Goal: Information Seeking & Learning: Learn about a topic

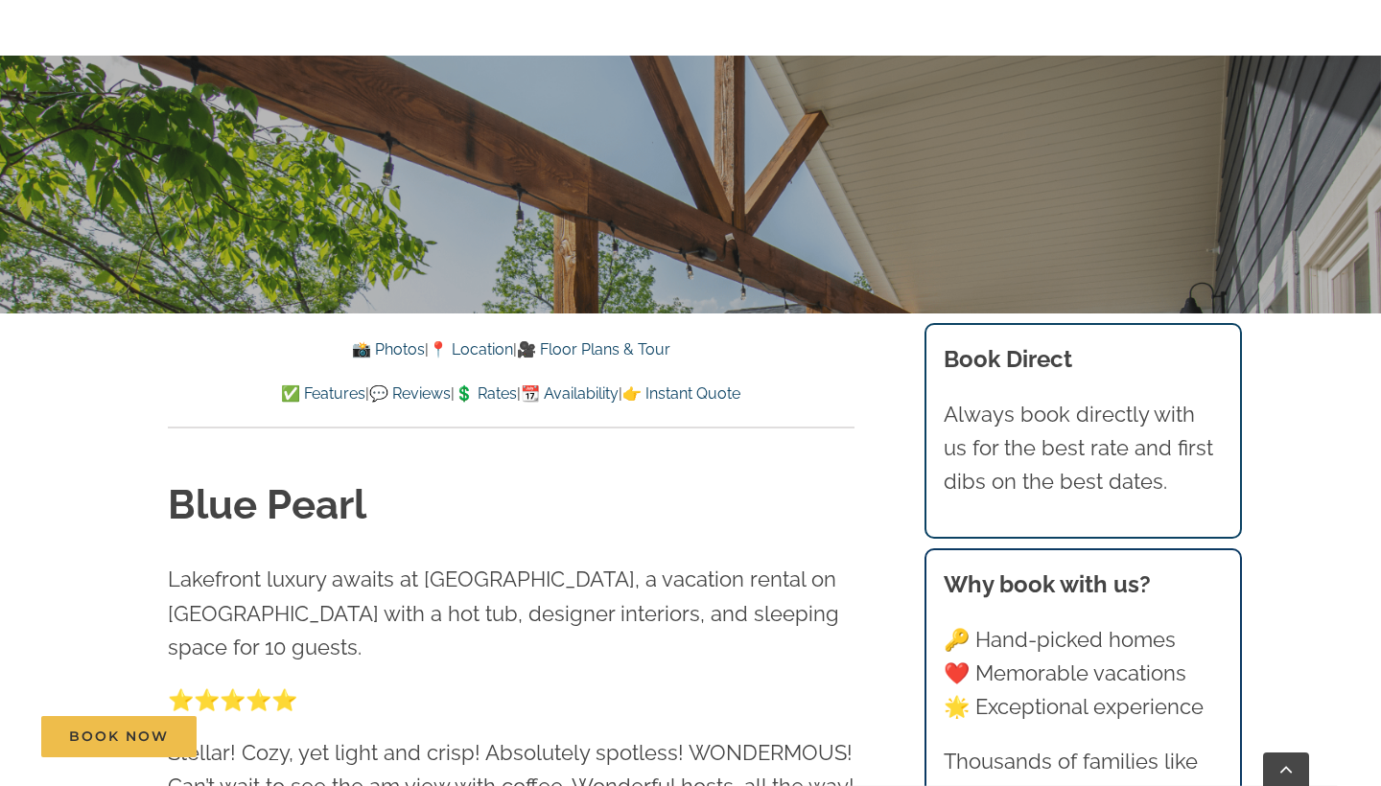
scroll to position [544, 0]
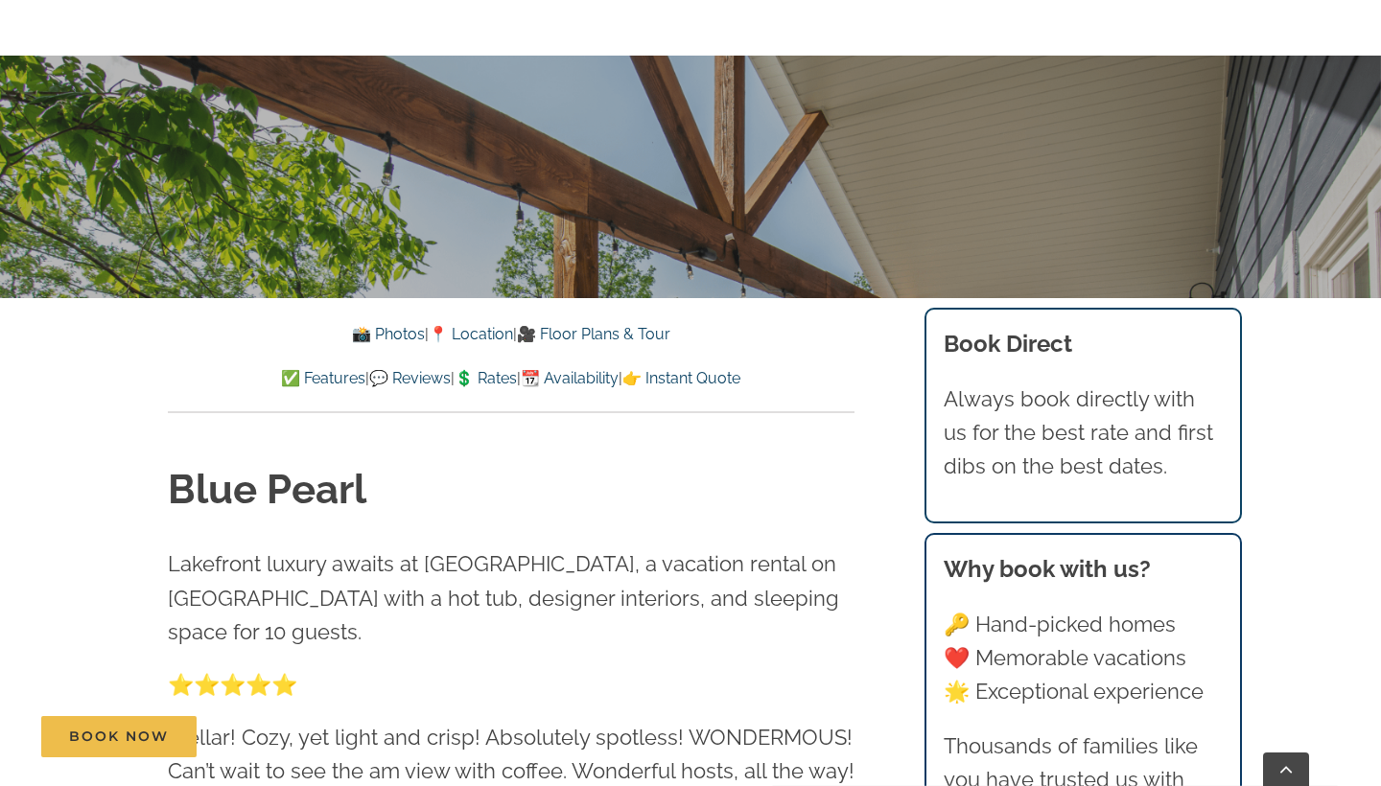
click at [608, 542] on div "[GEOGRAPHIC_DATA] luxury awaits at [GEOGRAPHIC_DATA], a vacation rental on [GEO…" at bounding box center [511, 675] width 687 height 426
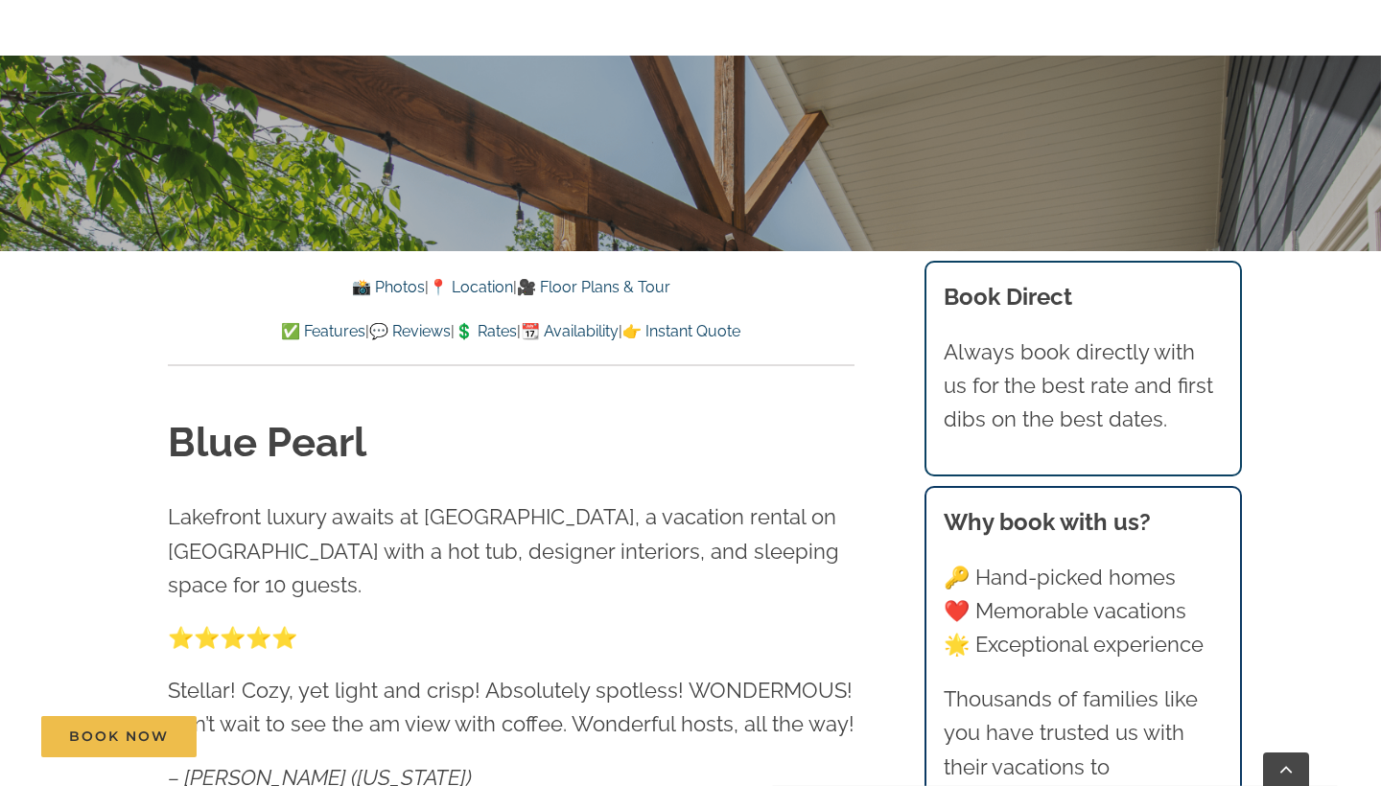
scroll to position [595, 0]
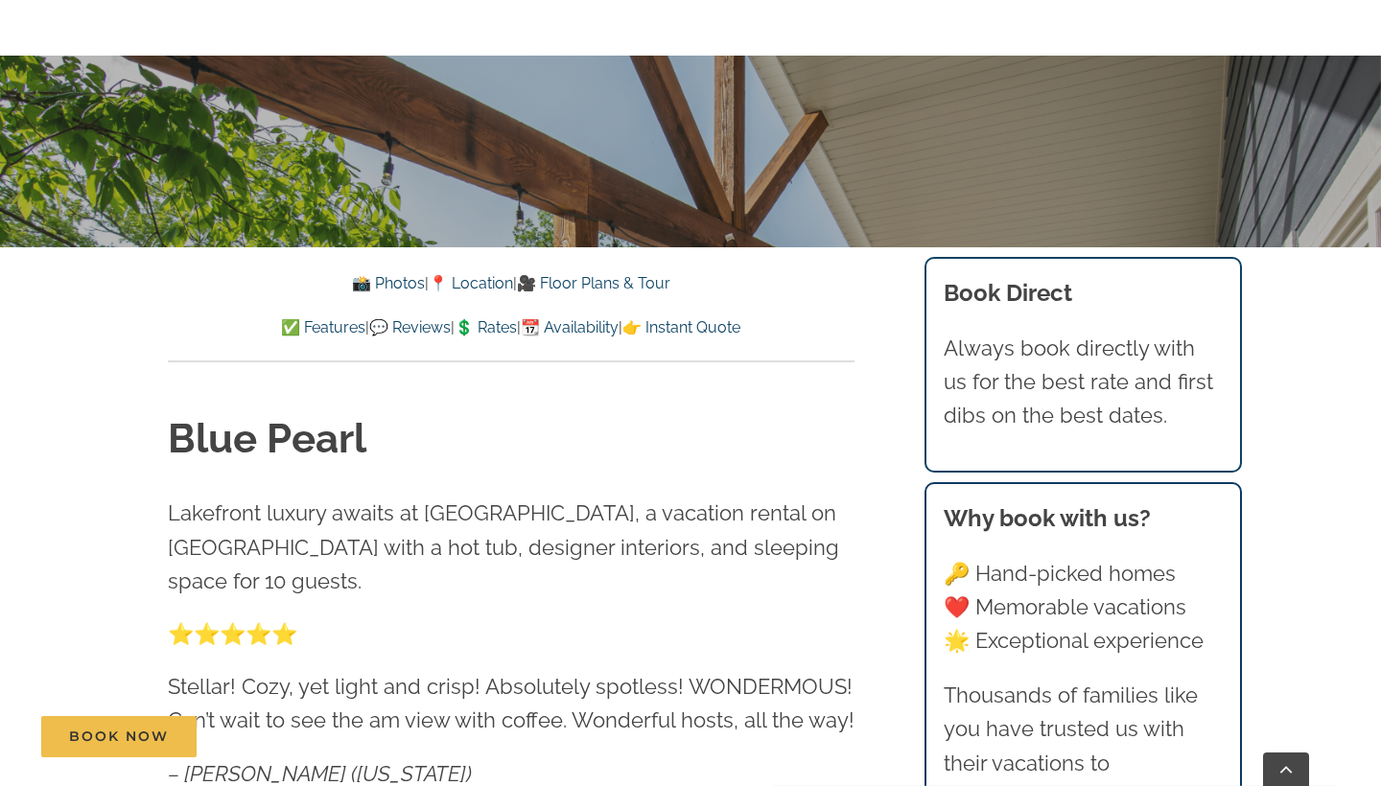
click at [362, 286] on link "📸 Photos" at bounding box center [388, 283] width 73 height 18
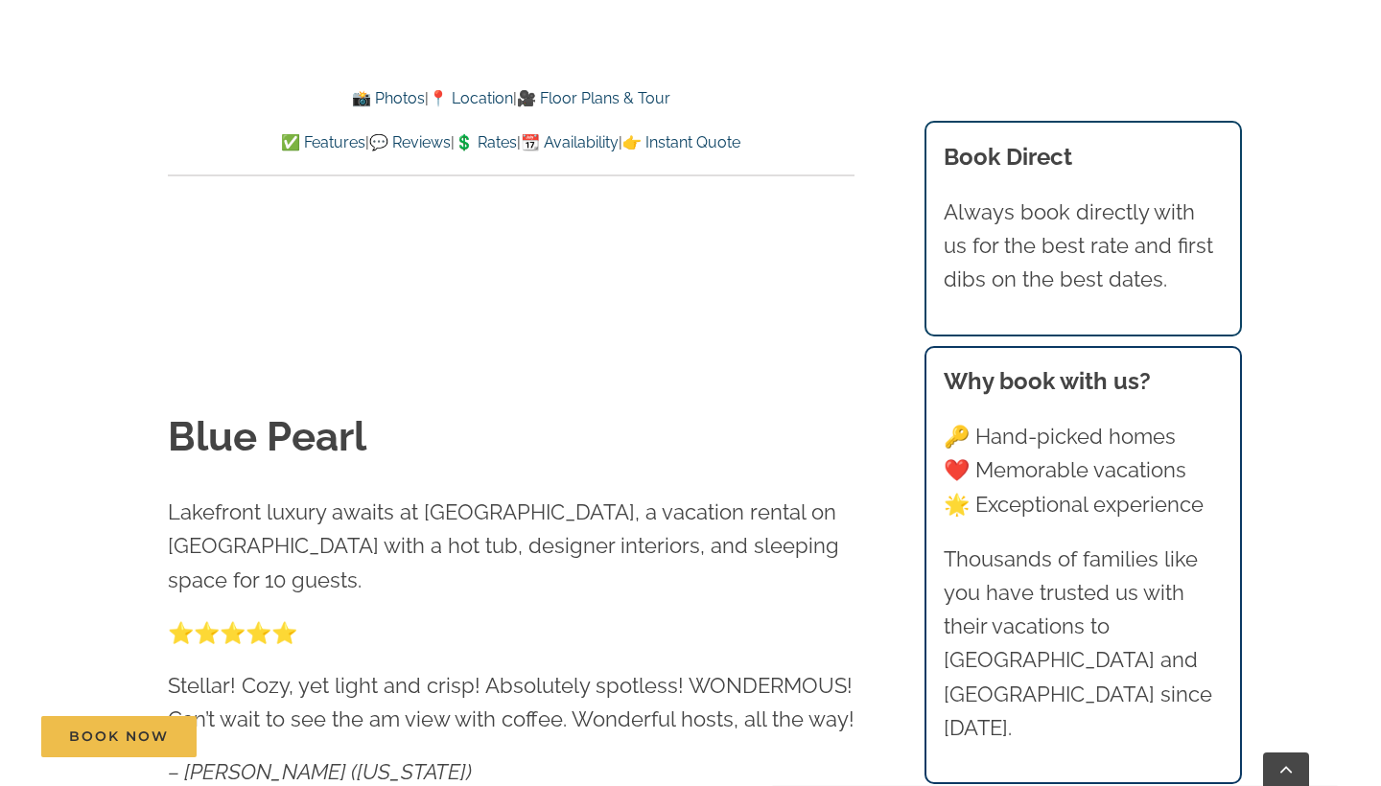
scroll to position [1209, 0]
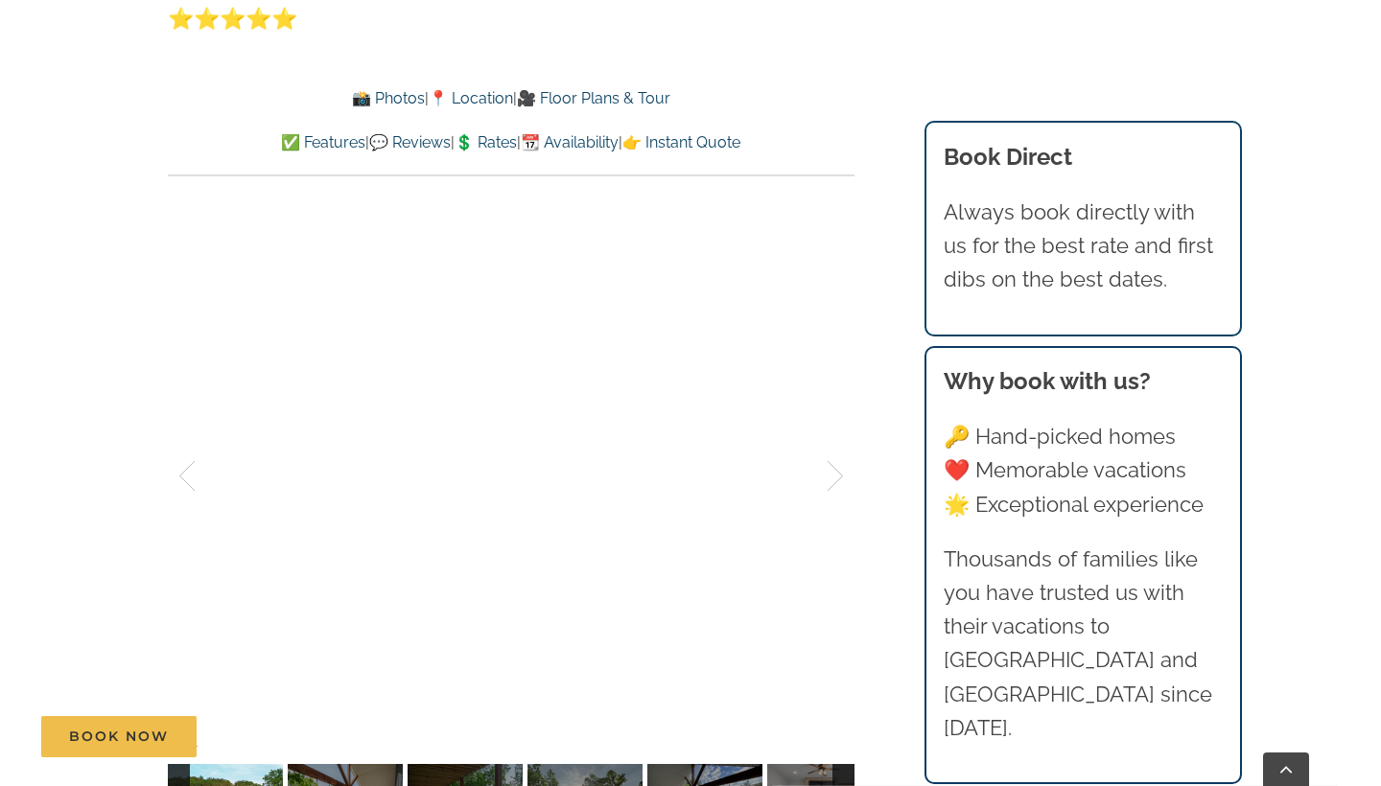
click at [884, 479] on div "[GEOGRAPHIC_DATA] luxury awaits at [GEOGRAPHIC_DATA], a vacation rental on [GEO…" at bounding box center [510, 312] width 763 height 1130
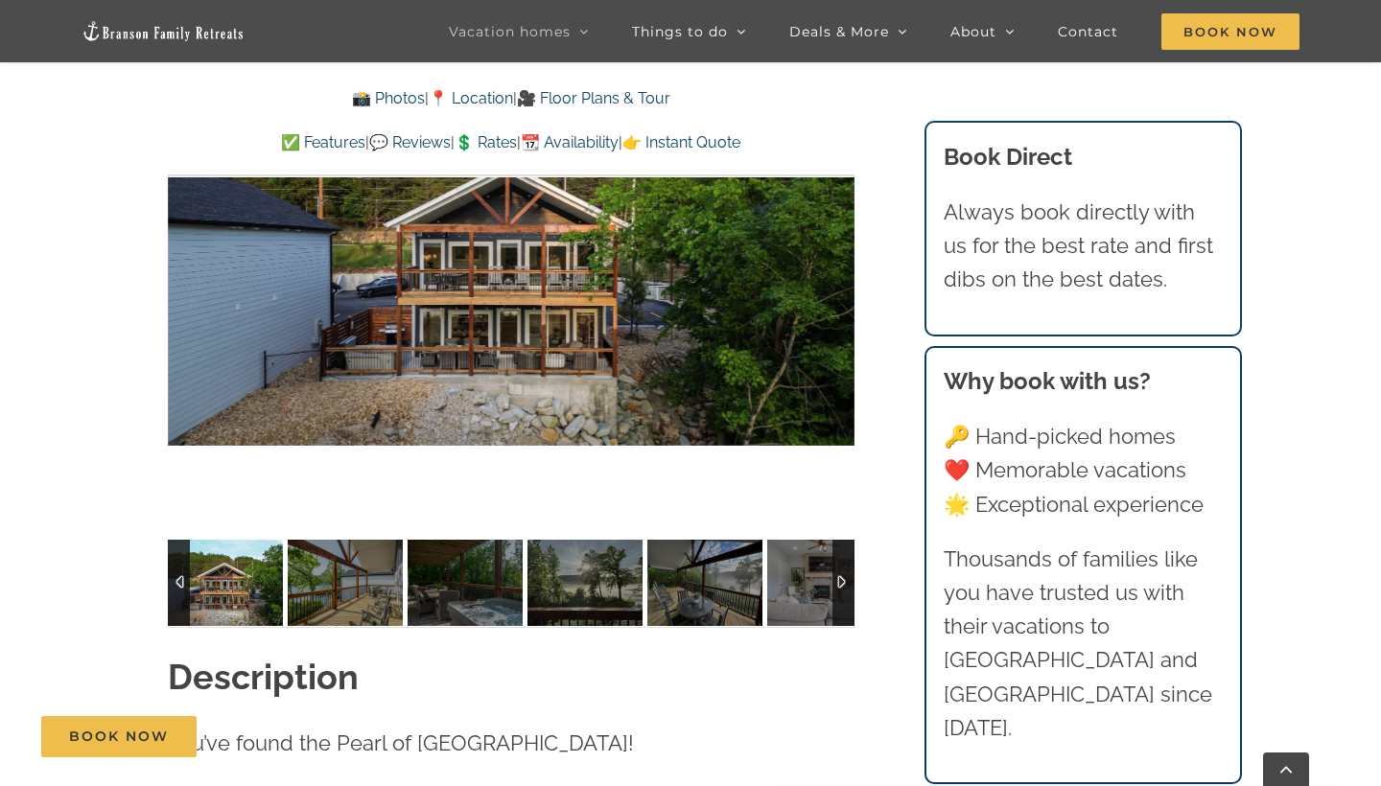
scroll to position [1383, 0]
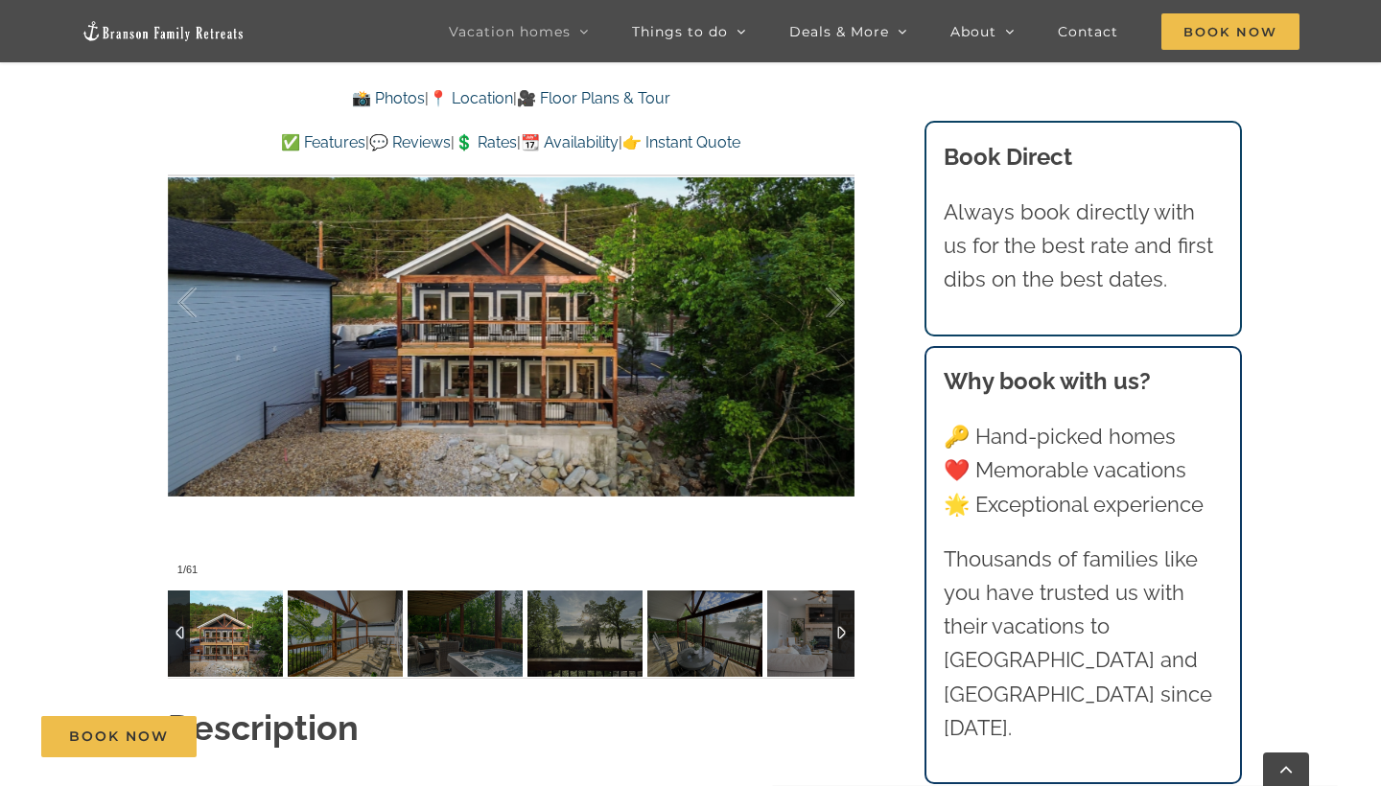
click at [835, 616] on div at bounding box center [844, 634] width 22 height 86
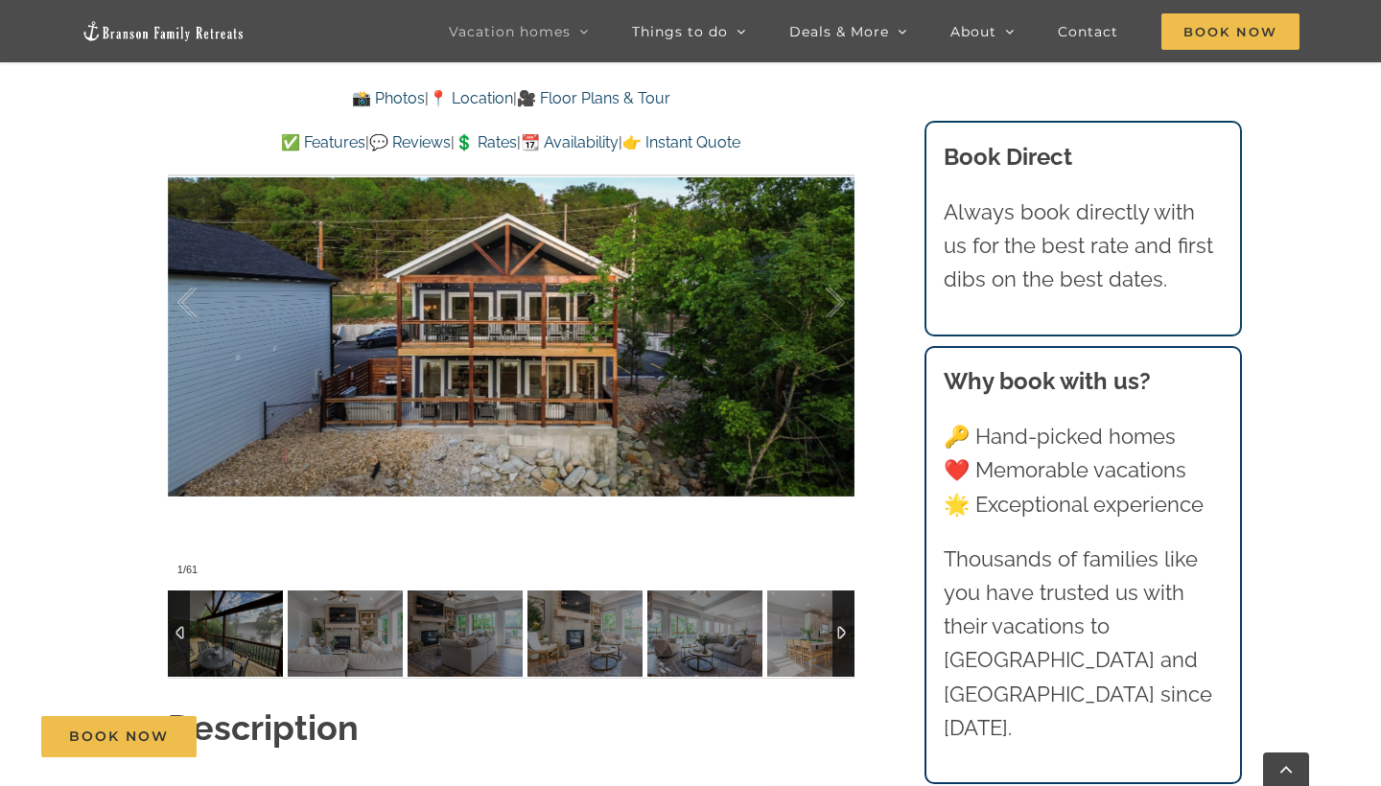
click at [835, 616] on div at bounding box center [844, 634] width 22 height 86
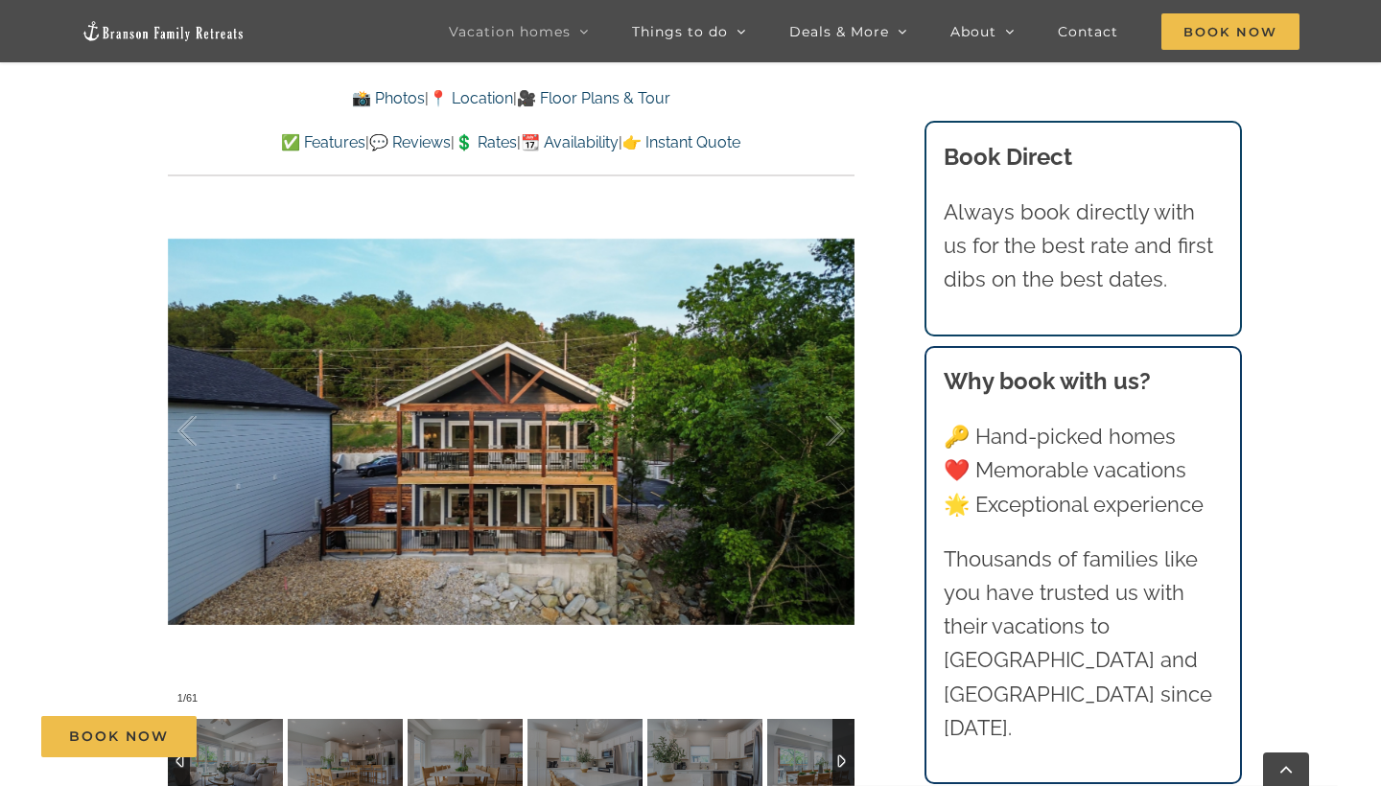
scroll to position [1254, 0]
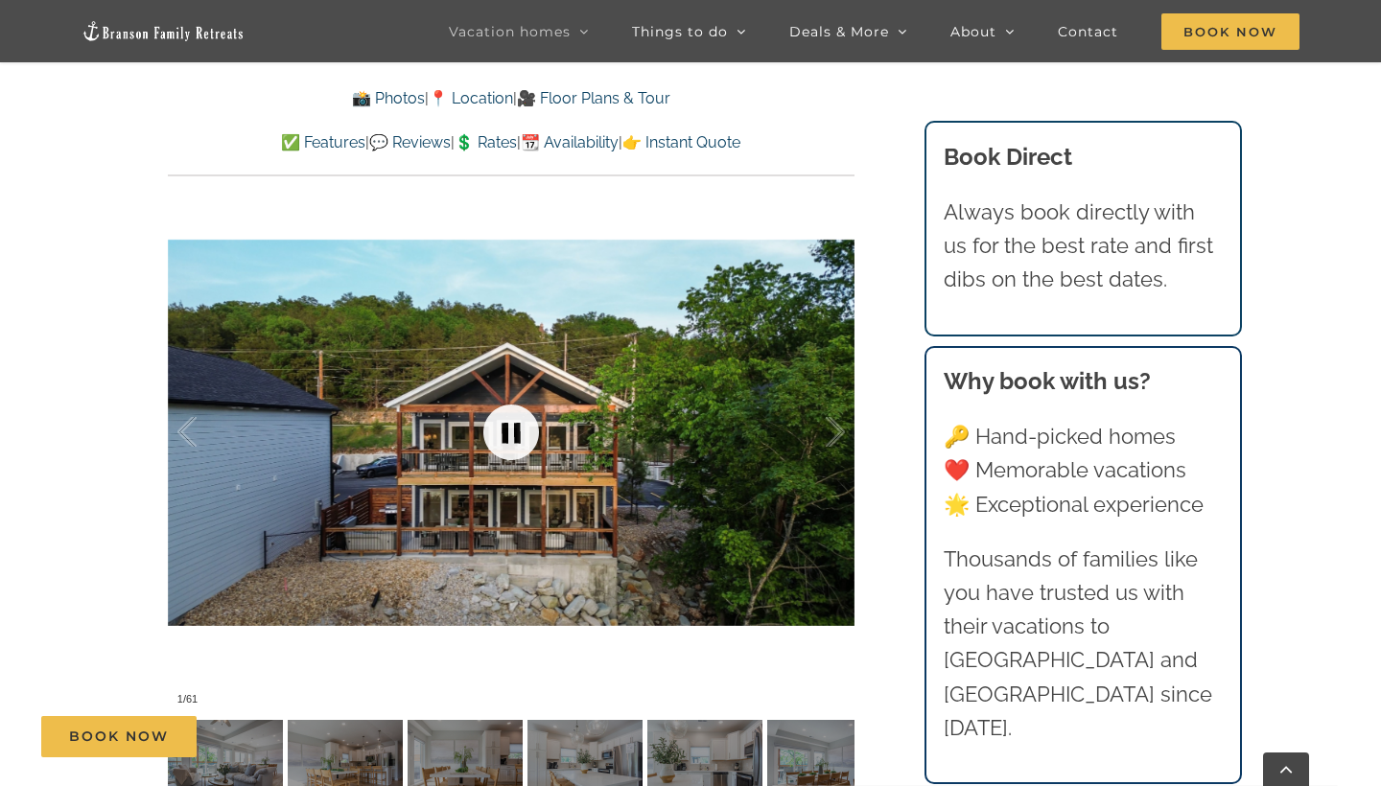
click at [508, 447] on link at bounding box center [511, 432] width 77 height 77
click at [843, 439] on div at bounding box center [815, 432] width 59 height 119
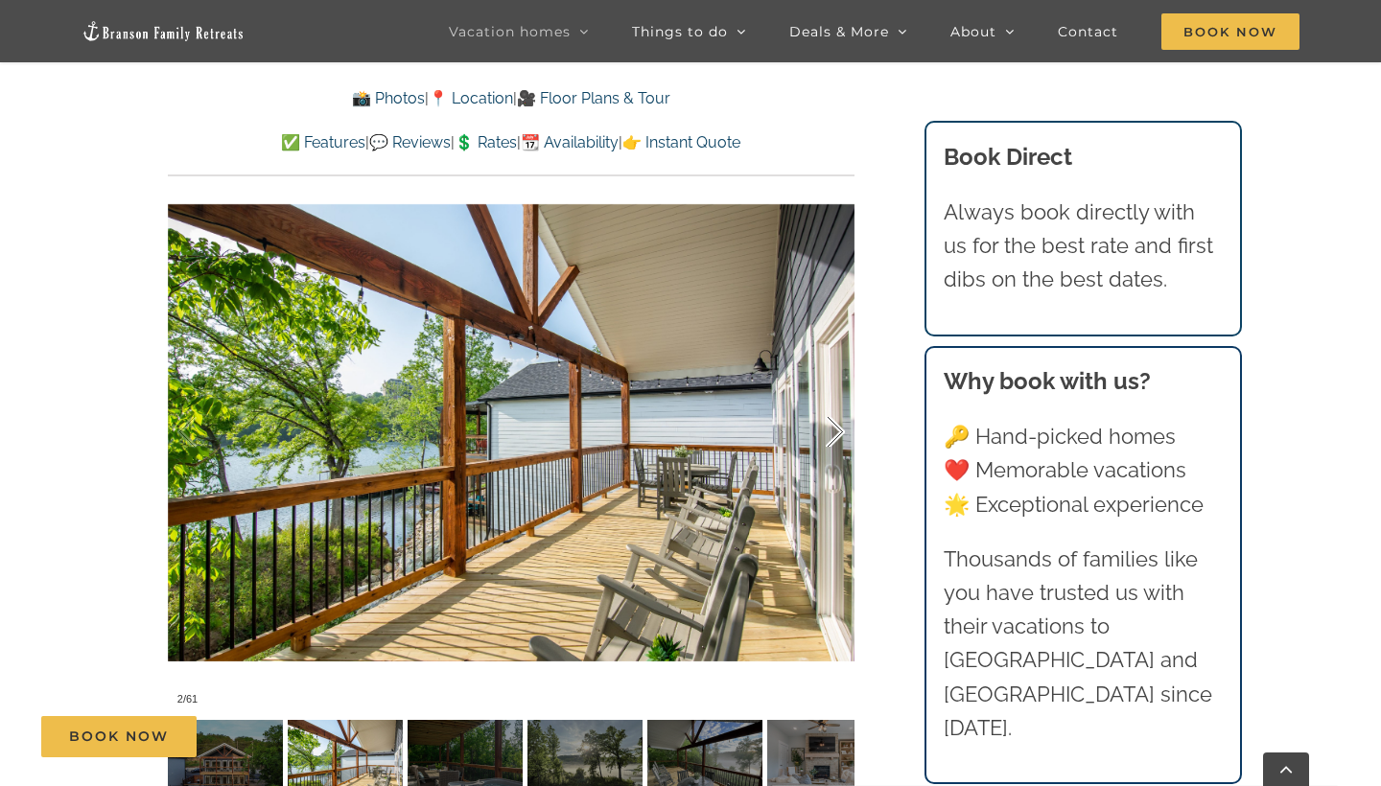
click at [843, 439] on div at bounding box center [815, 432] width 59 height 119
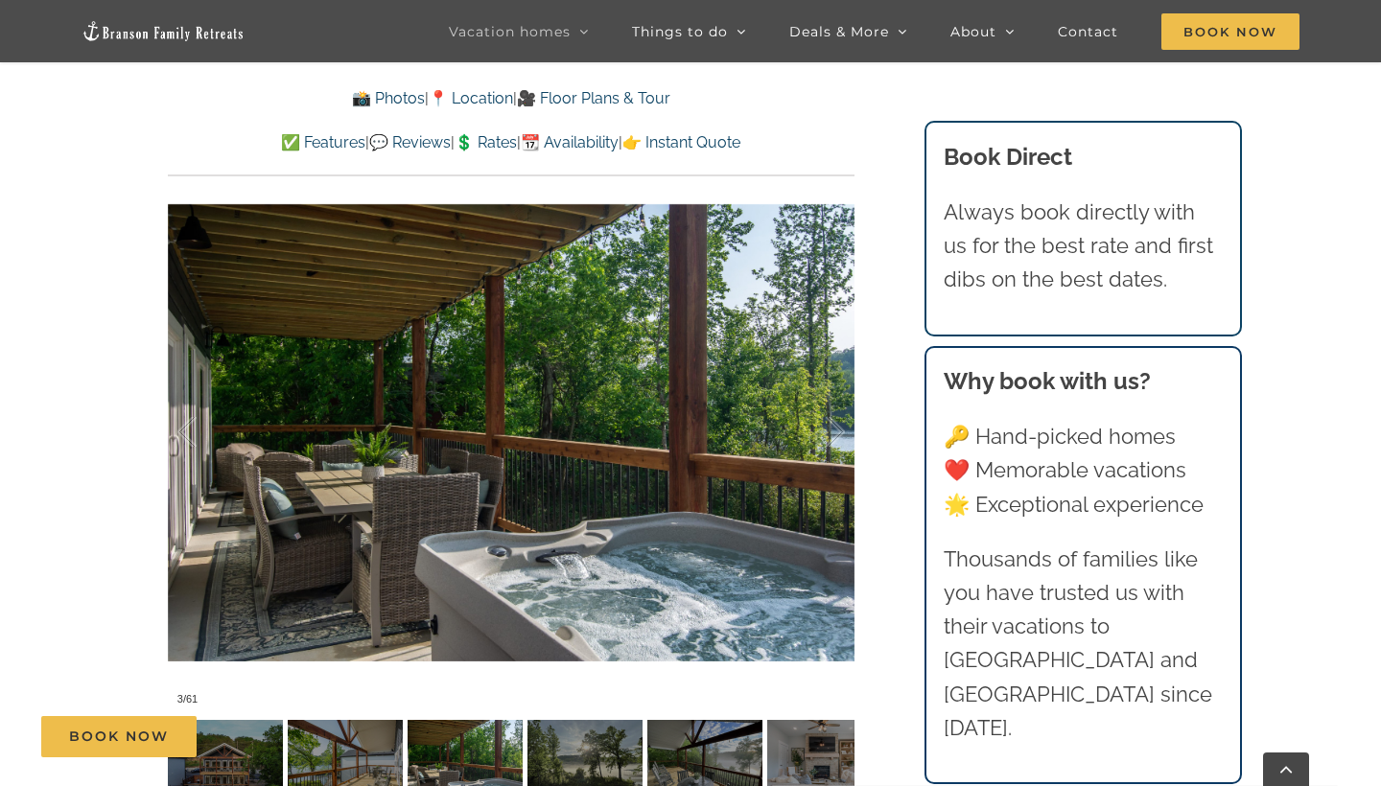
click at [872, 458] on div "[GEOGRAPHIC_DATA] luxury awaits at [GEOGRAPHIC_DATA], a vacation rental on [GEO…" at bounding box center [510, 268] width 763 height 1130
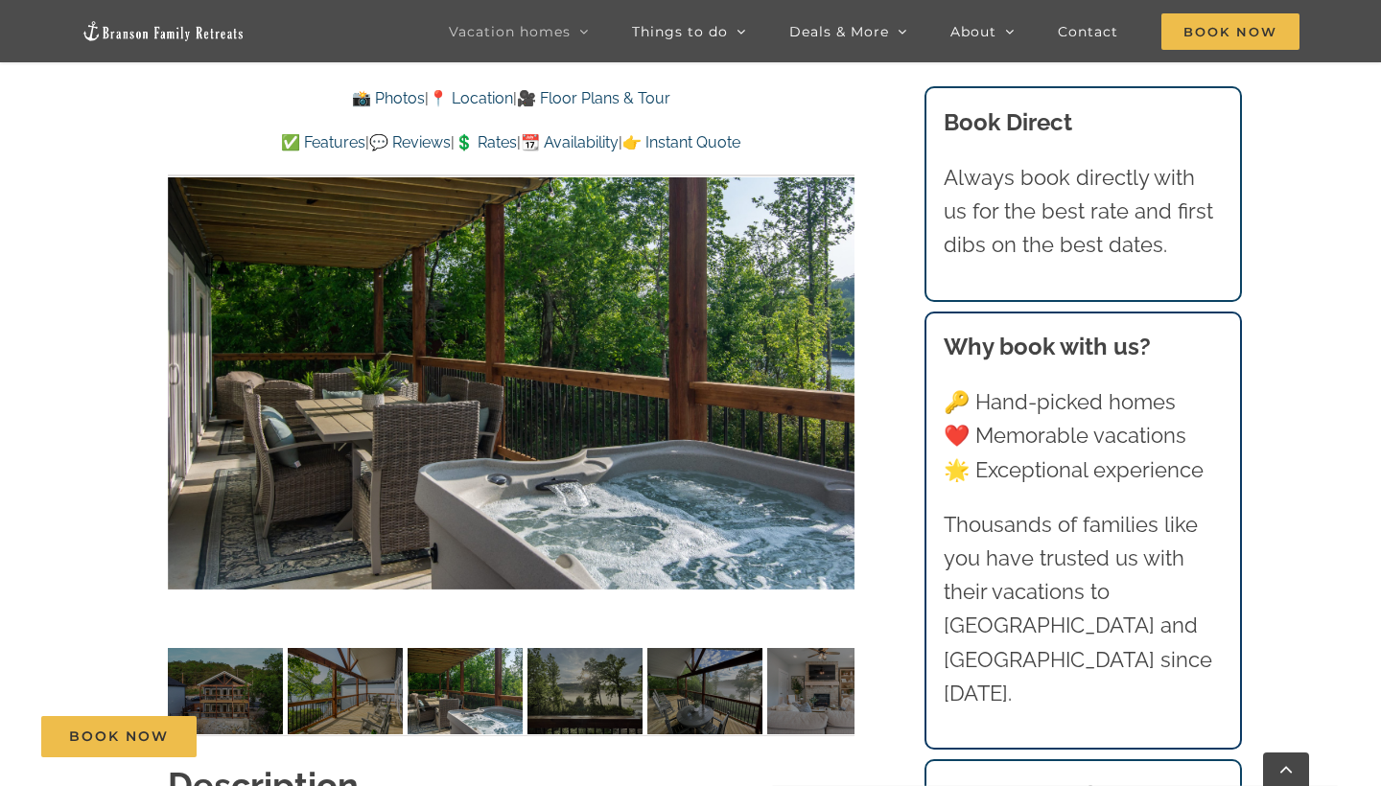
scroll to position [1355, 0]
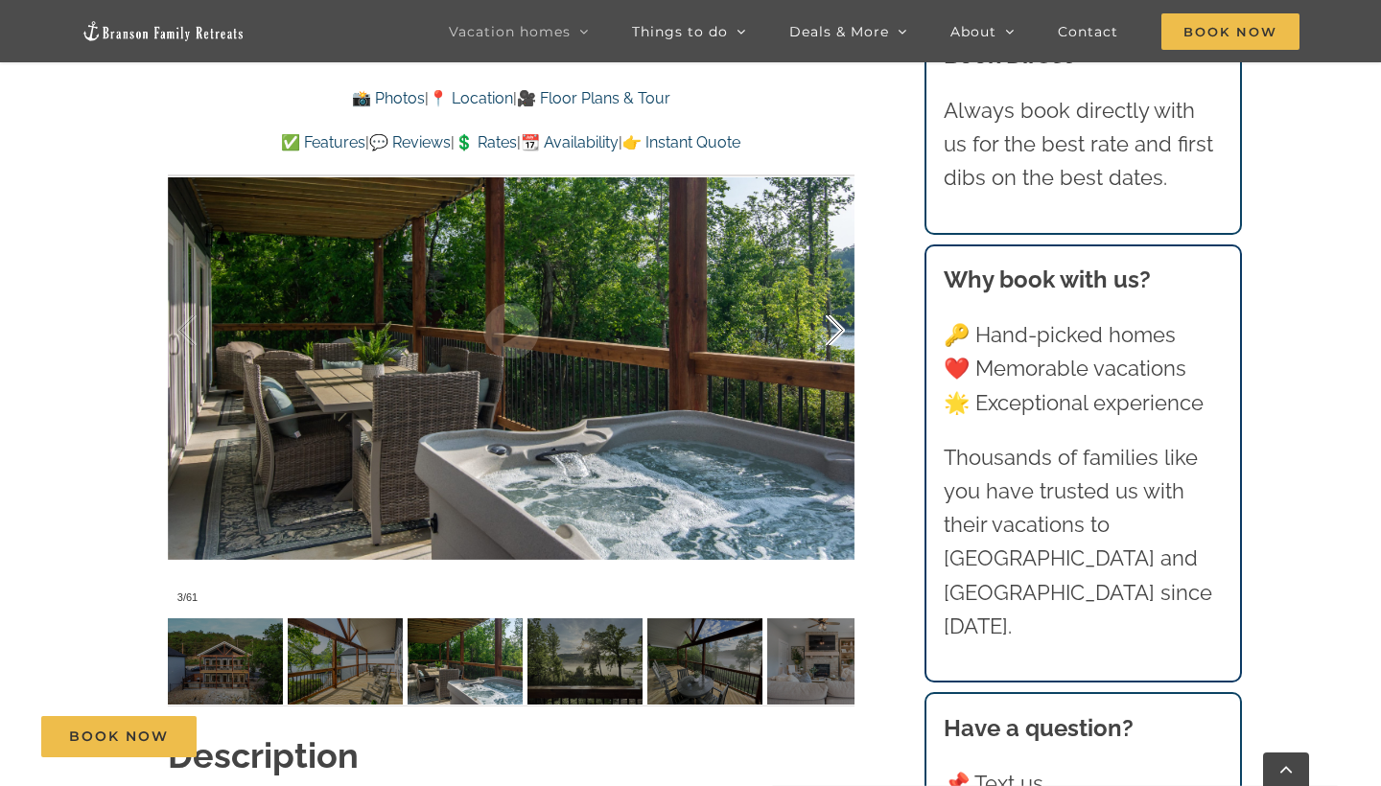
click at [831, 336] on div at bounding box center [815, 330] width 59 height 119
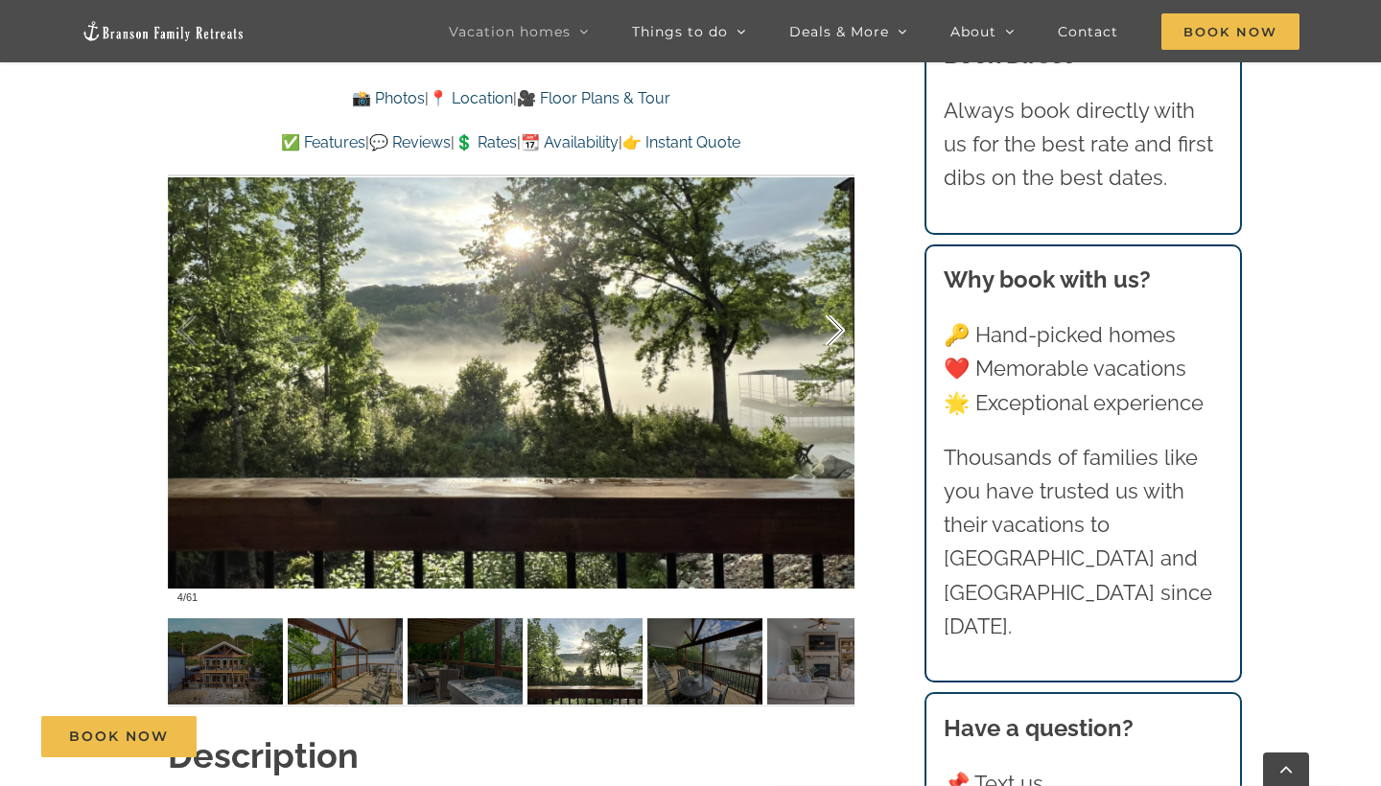
click at [831, 336] on div at bounding box center [815, 330] width 59 height 119
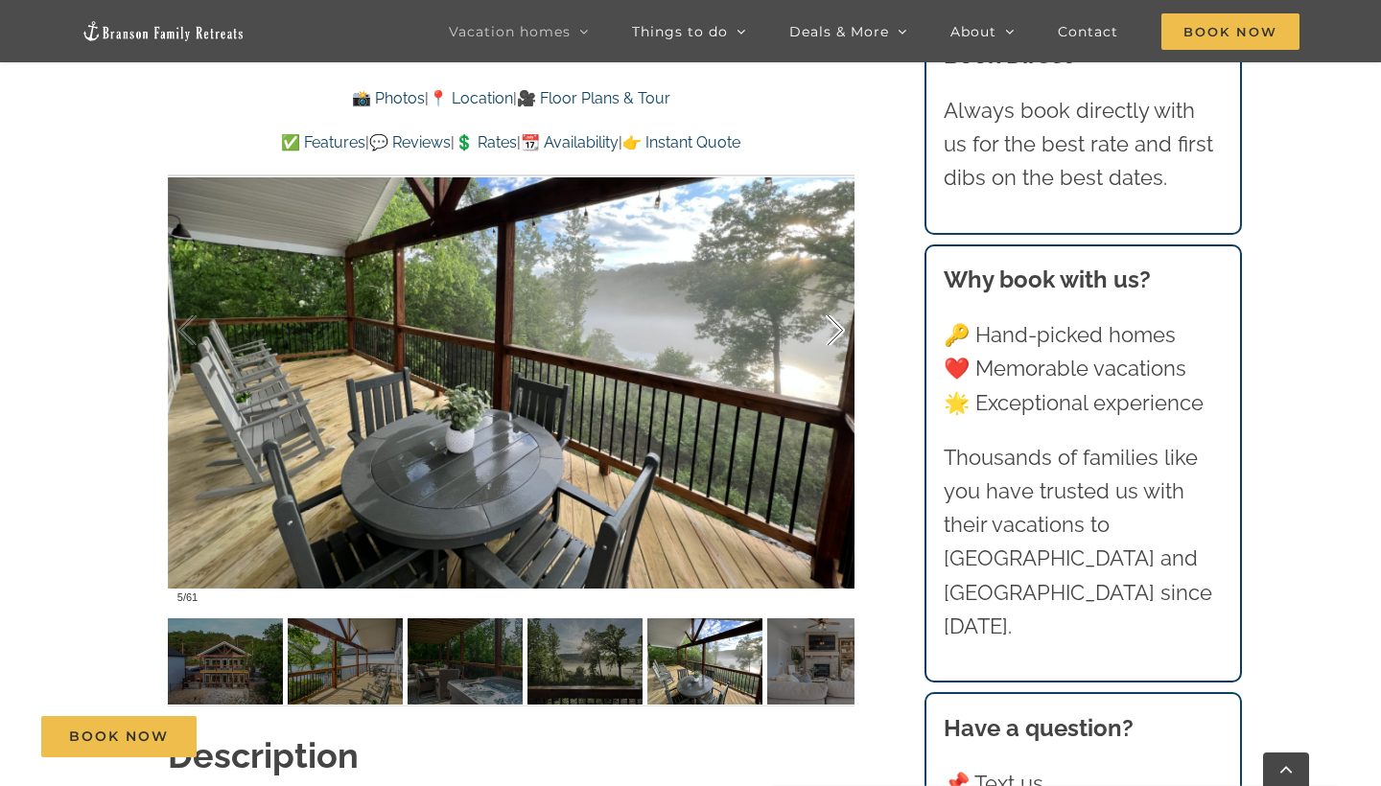
click at [831, 336] on div at bounding box center [815, 330] width 59 height 119
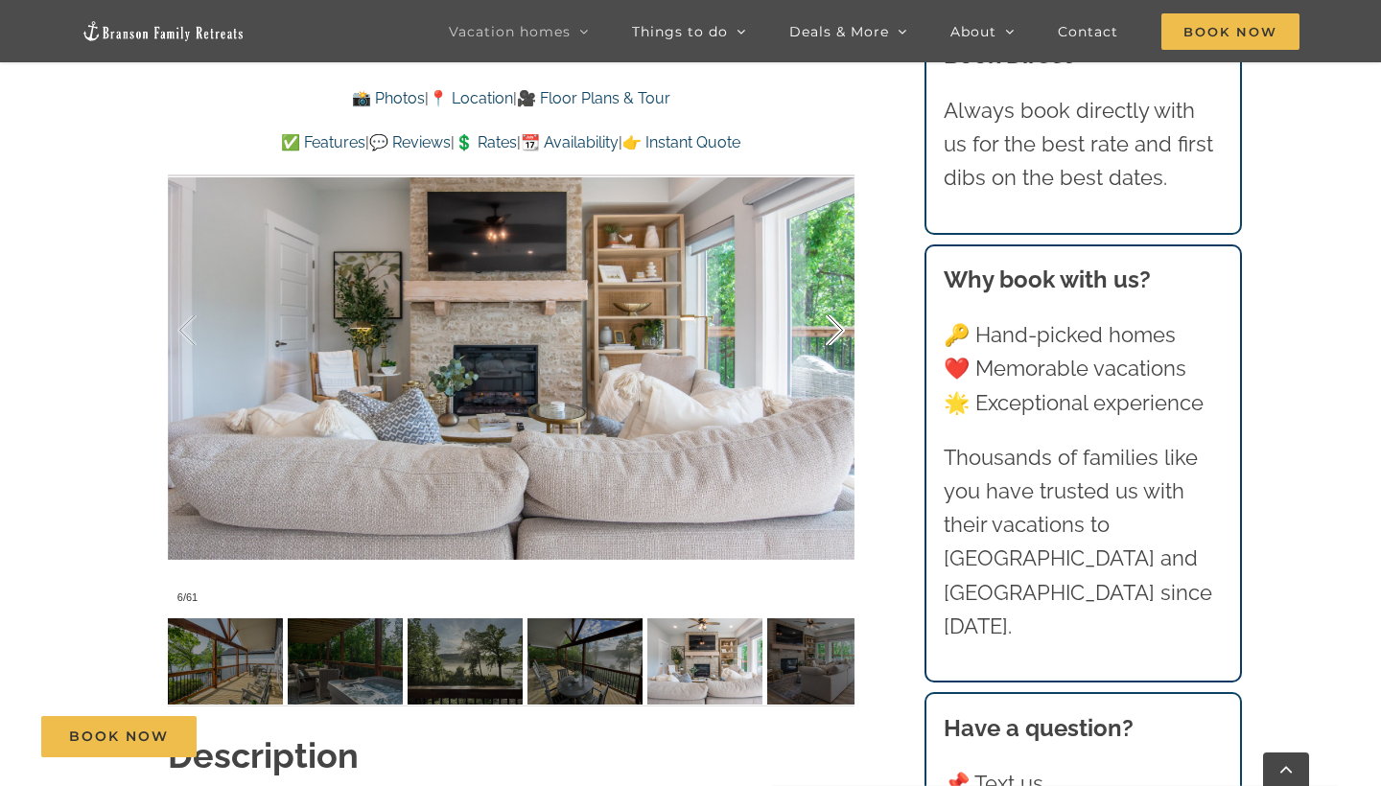
click at [831, 336] on div at bounding box center [815, 330] width 59 height 119
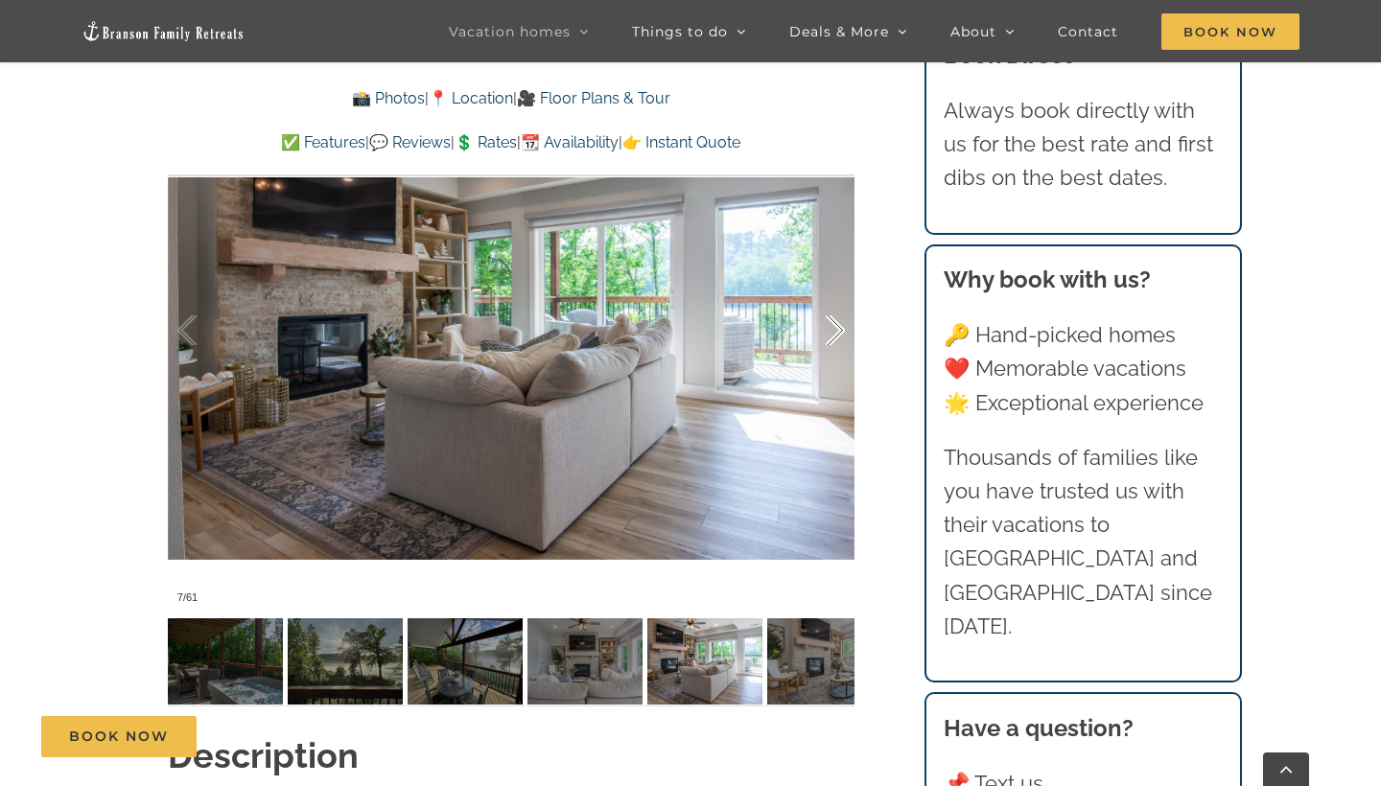
click at [831, 336] on div at bounding box center [815, 330] width 59 height 119
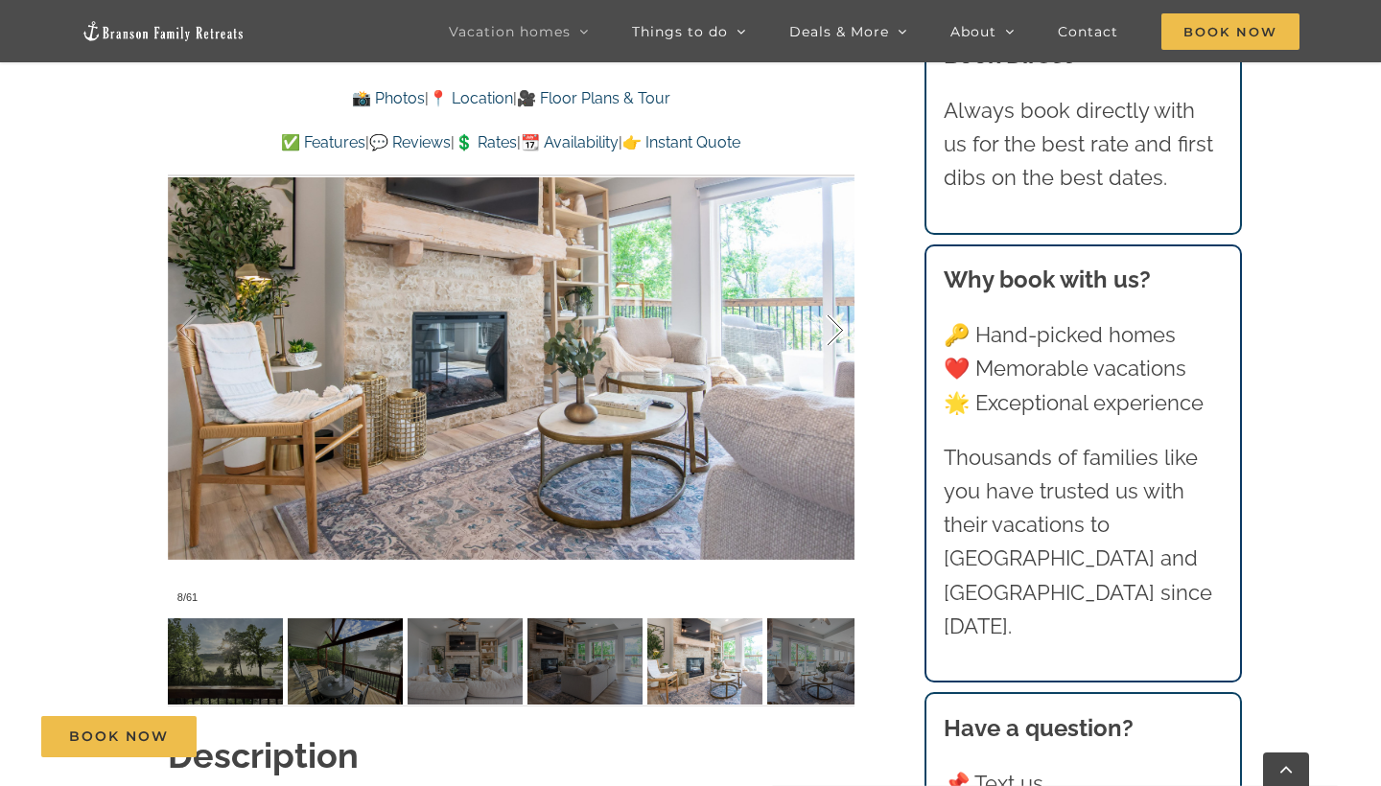
click at [831, 336] on div at bounding box center [815, 330] width 59 height 119
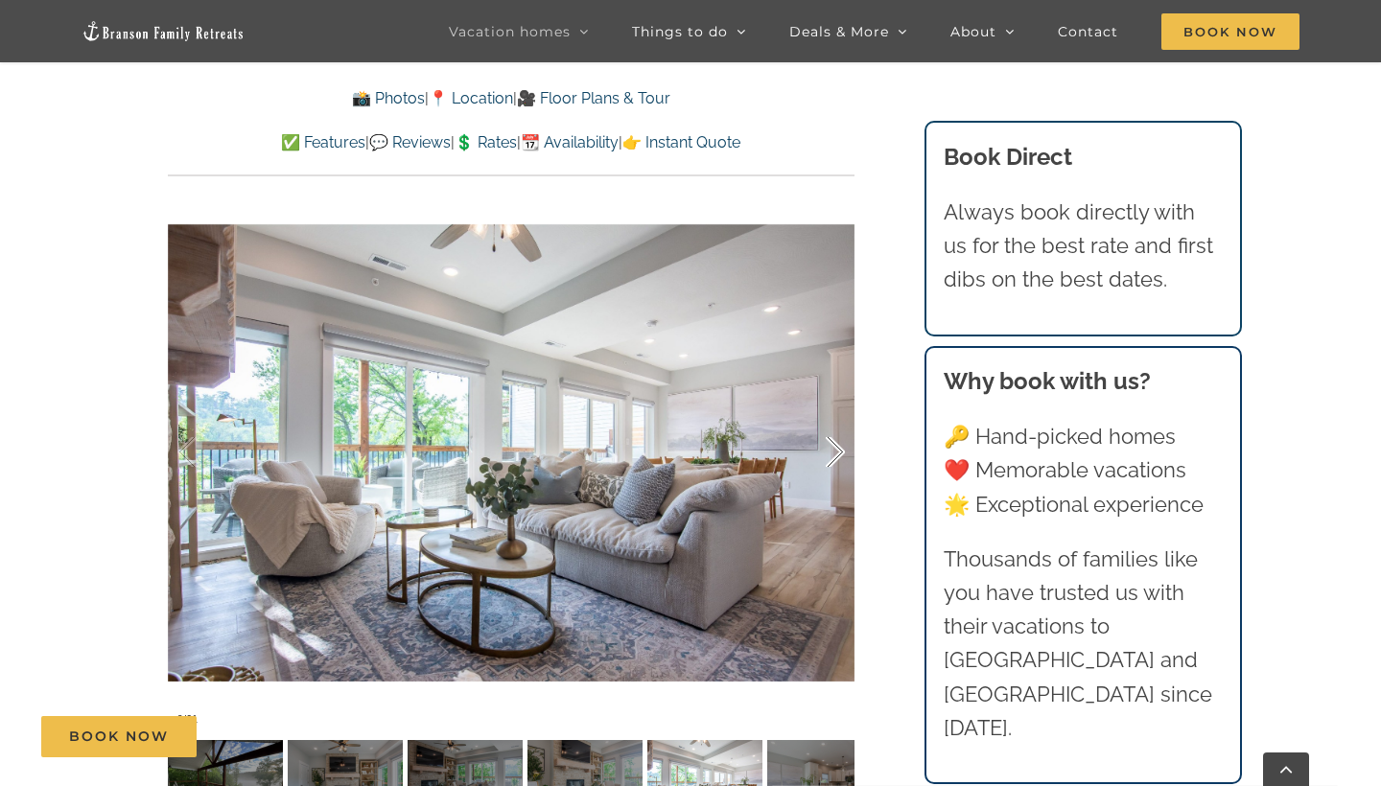
scroll to position [1221, 0]
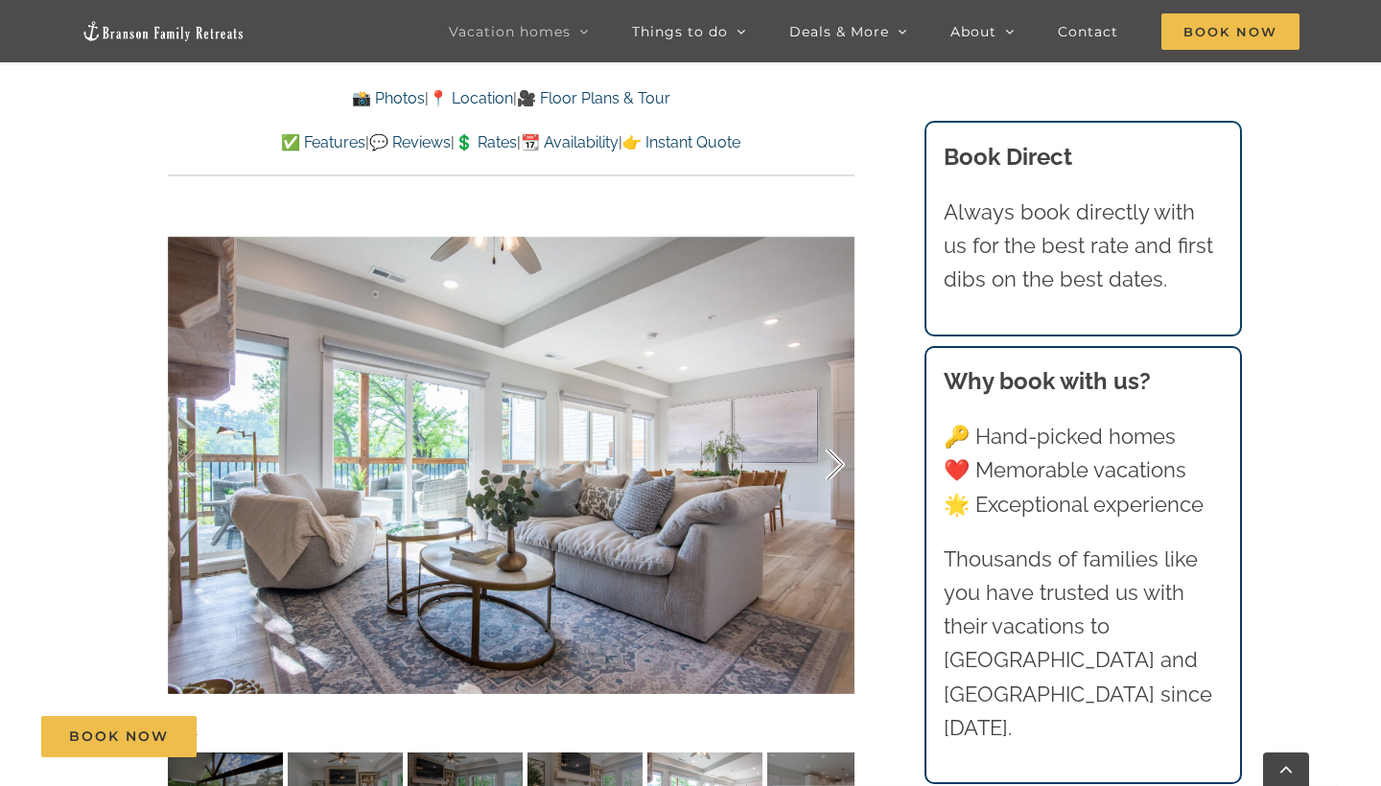
click at [836, 473] on div at bounding box center [815, 465] width 59 height 119
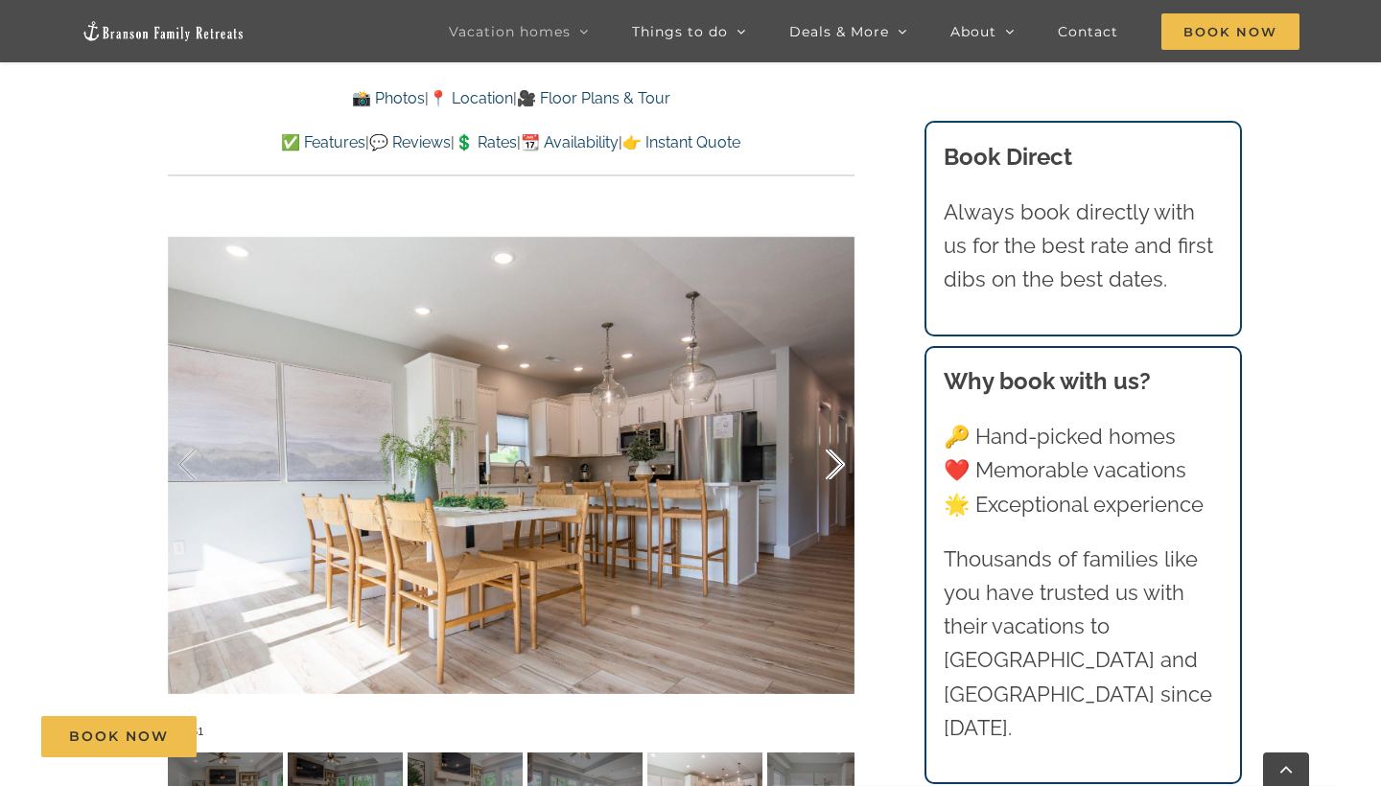
click at [836, 473] on div at bounding box center [815, 465] width 59 height 119
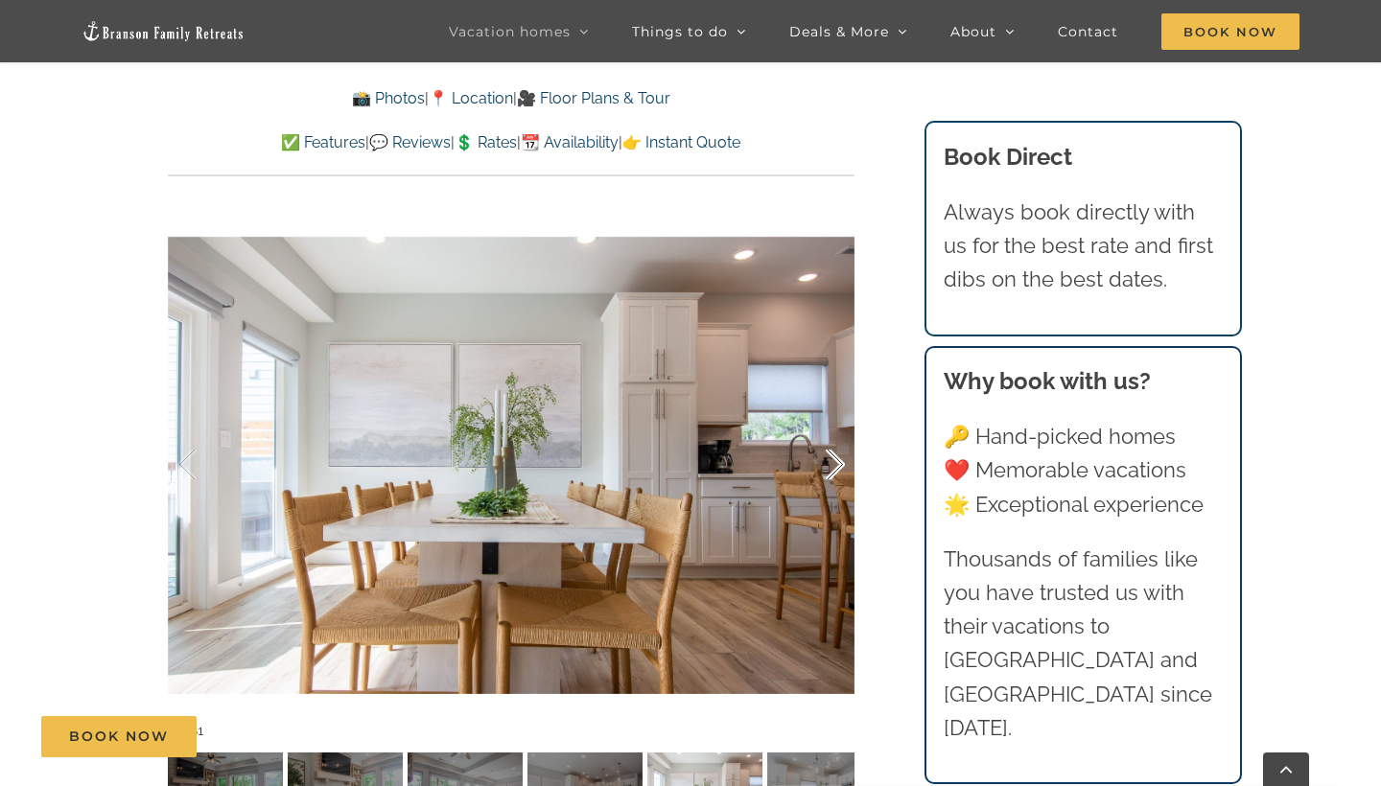
click at [836, 473] on div at bounding box center [815, 465] width 59 height 119
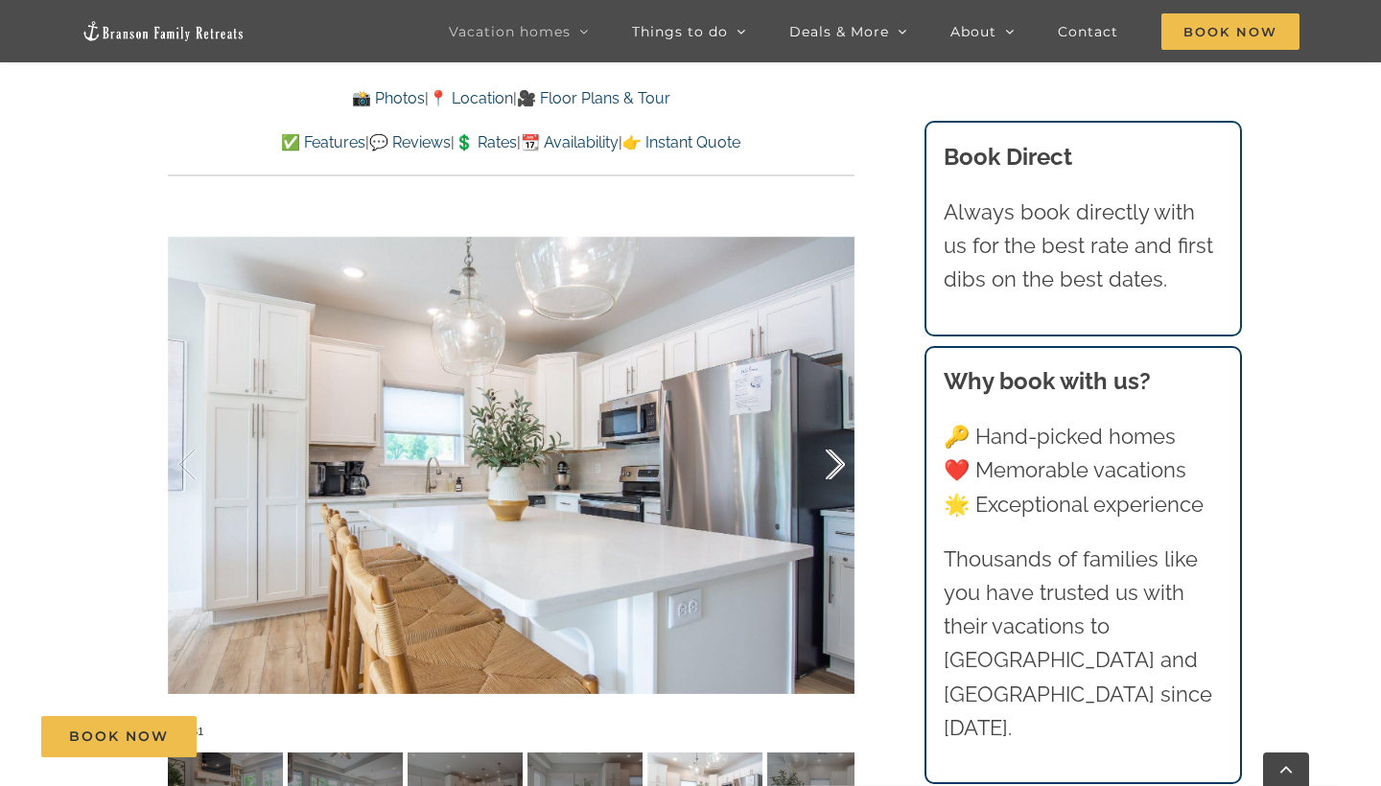
click at [836, 473] on div at bounding box center [815, 465] width 59 height 119
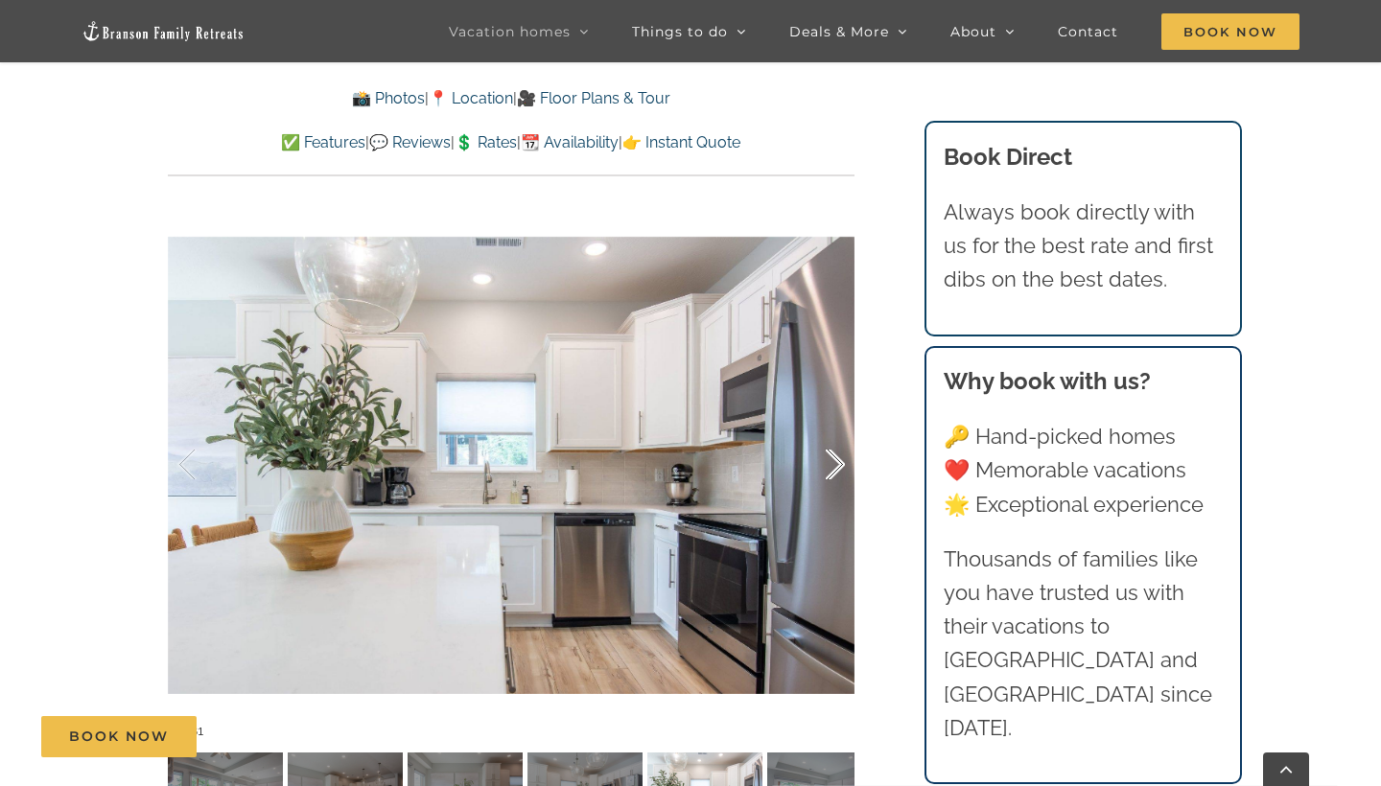
click at [836, 473] on div at bounding box center [815, 465] width 59 height 119
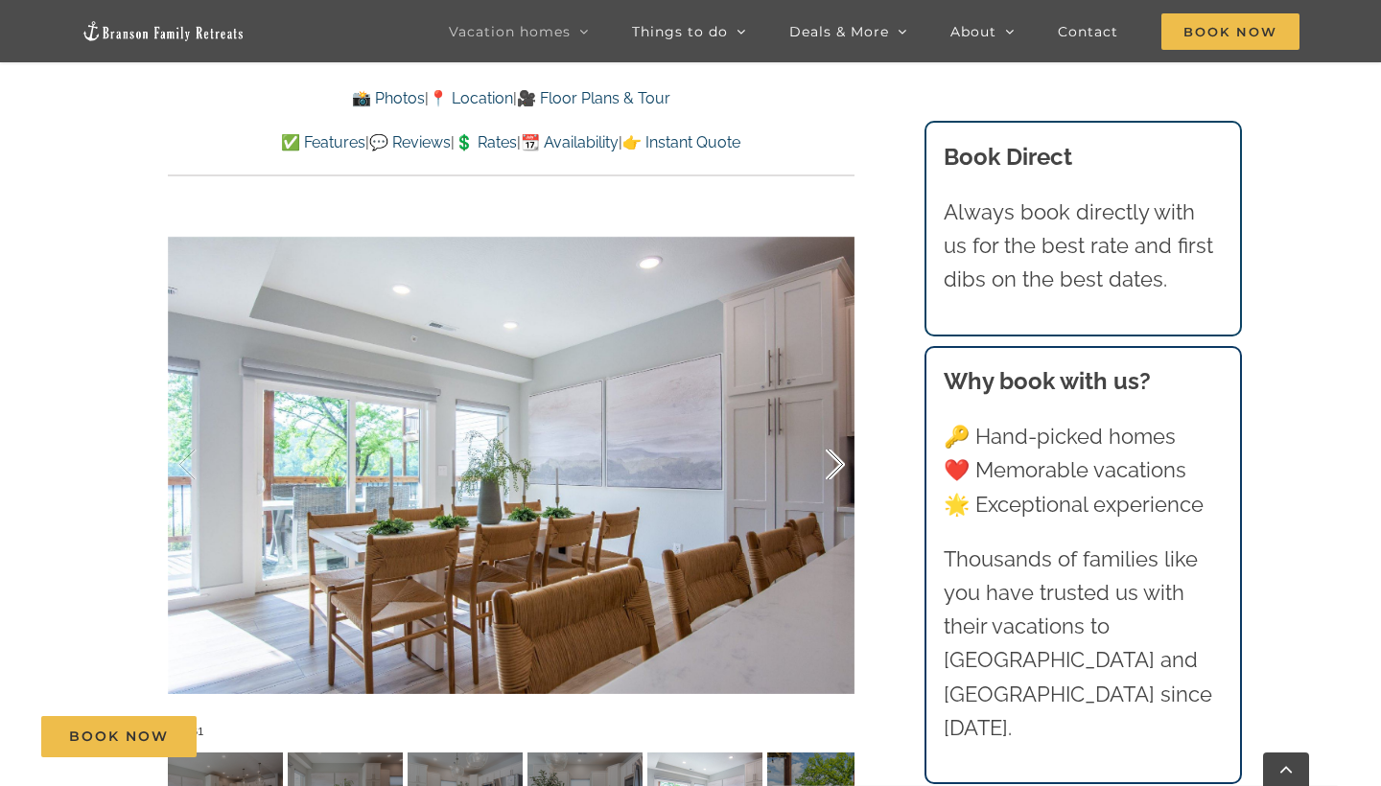
click at [836, 473] on div at bounding box center [815, 465] width 59 height 119
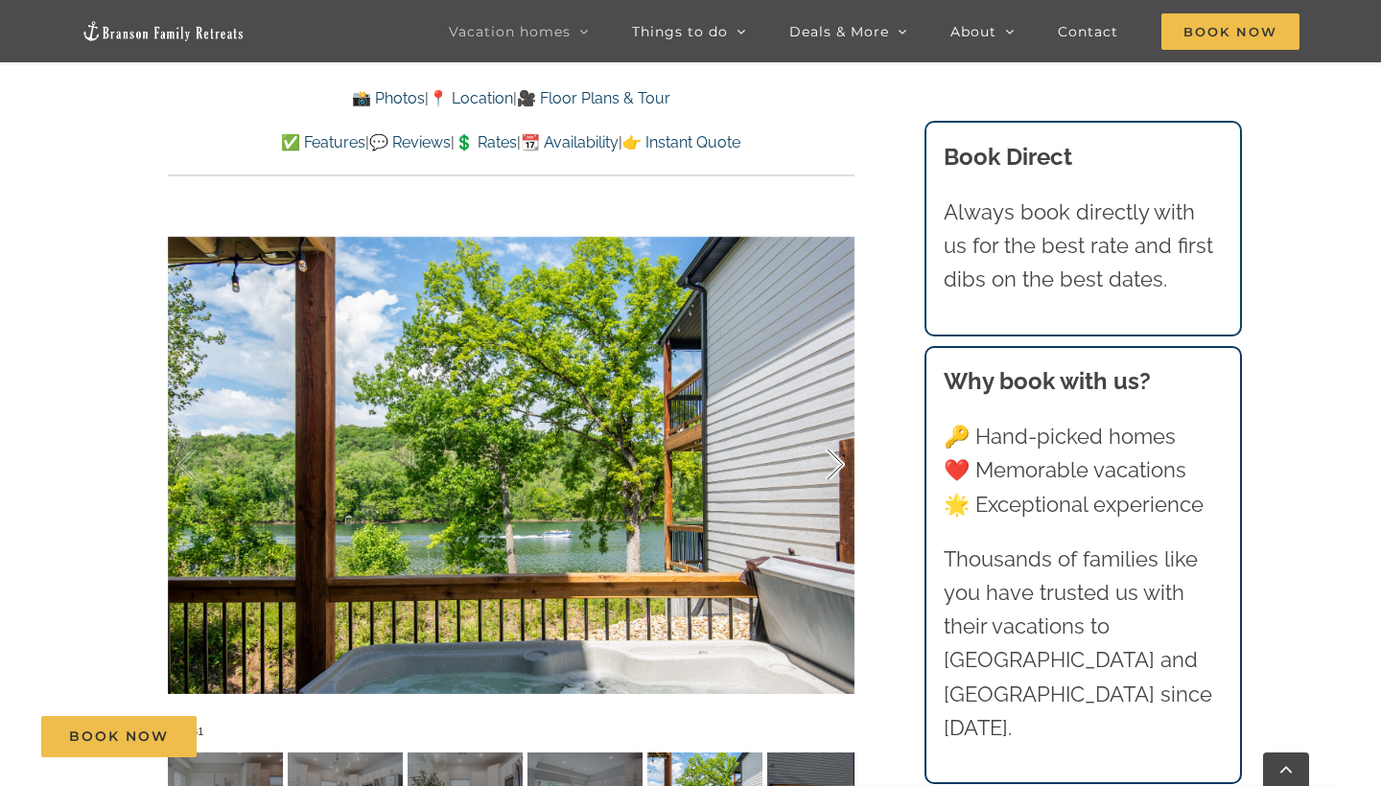
click at [836, 473] on div at bounding box center [815, 465] width 59 height 119
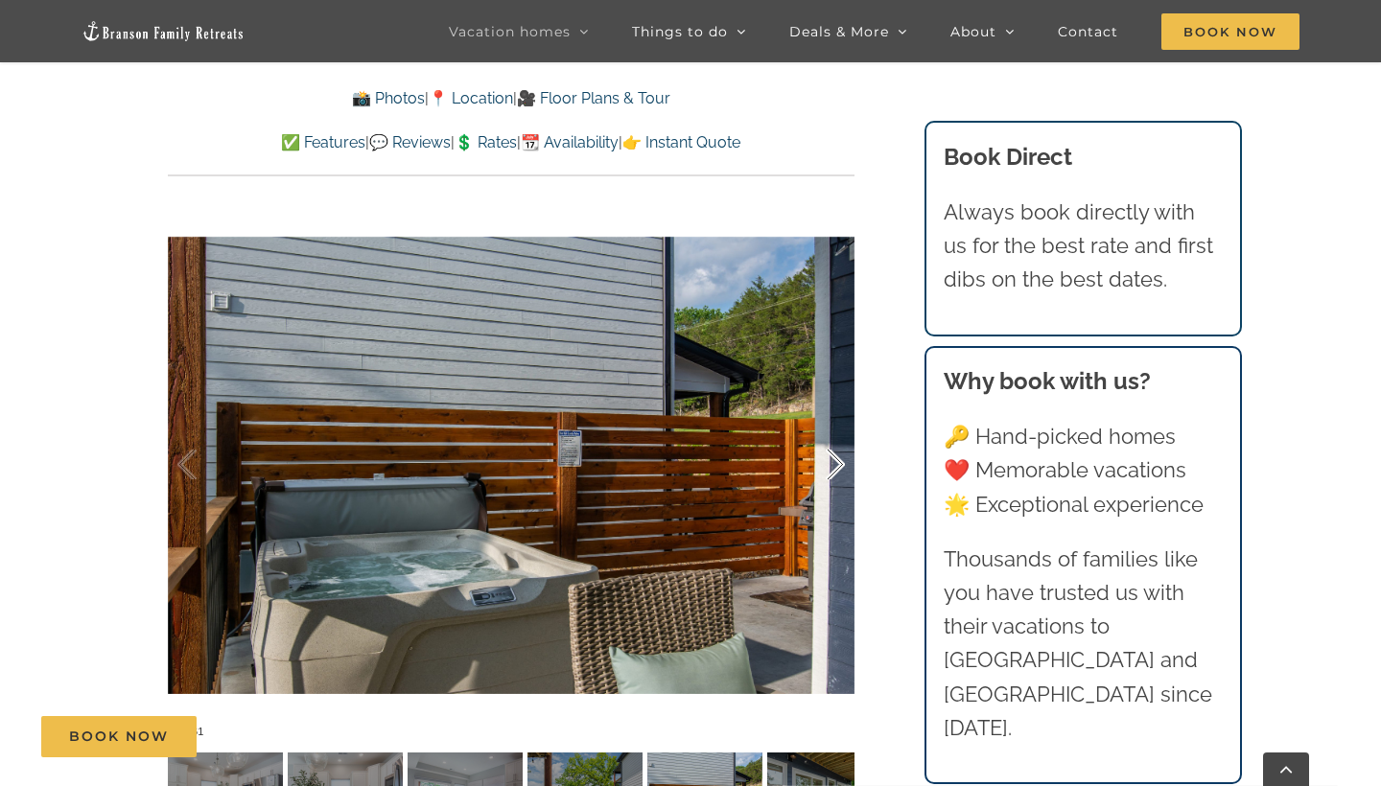
click at [836, 473] on div at bounding box center [815, 465] width 59 height 119
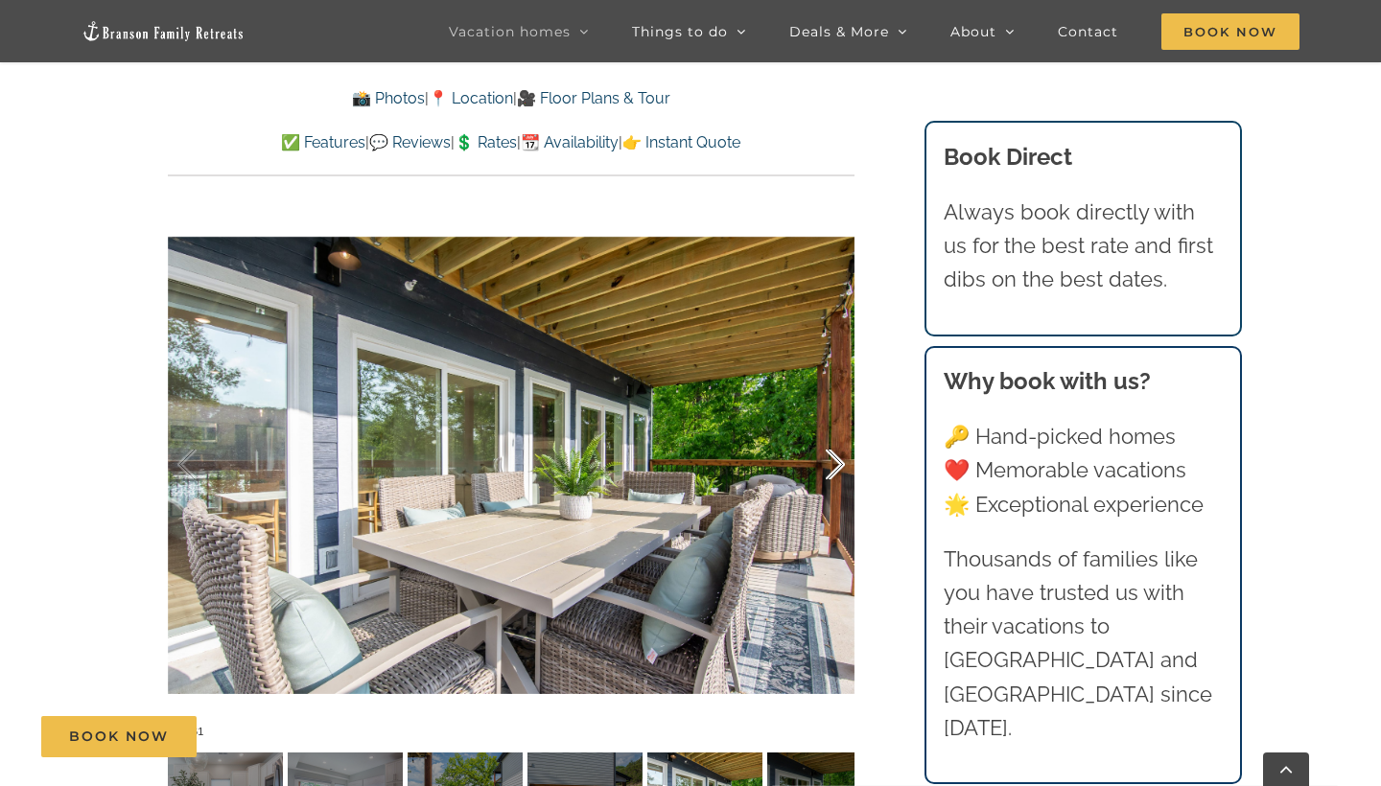
click at [836, 473] on div at bounding box center [815, 465] width 59 height 119
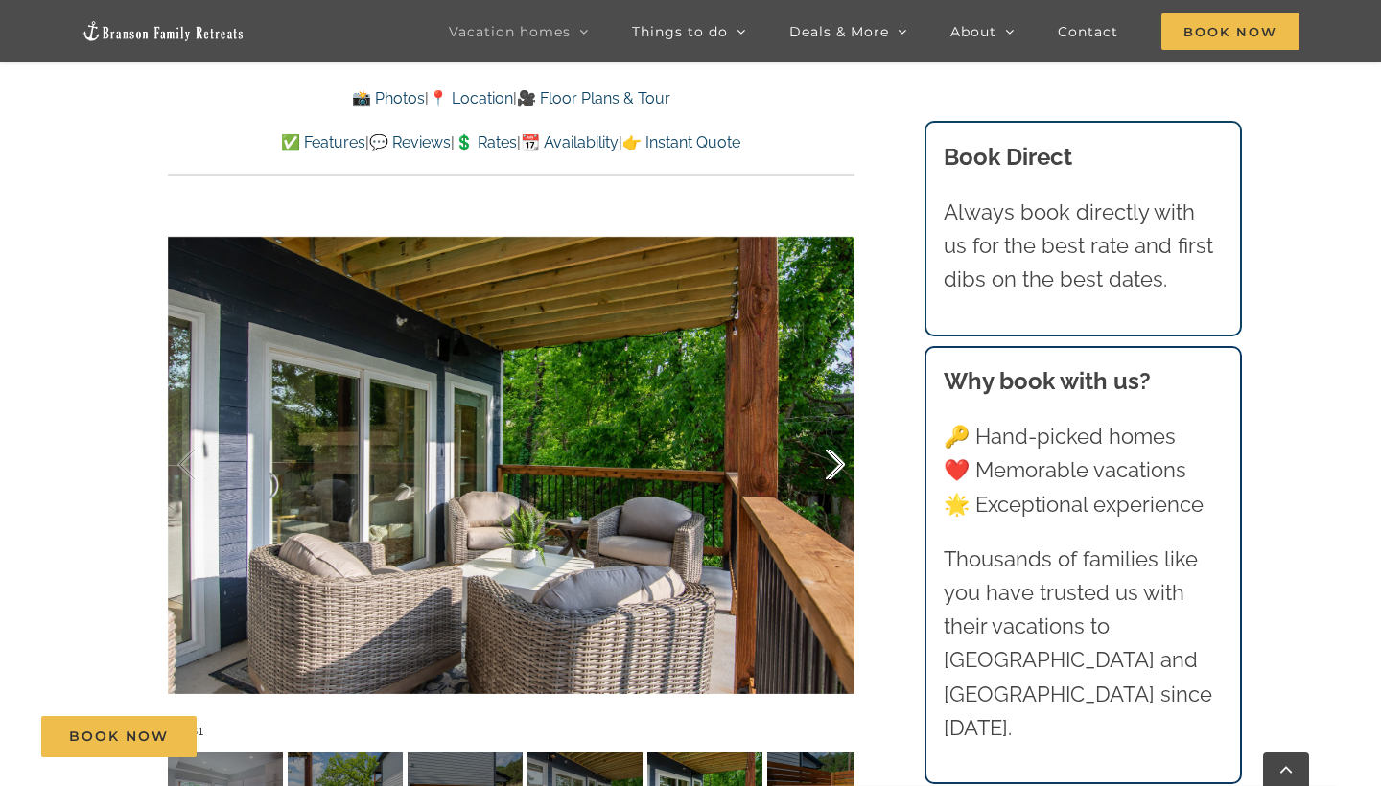
click at [836, 473] on div at bounding box center [815, 465] width 59 height 119
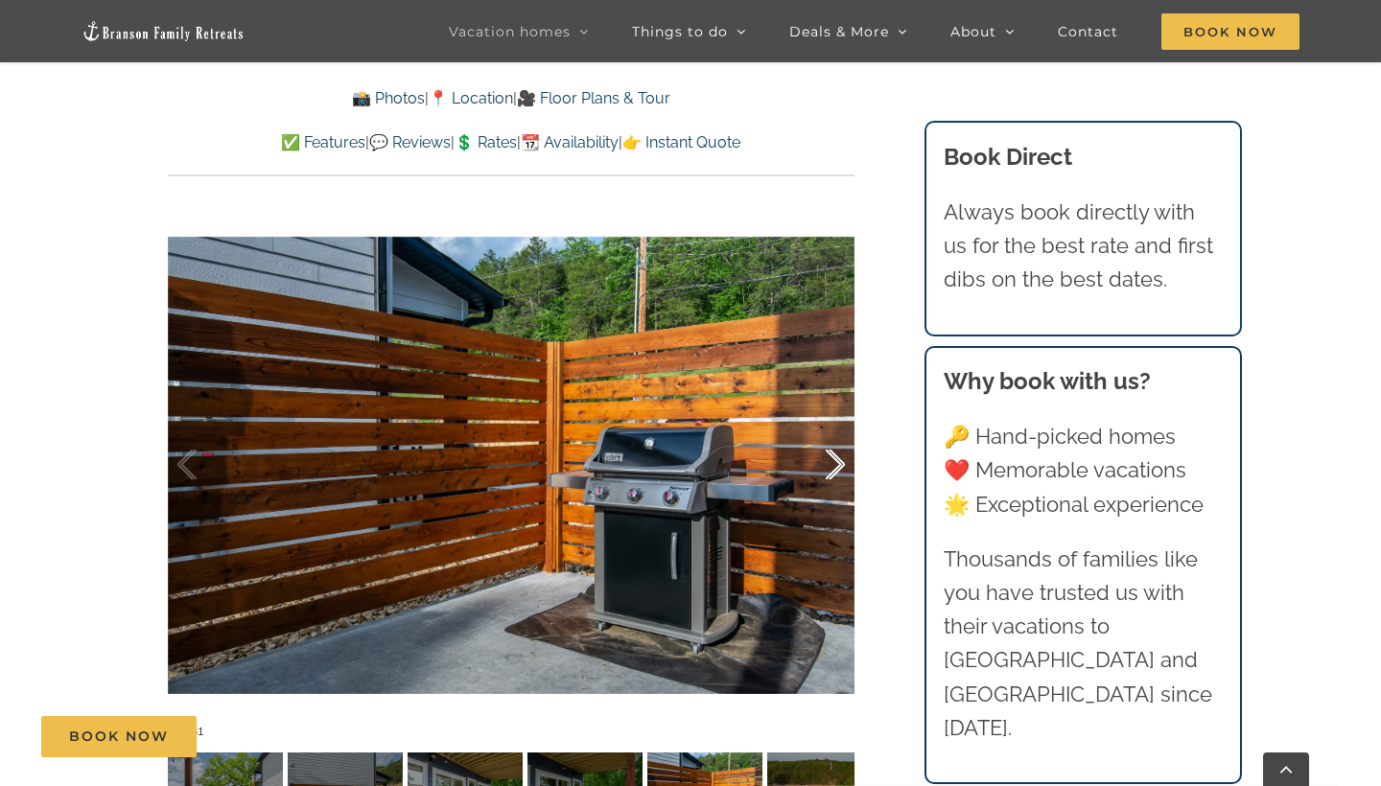
click at [836, 473] on div at bounding box center [815, 465] width 59 height 119
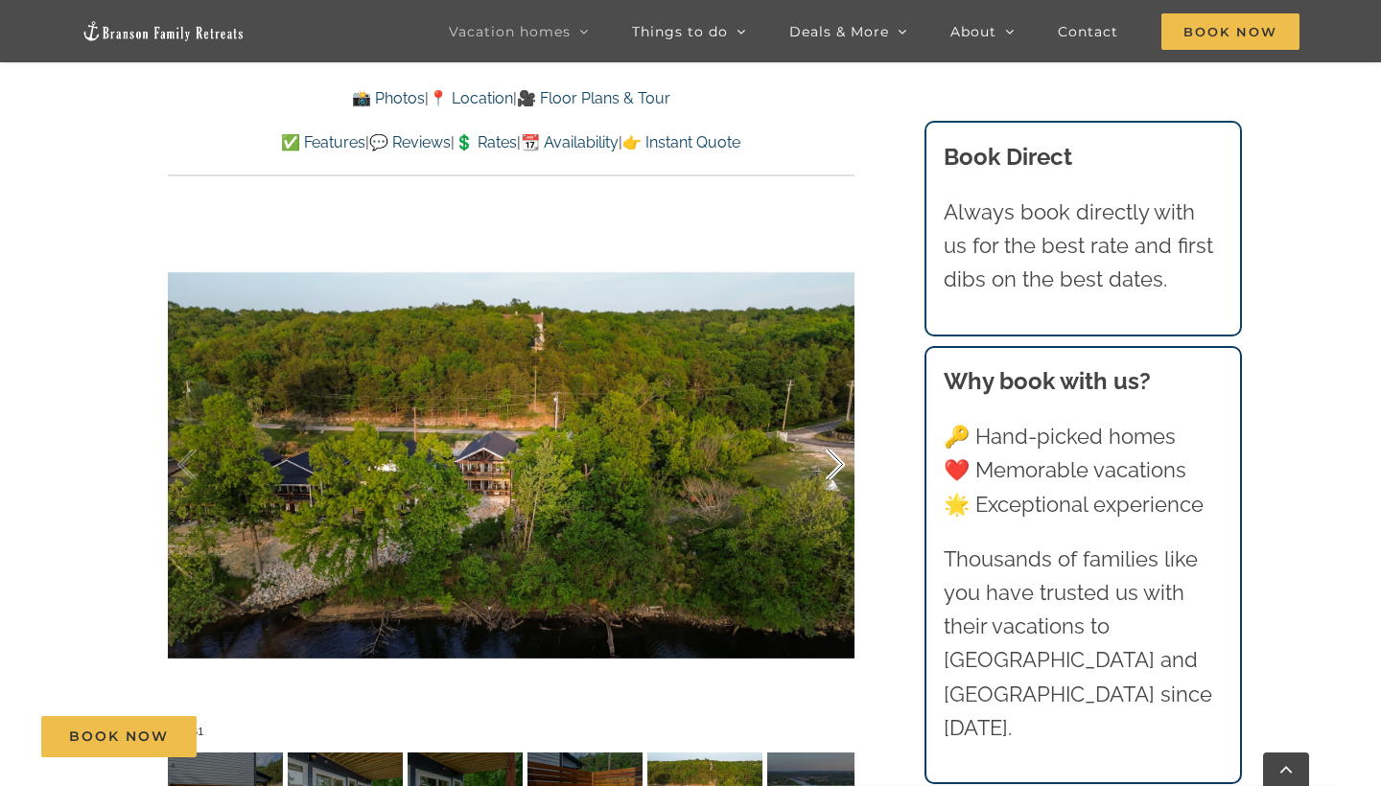
click at [836, 473] on div at bounding box center [815, 465] width 59 height 119
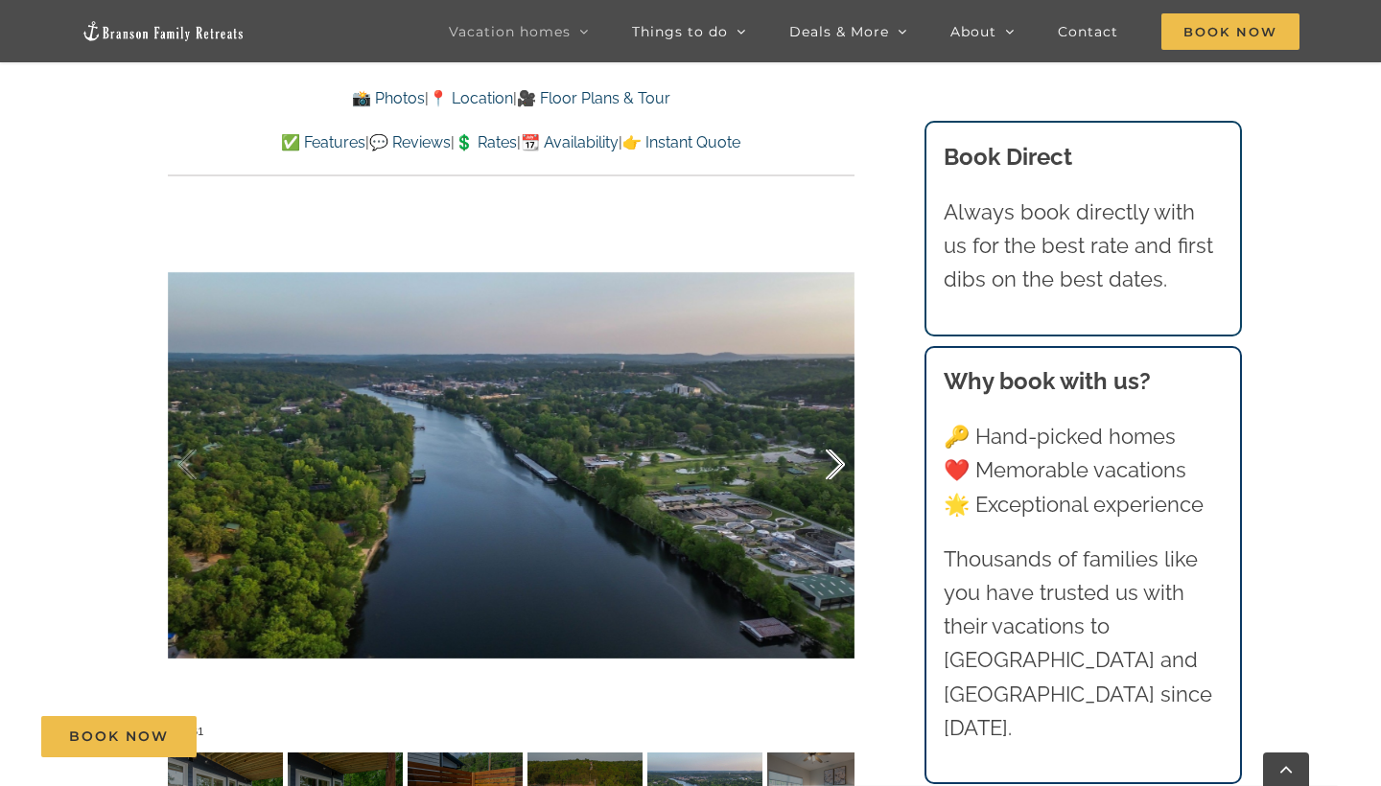
click at [836, 473] on div at bounding box center [815, 465] width 59 height 119
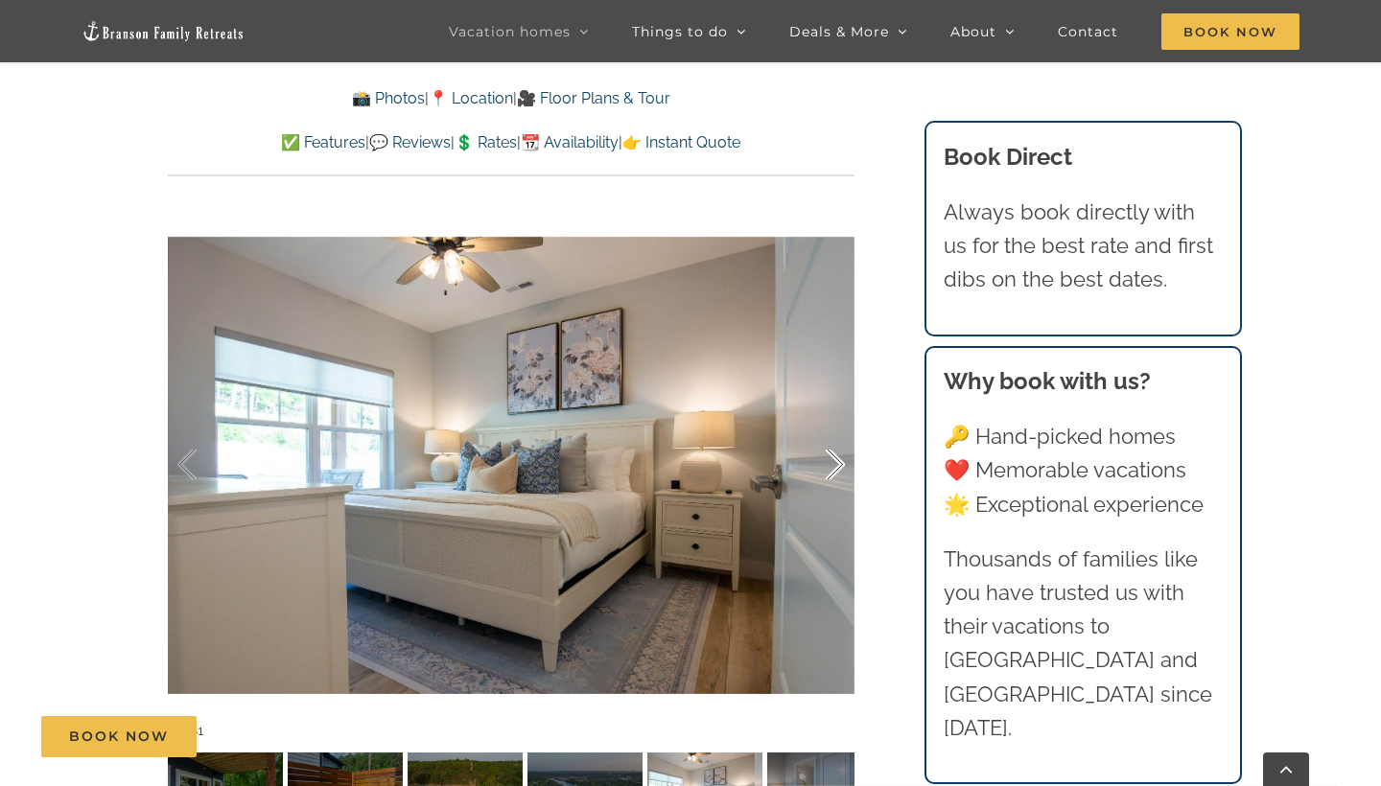
click at [836, 473] on div at bounding box center [815, 465] width 59 height 119
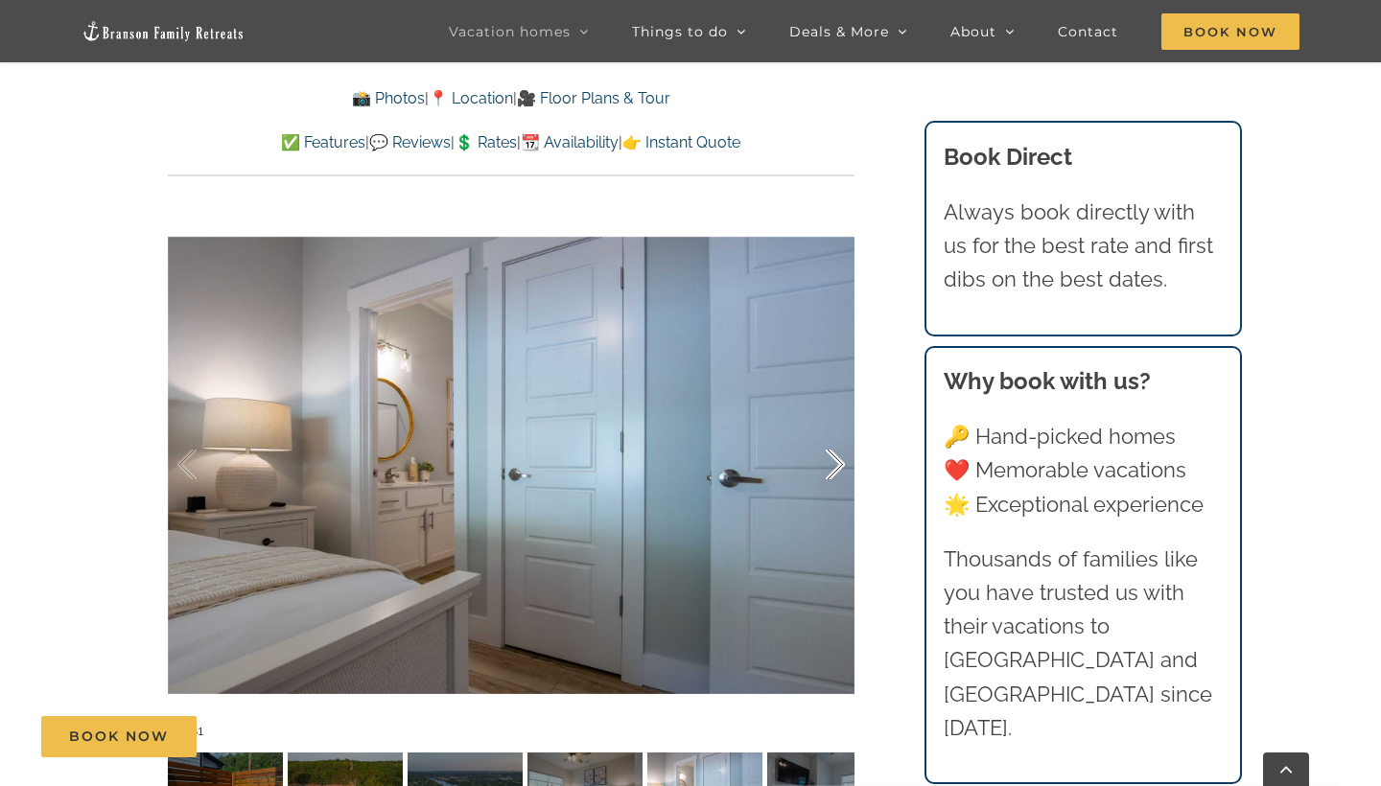
click at [836, 473] on div at bounding box center [815, 465] width 59 height 119
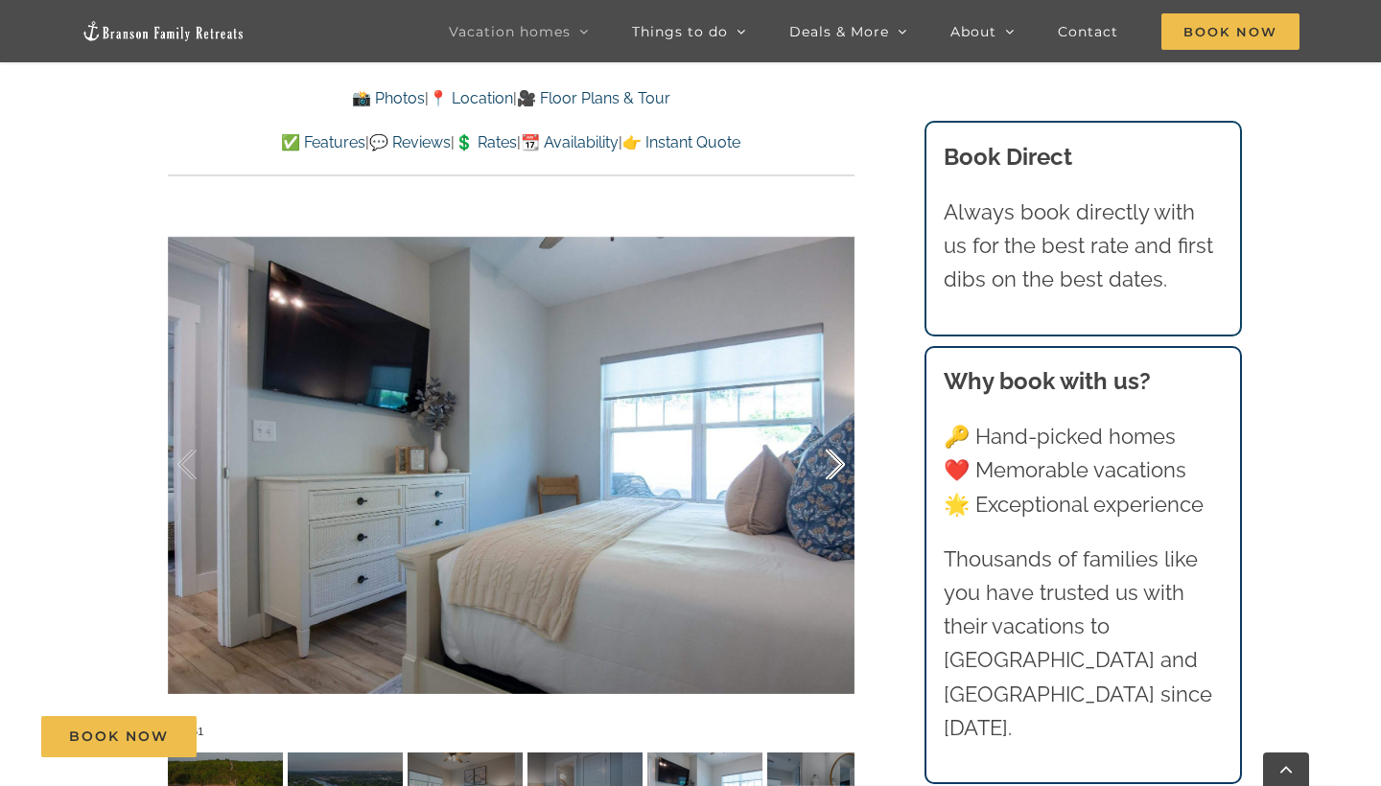
click at [836, 473] on div at bounding box center [815, 465] width 59 height 119
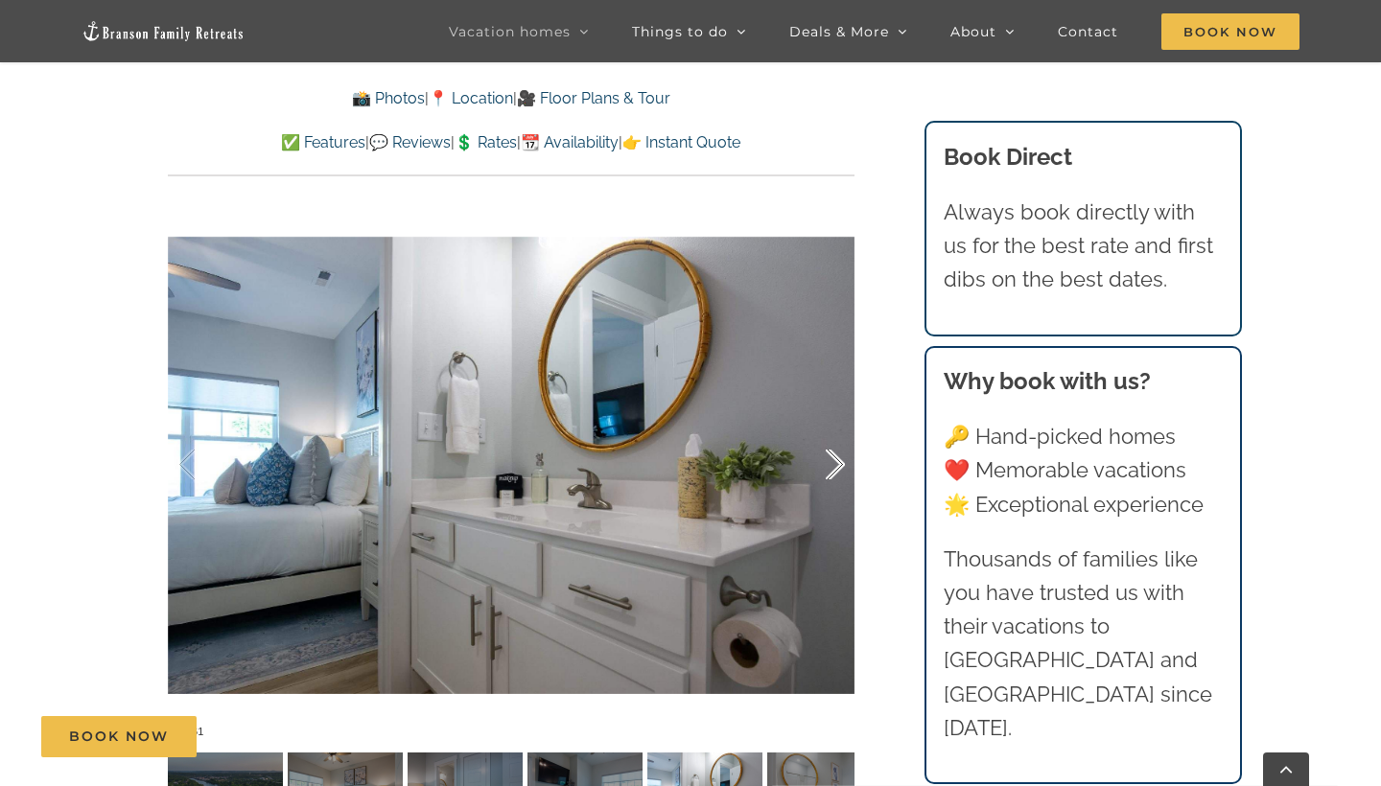
click at [836, 473] on div at bounding box center [815, 465] width 59 height 119
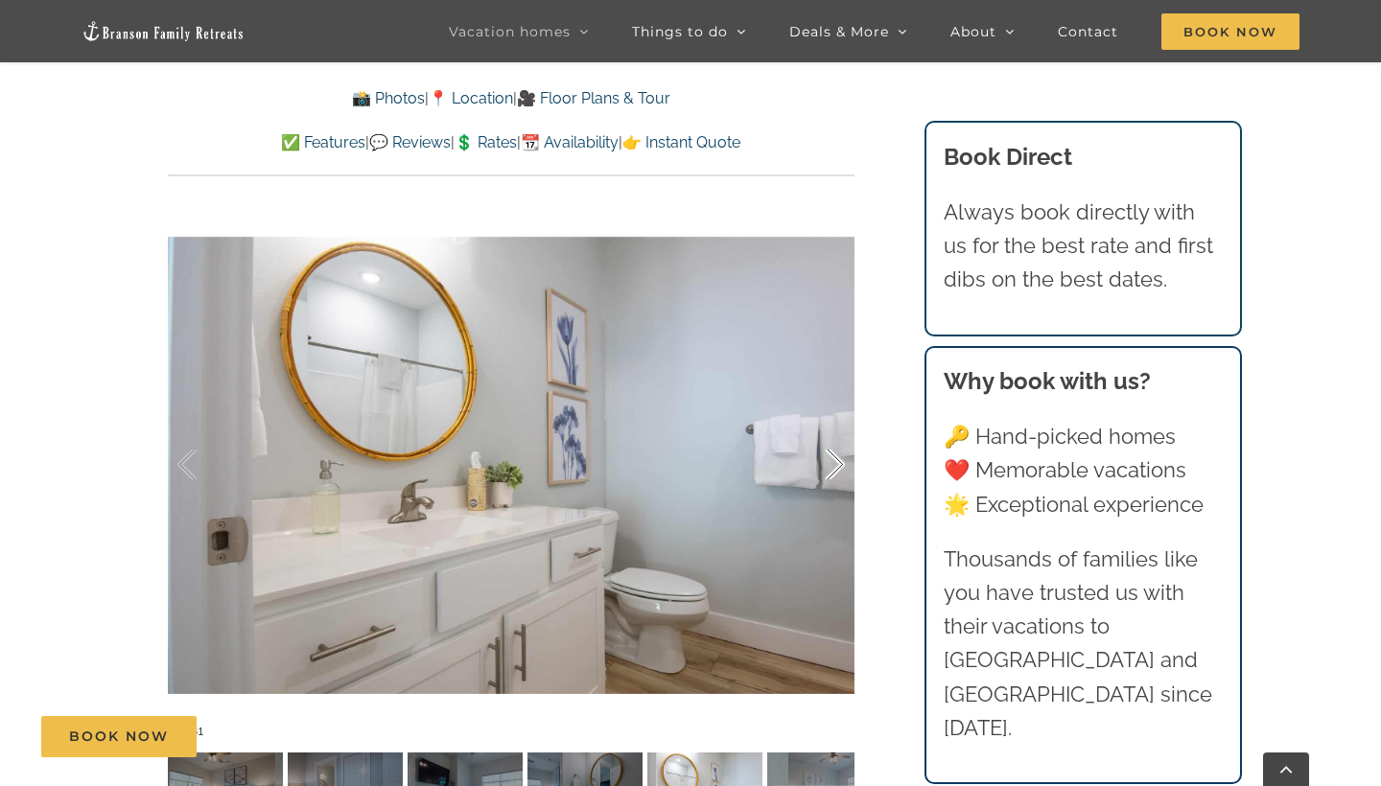
click at [836, 473] on div at bounding box center [815, 465] width 59 height 119
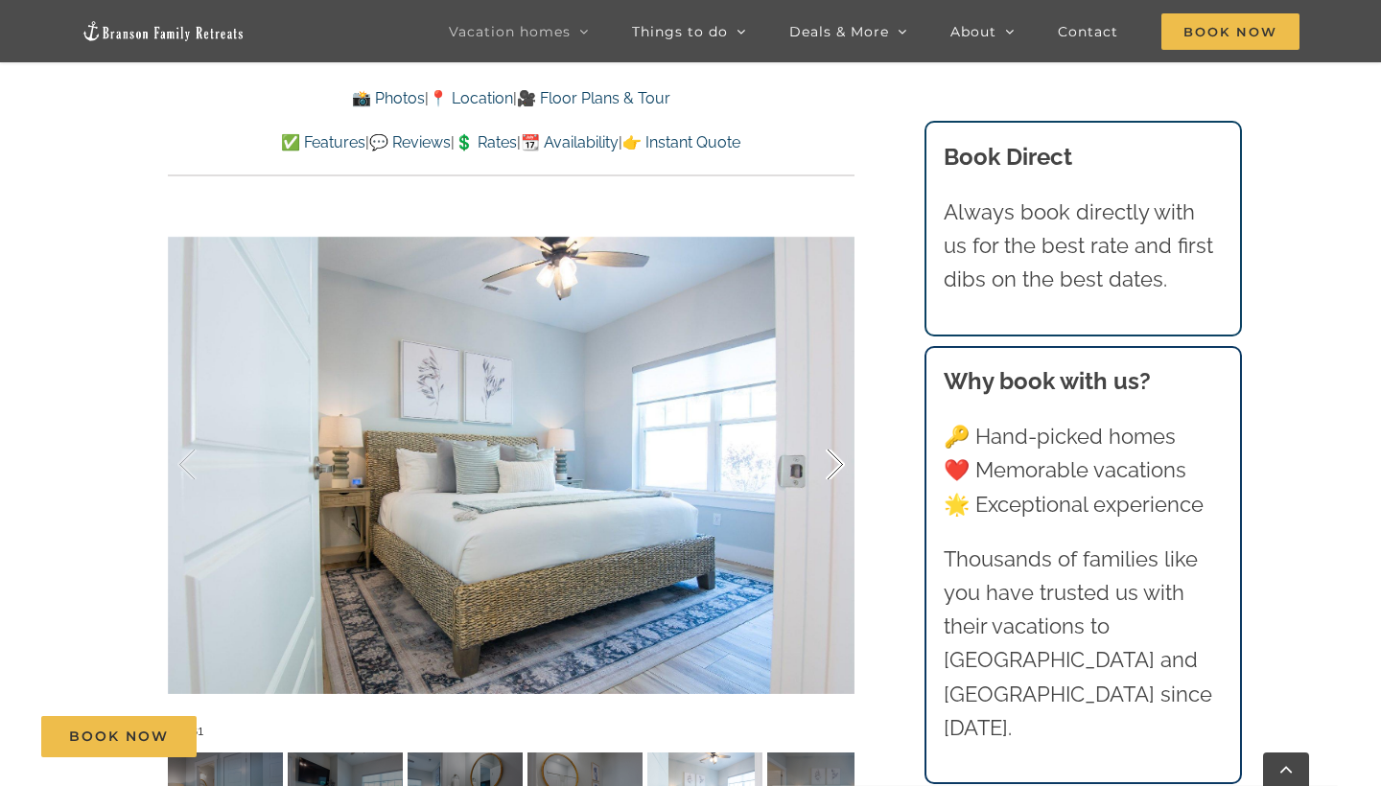
click at [836, 473] on div at bounding box center [815, 465] width 59 height 119
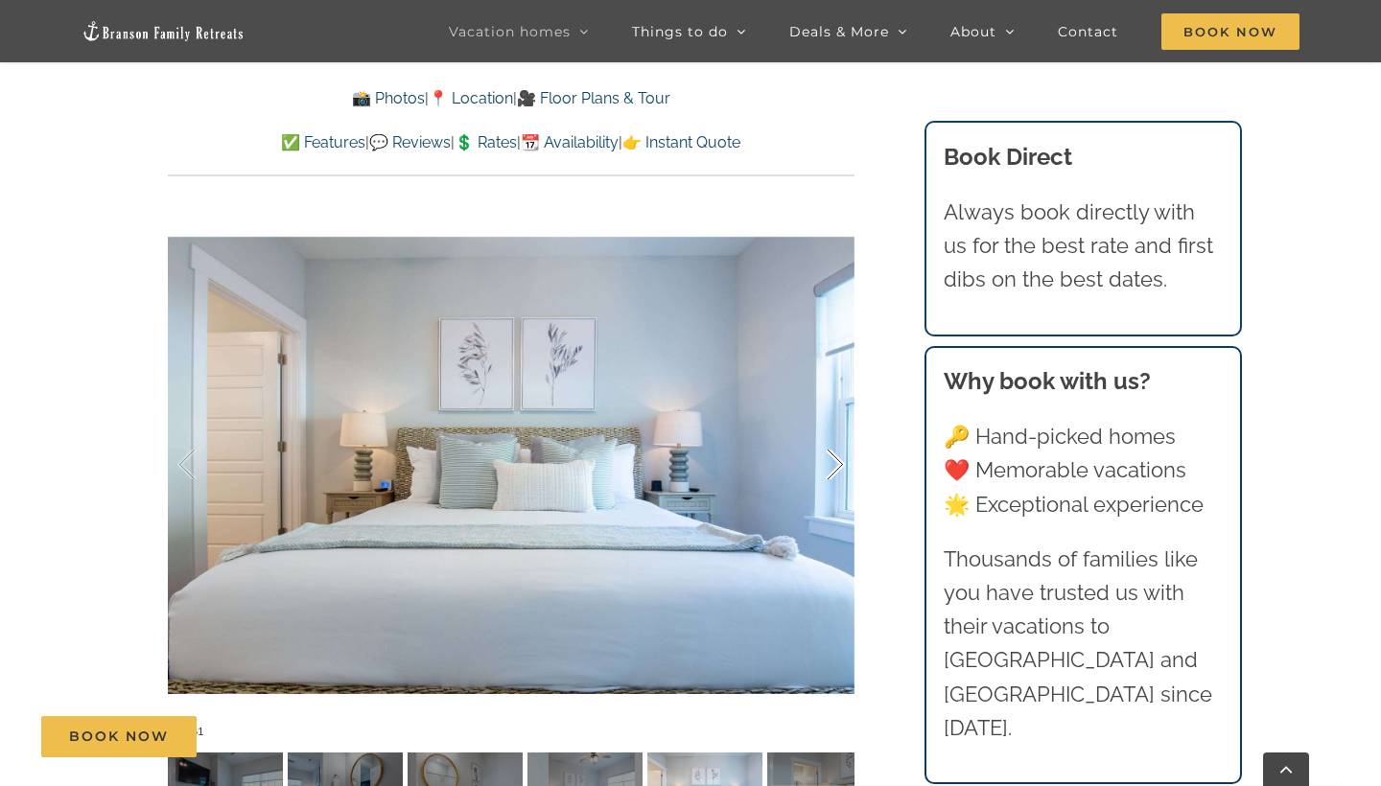
click at [836, 473] on div at bounding box center [815, 465] width 59 height 119
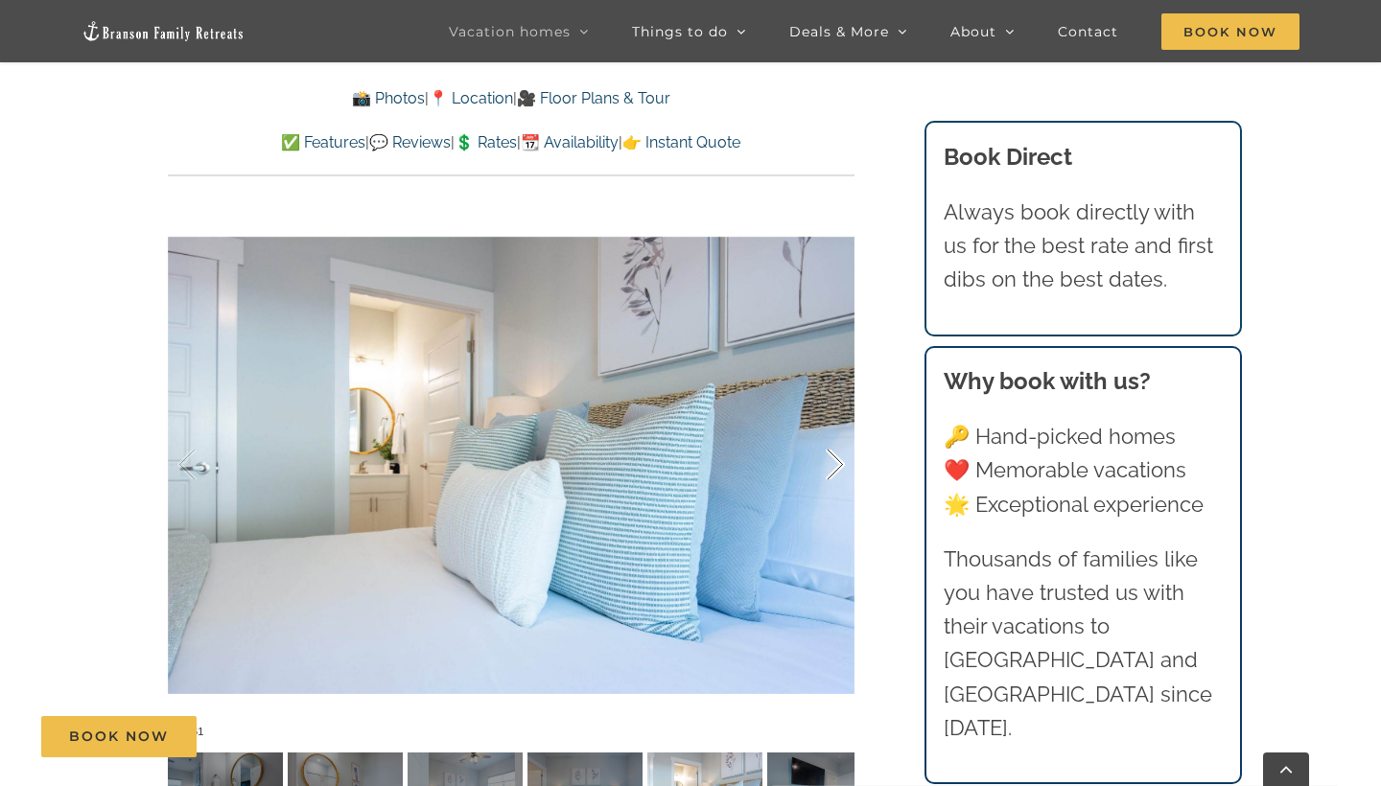
click at [836, 473] on div at bounding box center [815, 465] width 59 height 119
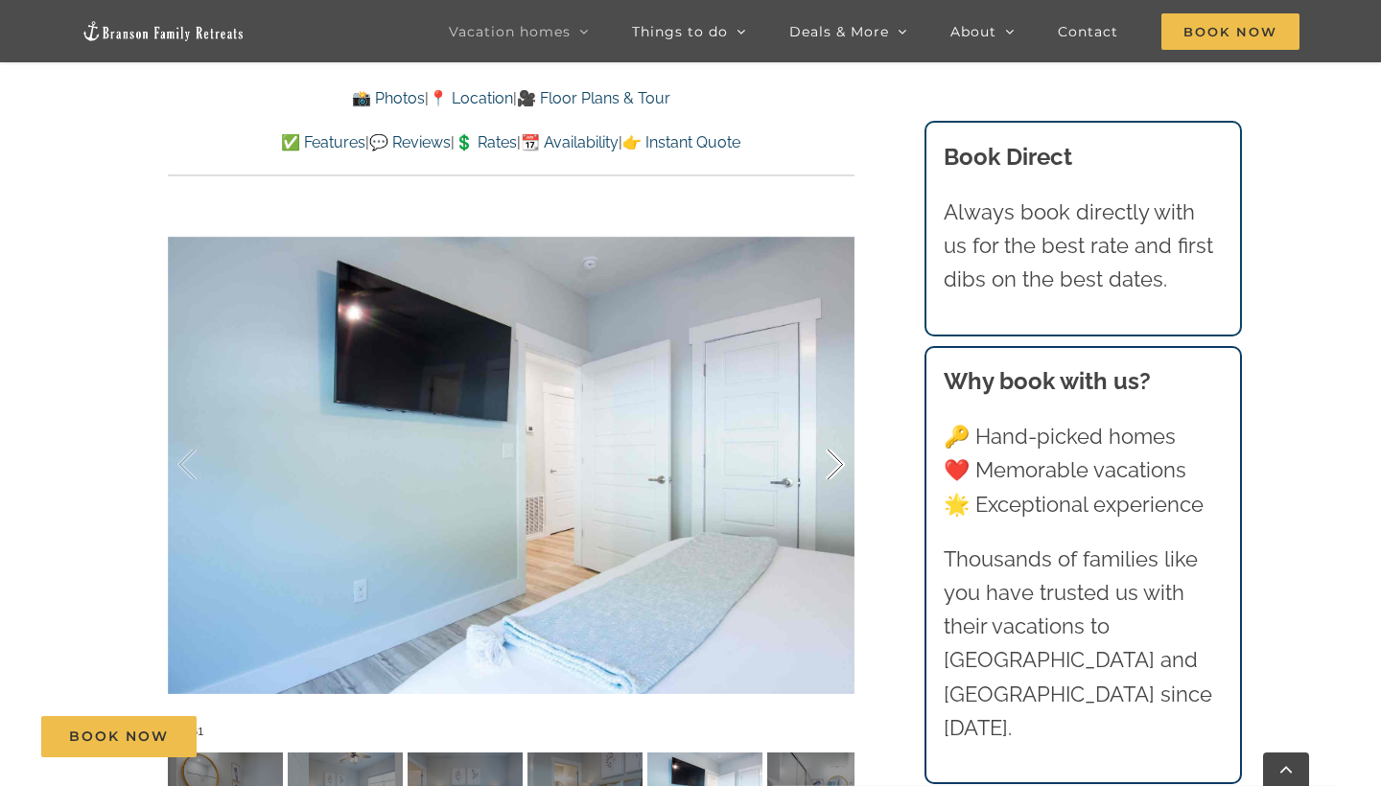
click at [836, 473] on div at bounding box center [815, 465] width 59 height 119
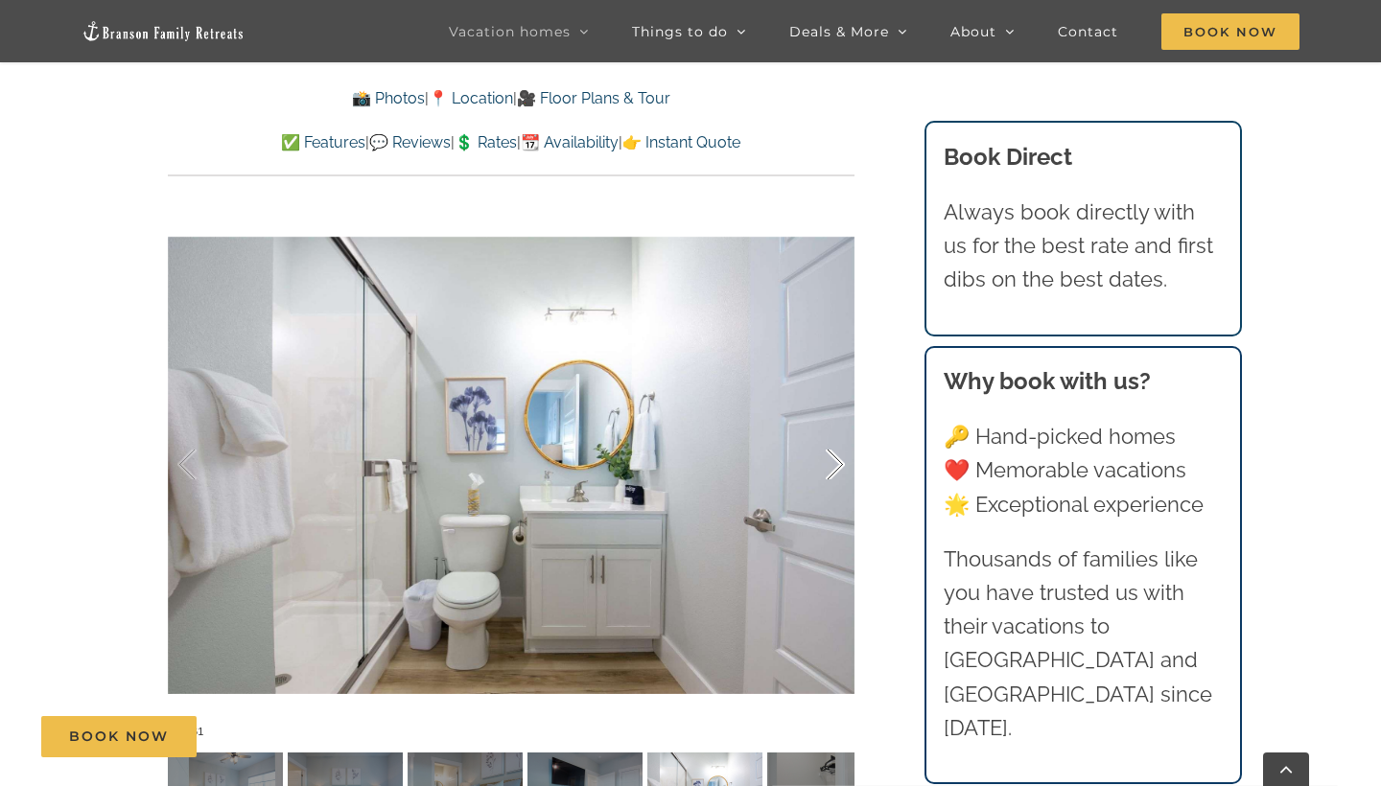
click at [836, 473] on div at bounding box center [815, 465] width 59 height 119
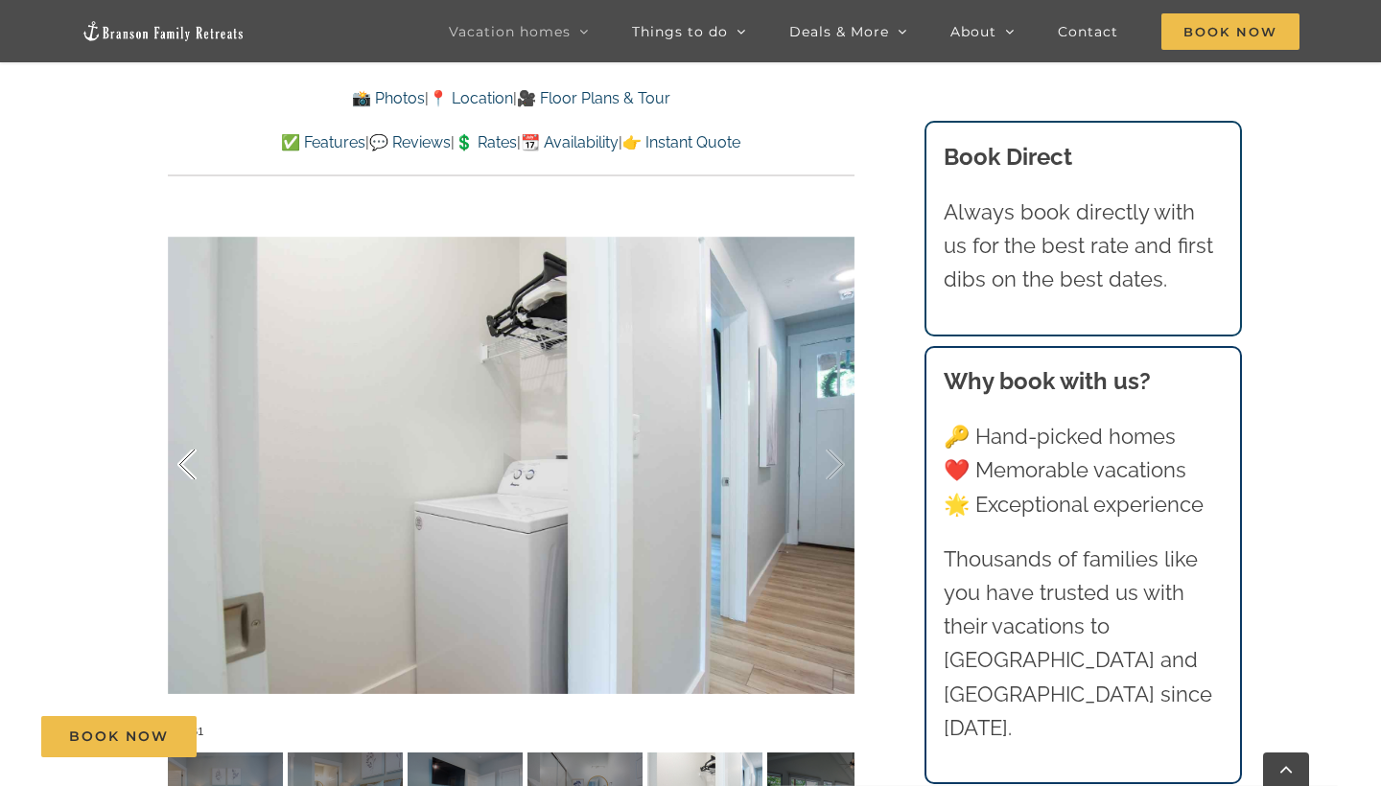
click at [183, 458] on div at bounding box center [206, 465] width 59 height 119
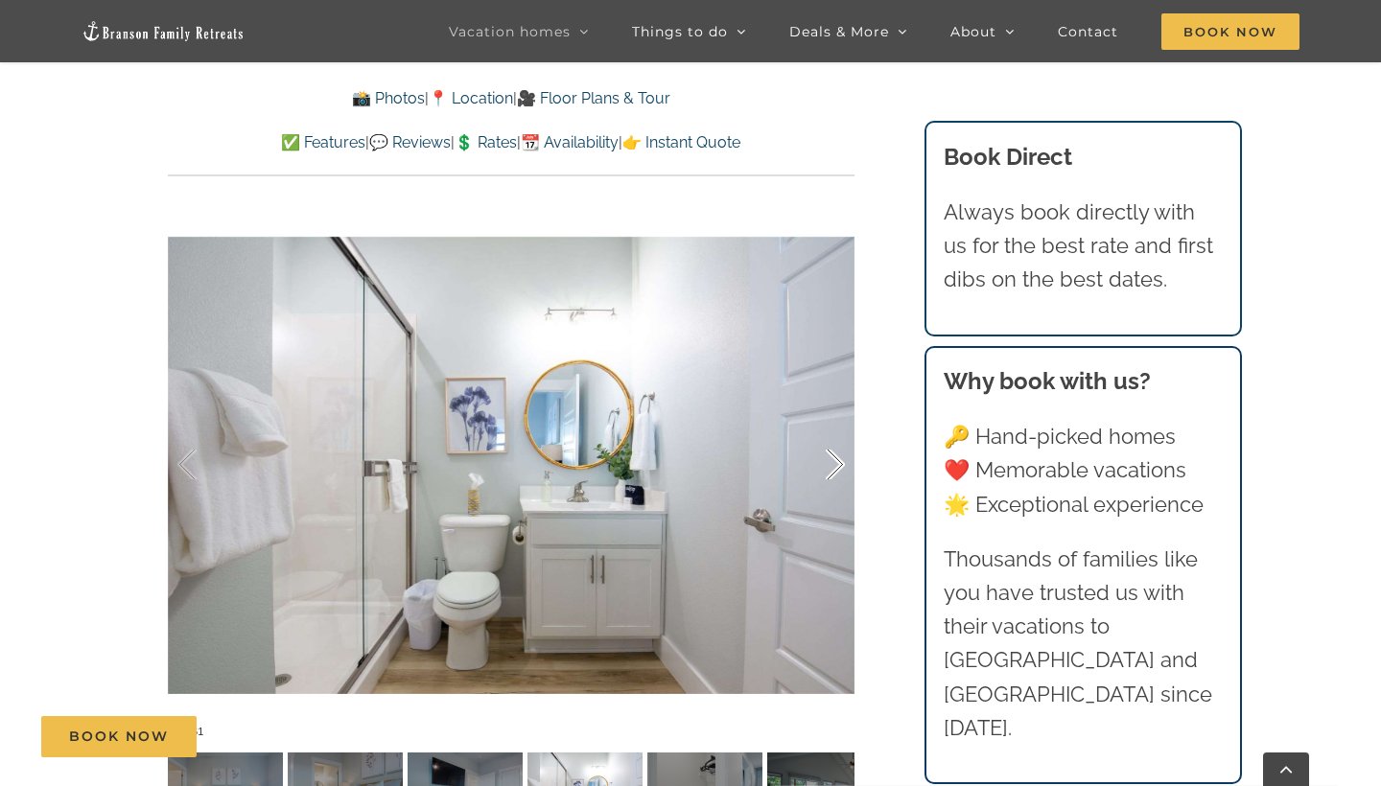
click at [826, 473] on div at bounding box center [815, 465] width 59 height 119
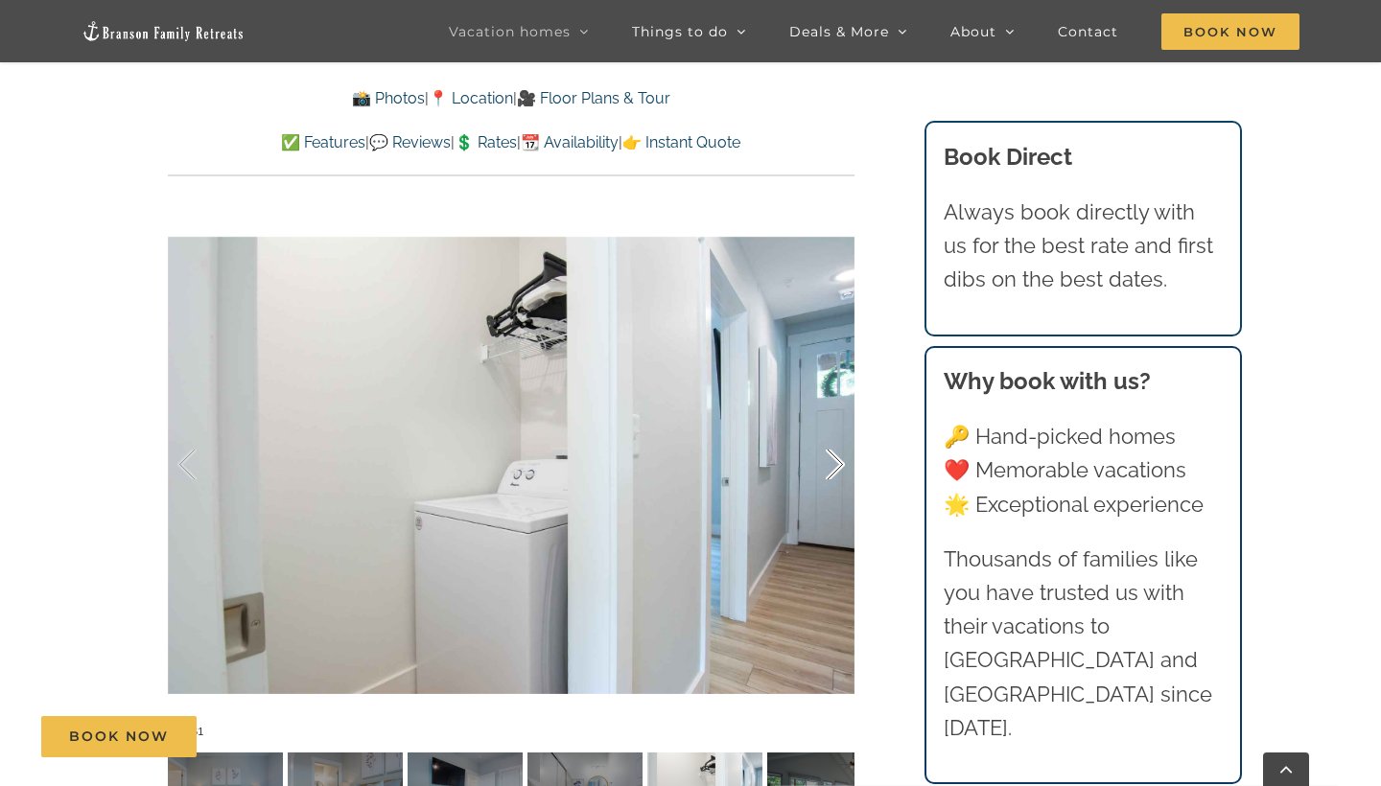
click at [826, 473] on div at bounding box center [815, 465] width 59 height 119
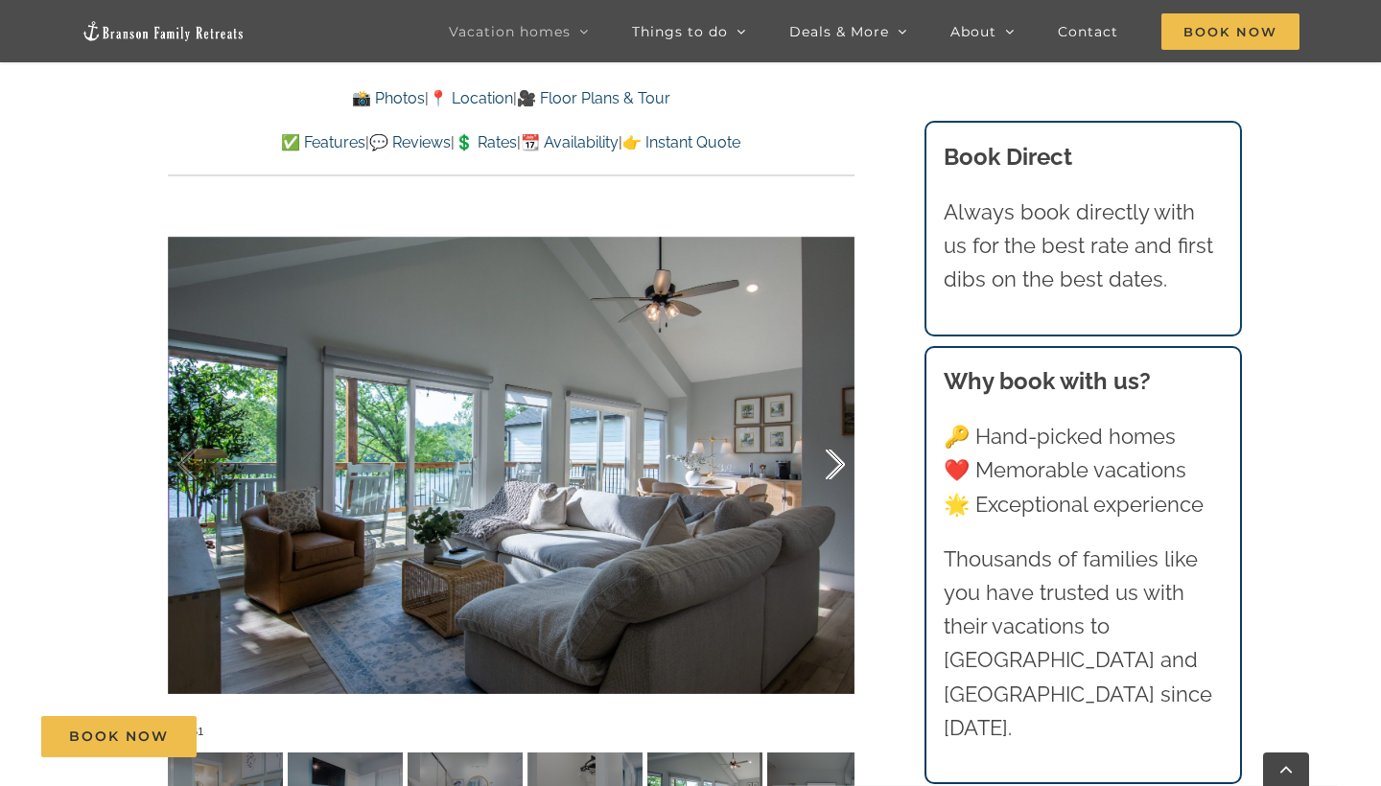
click at [826, 473] on div at bounding box center [815, 465] width 59 height 119
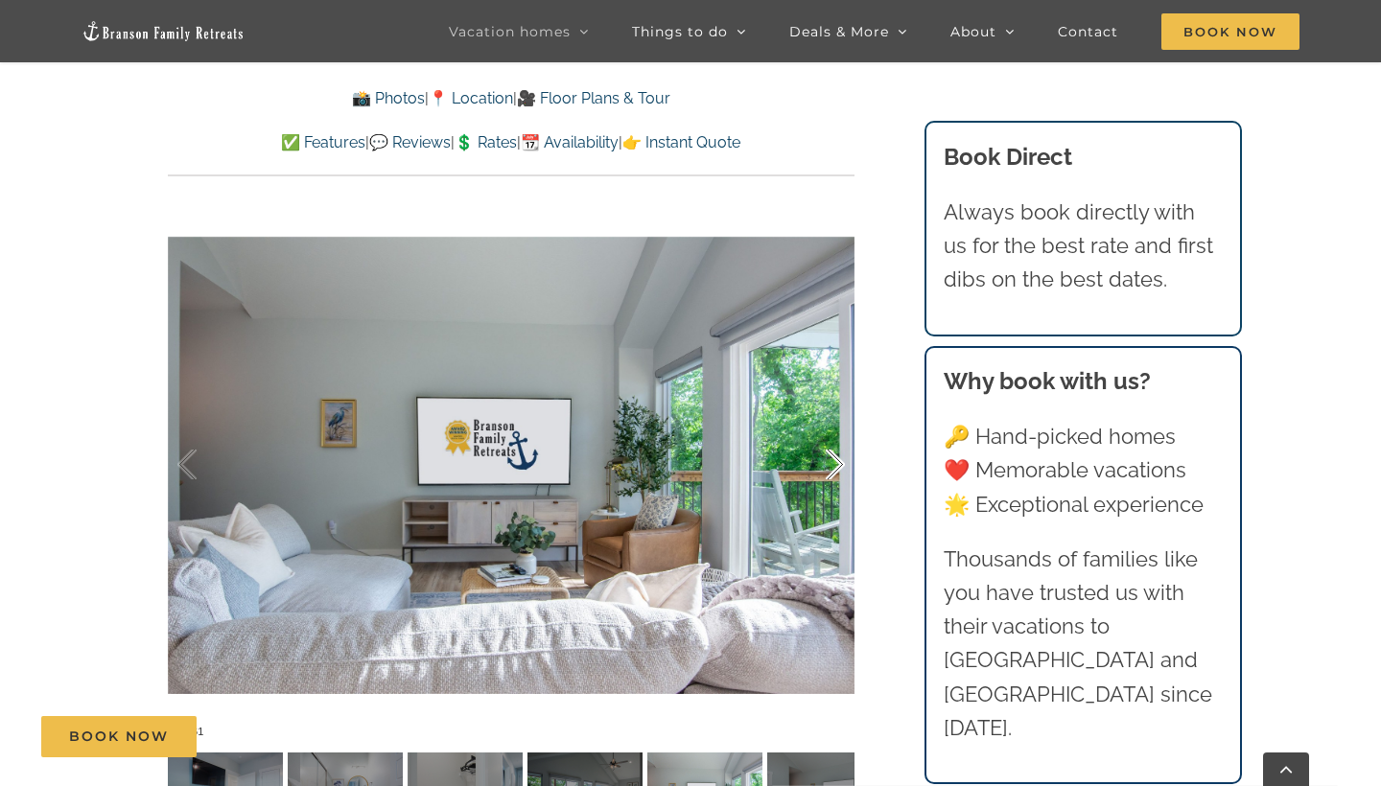
click at [826, 473] on div at bounding box center [815, 465] width 59 height 119
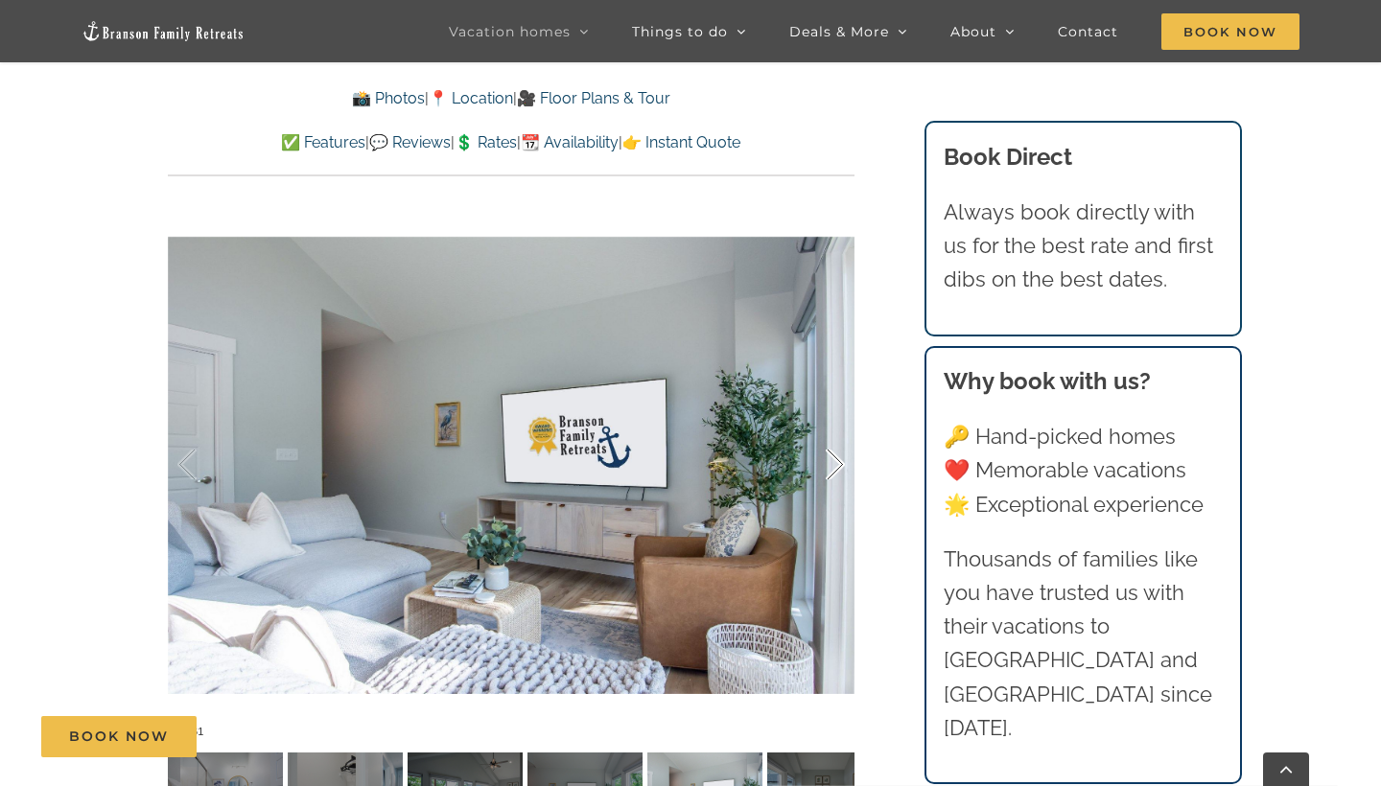
click at [826, 473] on div at bounding box center [815, 465] width 59 height 119
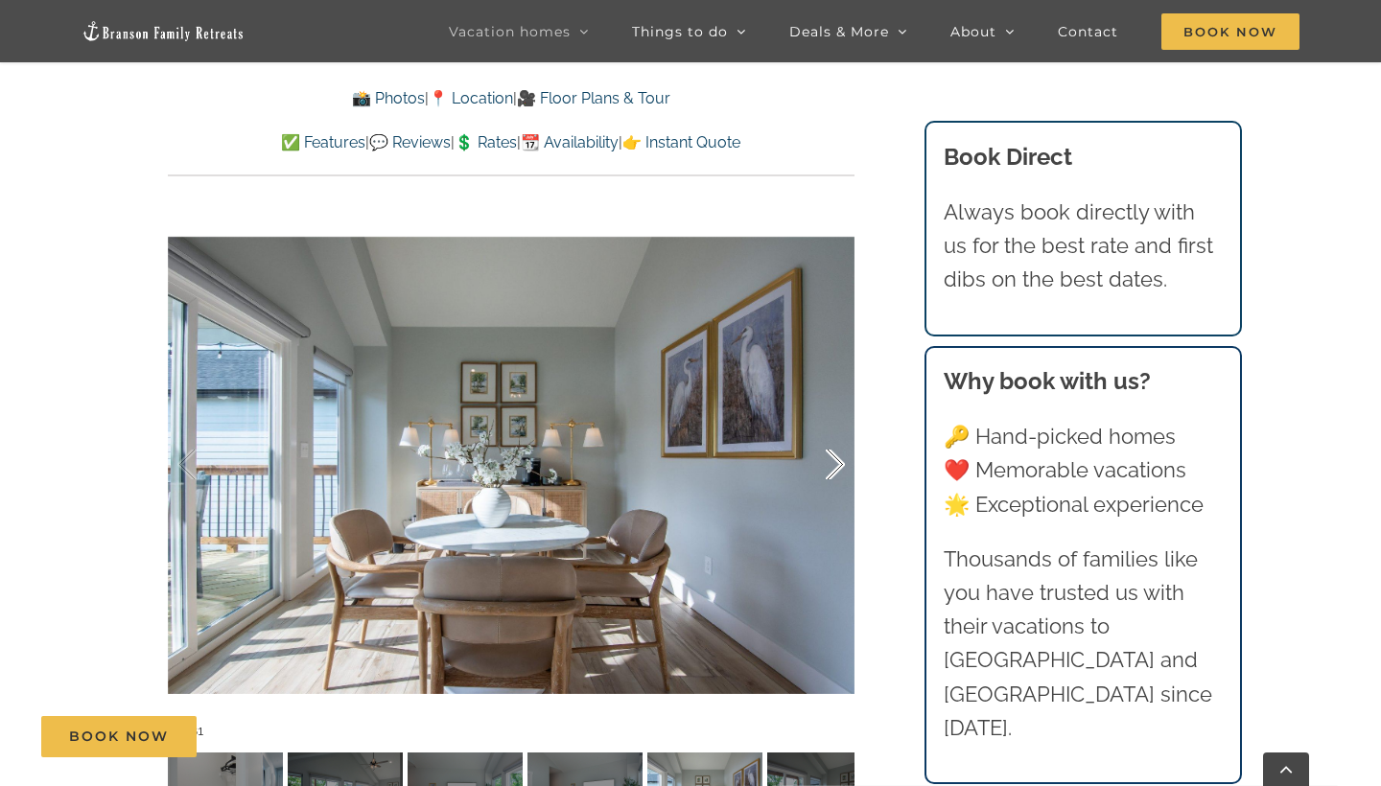
click at [826, 473] on div at bounding box center [815, 465] width 59 height 119
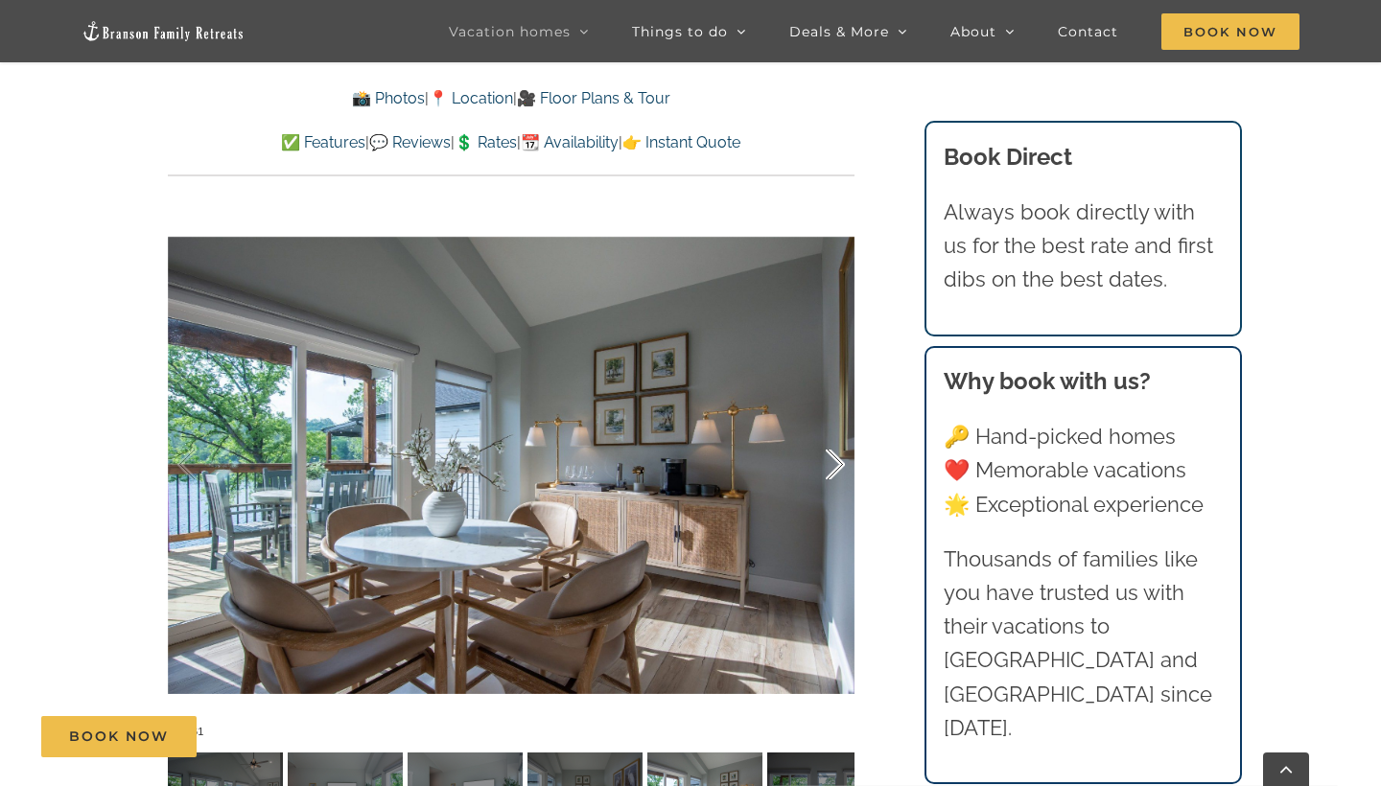
click at [826, 473] on div at bounding box center [815, 465] width 59 height 119
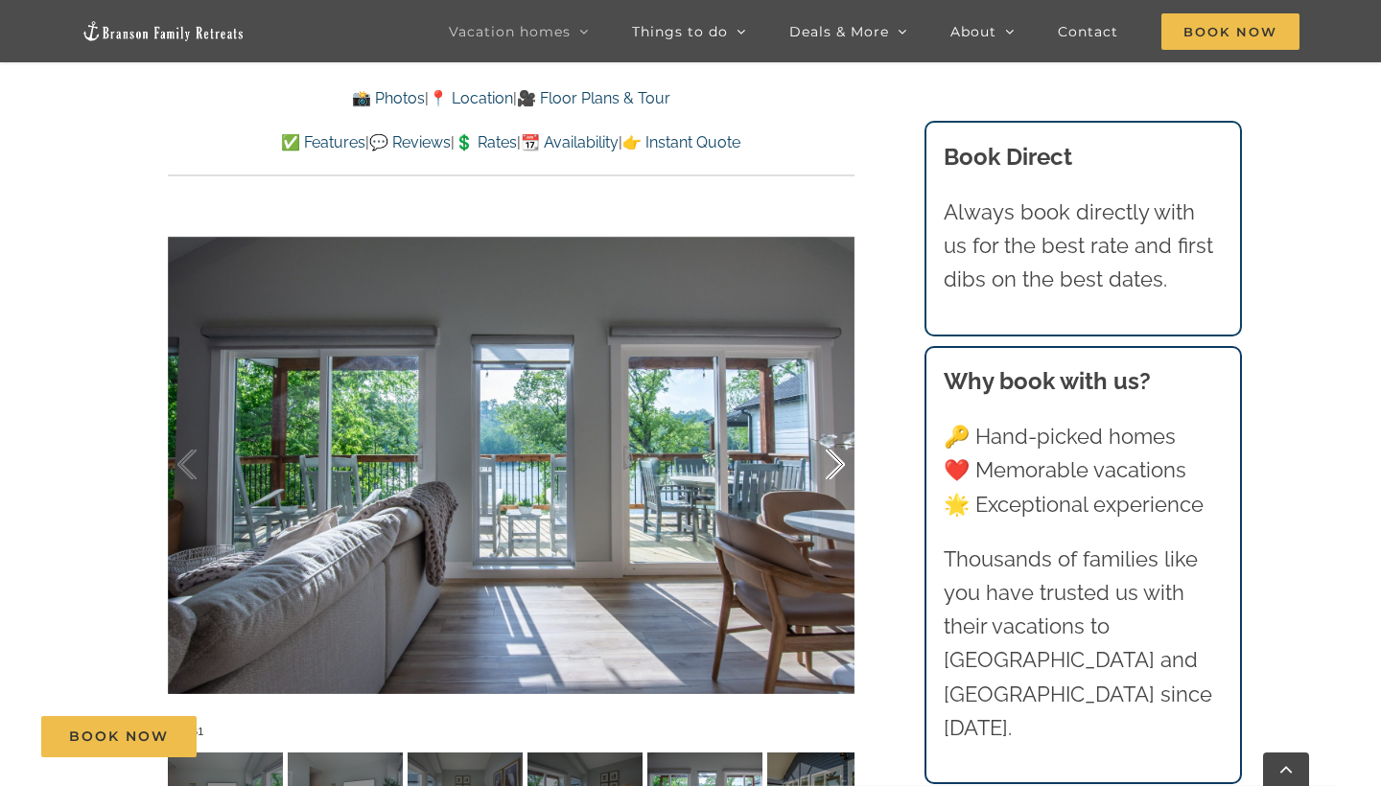
click at [826, 473] on div at bounding box center [815, 465] width 59 height 119
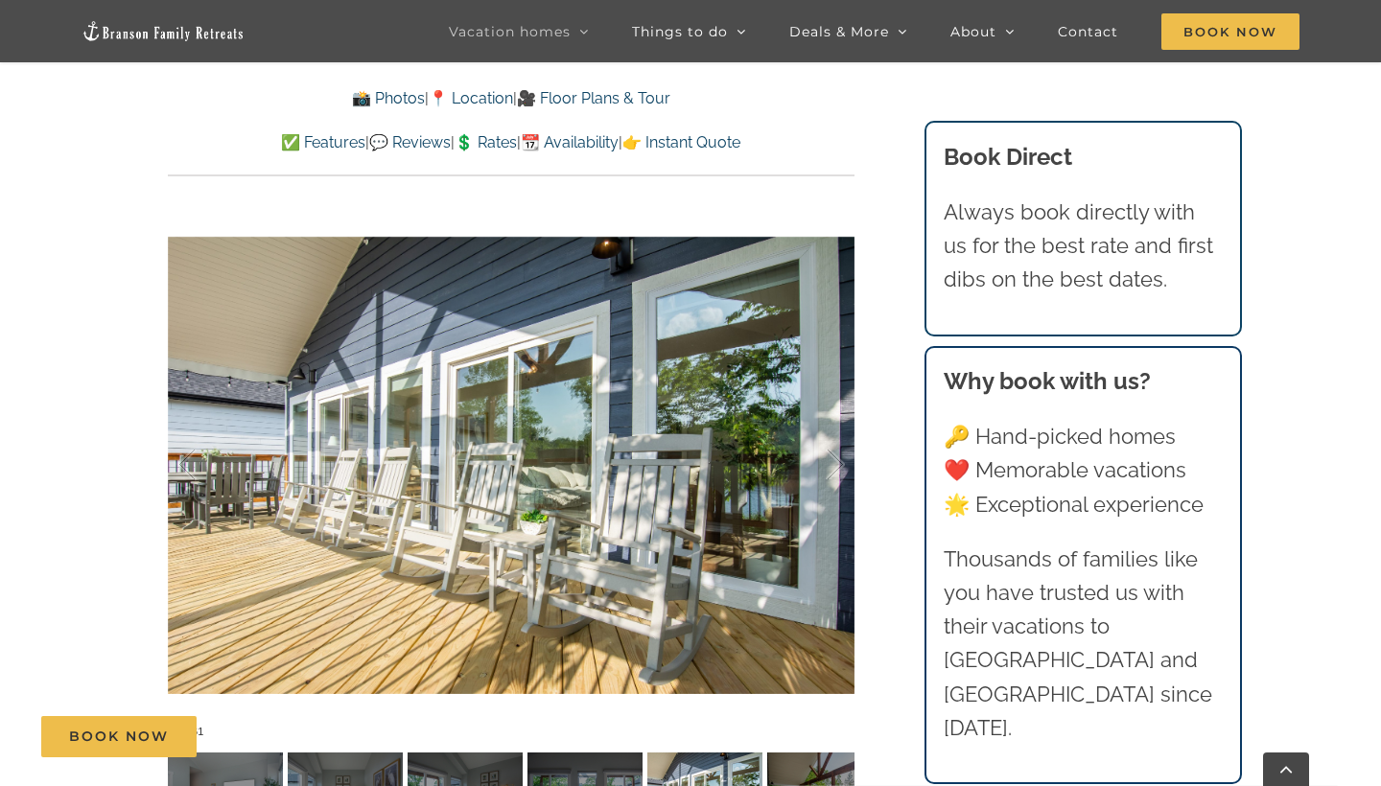
click at [877, 467] on div "[GEOGRAPHIC_DATA] luxury awaits at [GEOGRAPHIC_DATA], a vacation rental on [GEO…" at bounding box center [510, 300] width 763 height 1130
click at [833, 469] on div at bounding box center [815, 465] width 59 height 119
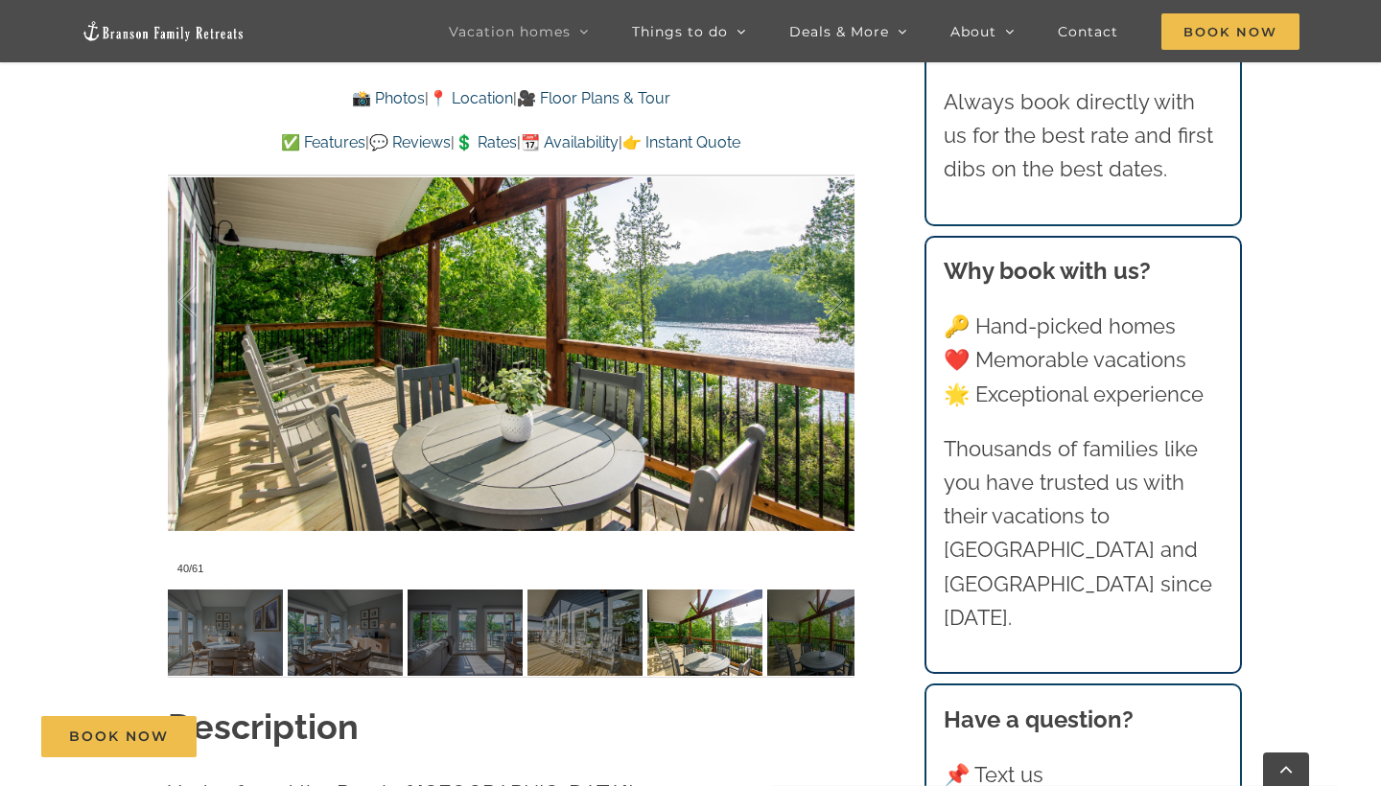
scroll to position [1391, 0]
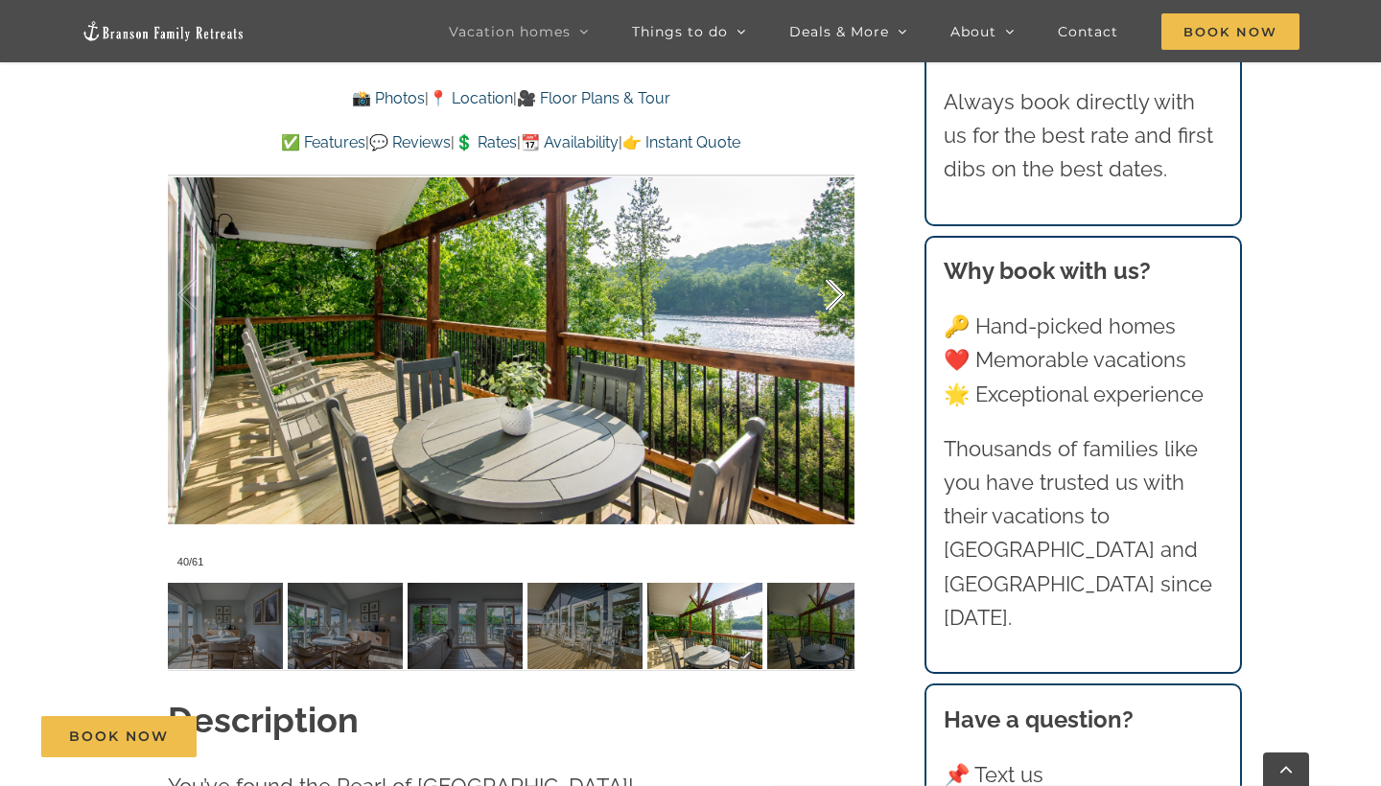
click at [842, 274] on div at bounding box center [815, 295] width 59 height 119
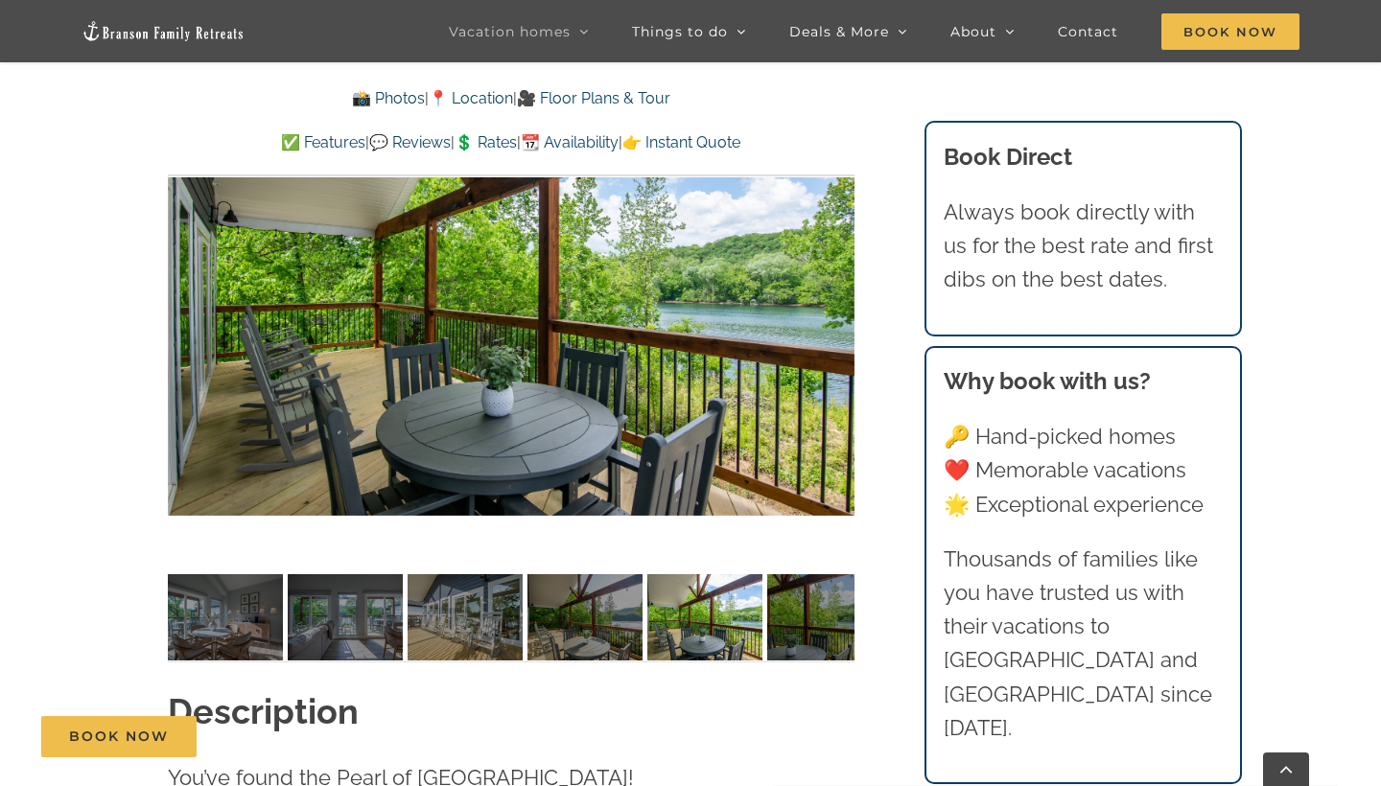
scroll to position [1396, 0]
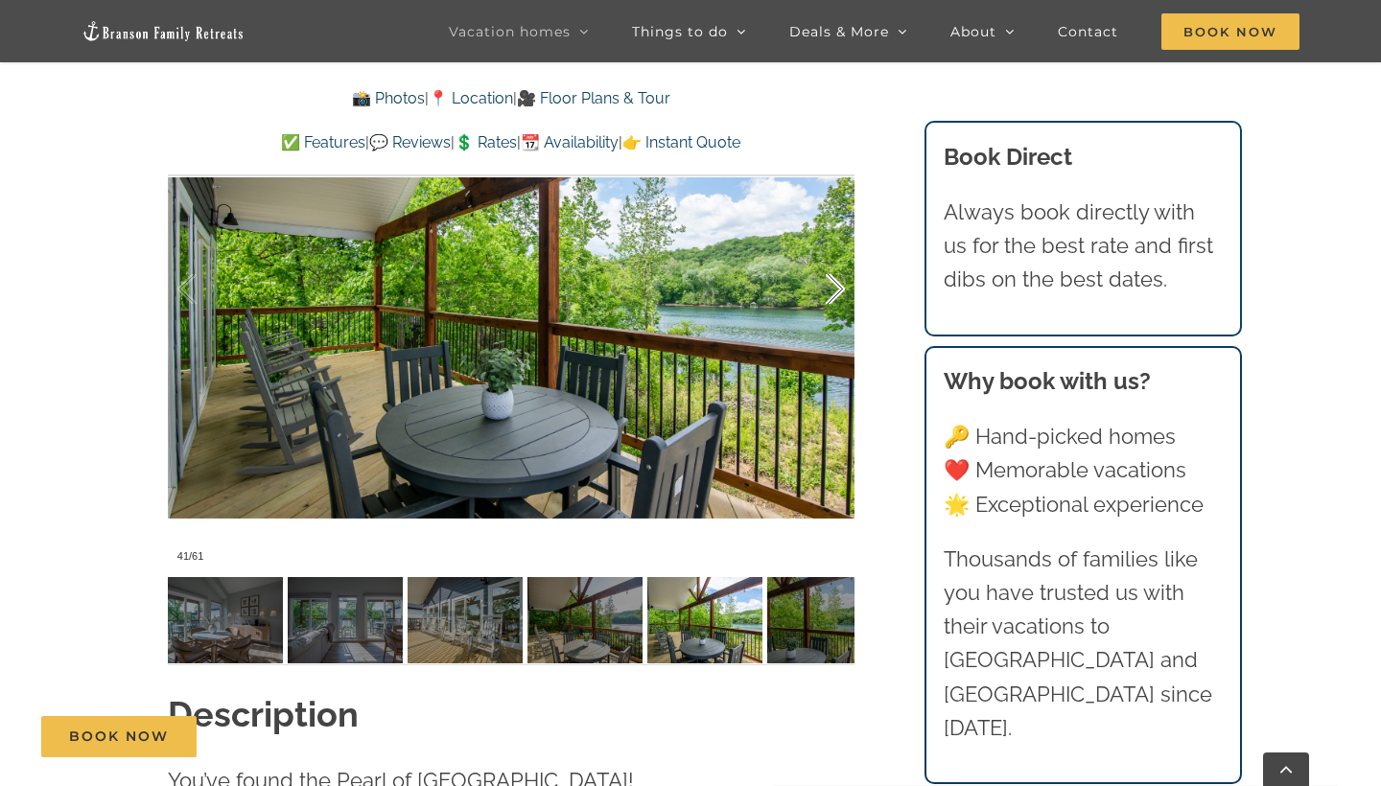
click at [835, 299] on div at bounding box center [815, 289] width 59 height 119
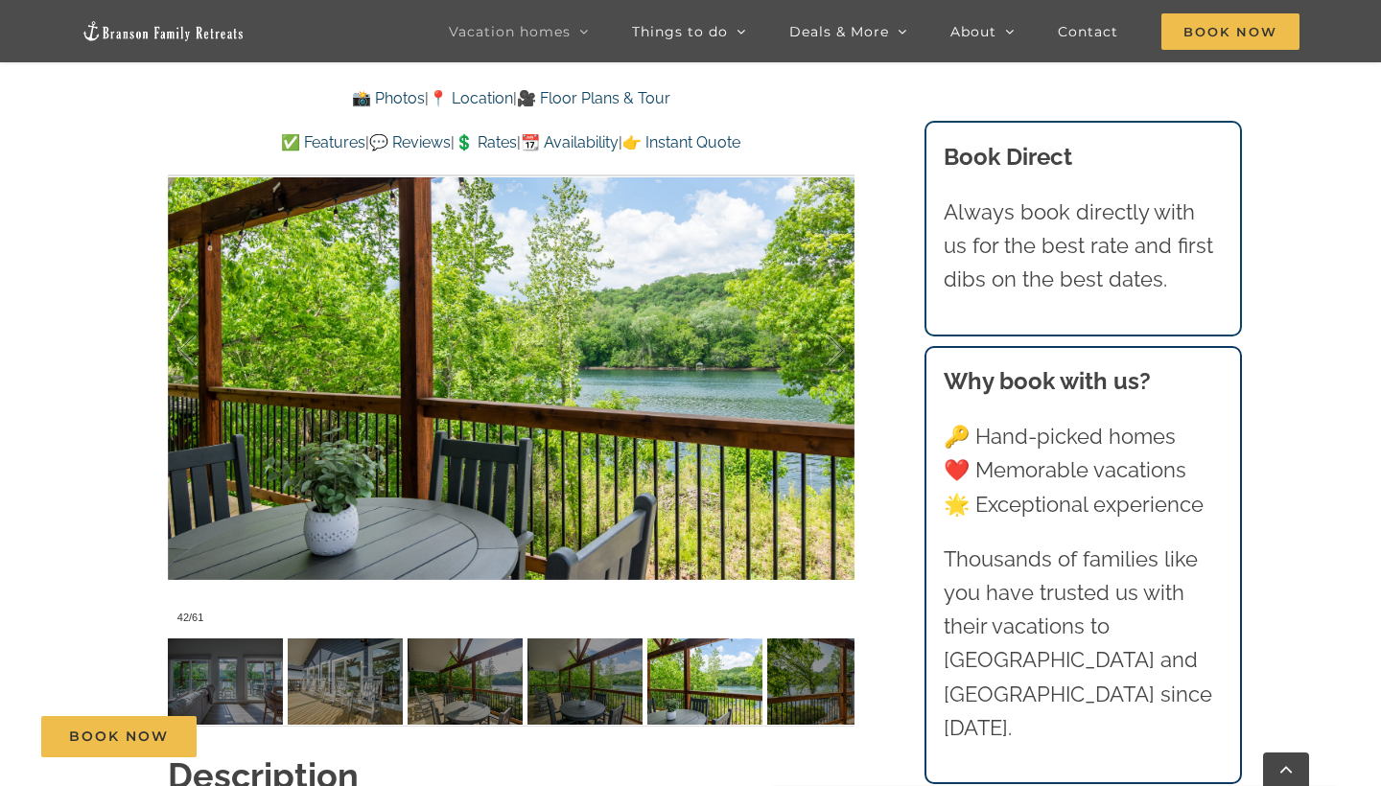
scroll to position [1305, 0]
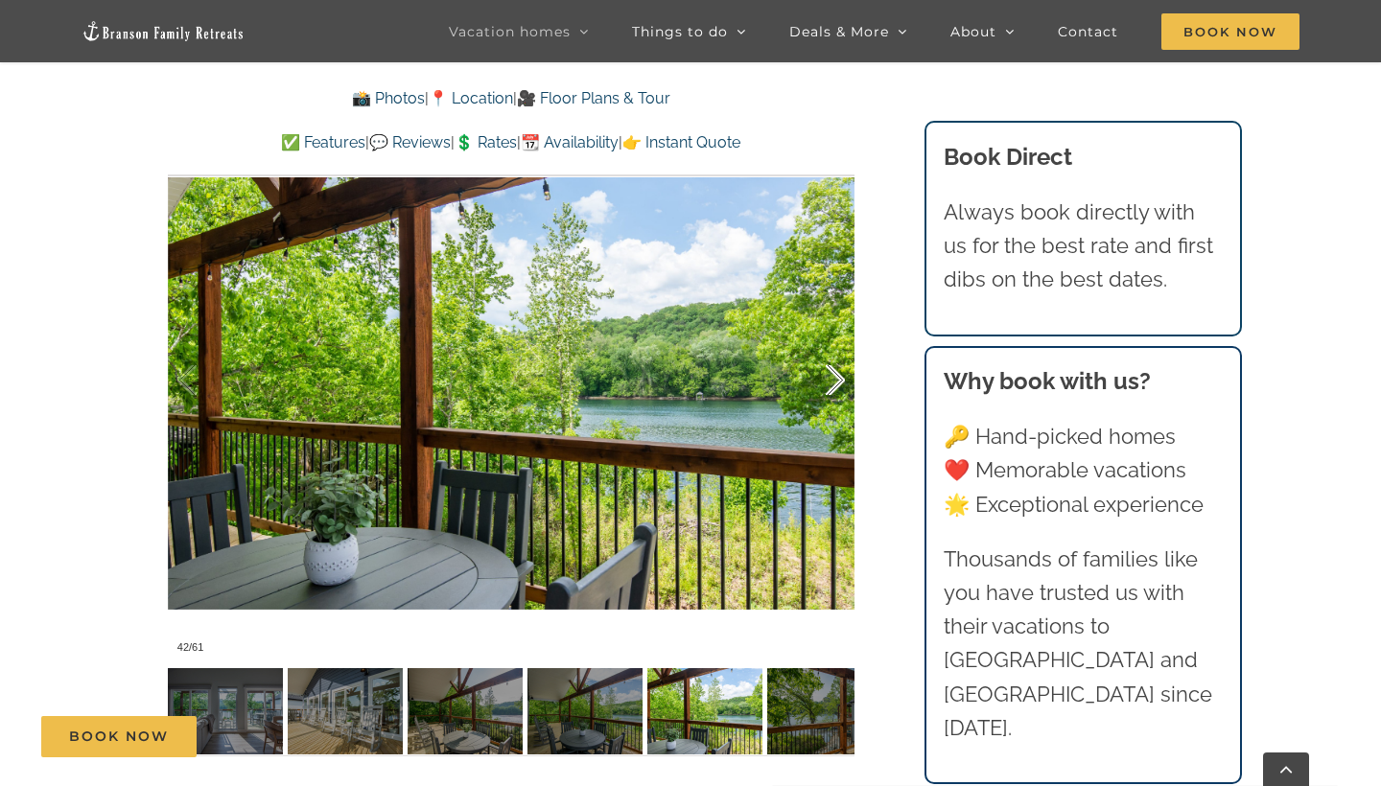
click at [836, 396] on div at bounding box center [815, 380] width 59 height 119
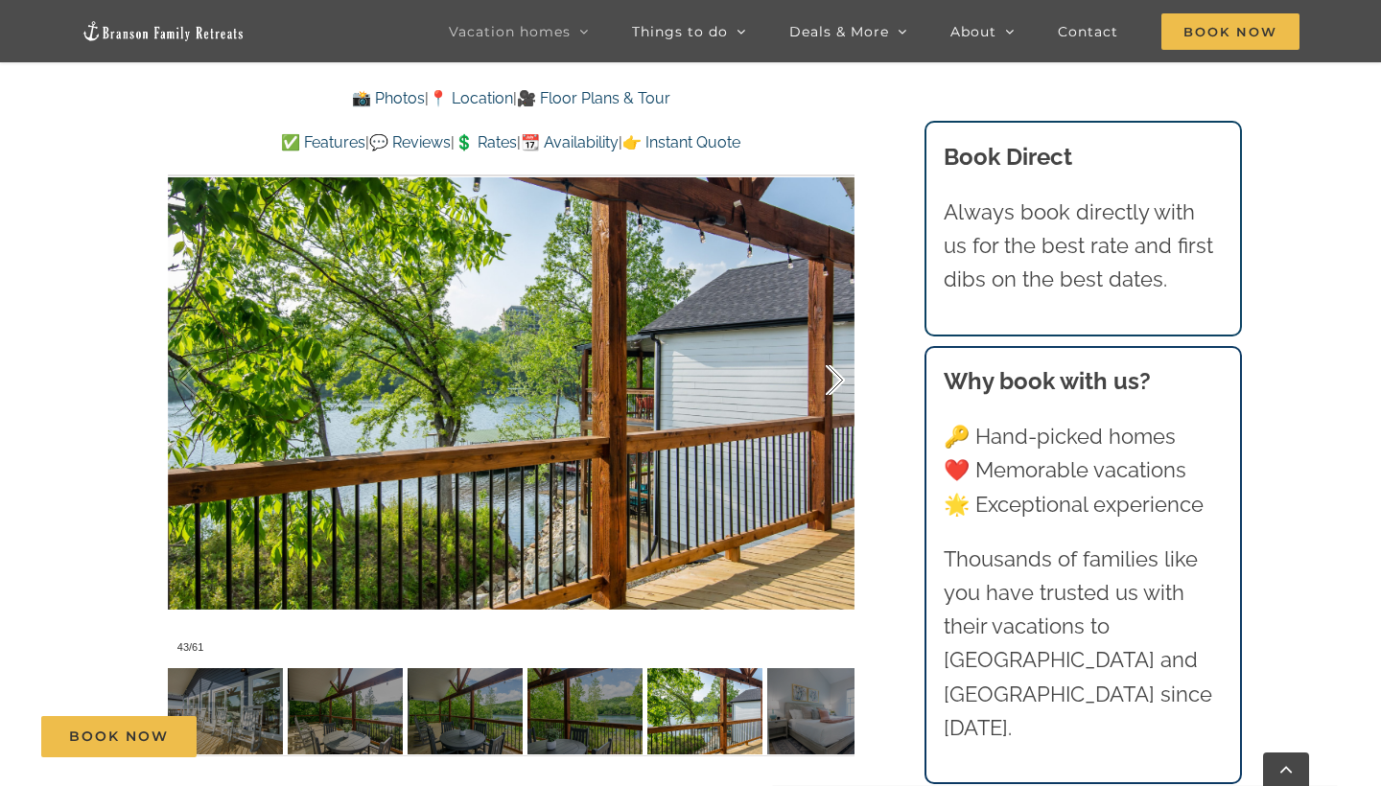
click at [832, 385] on div at bounding box center [815, 380] width 59 height 119
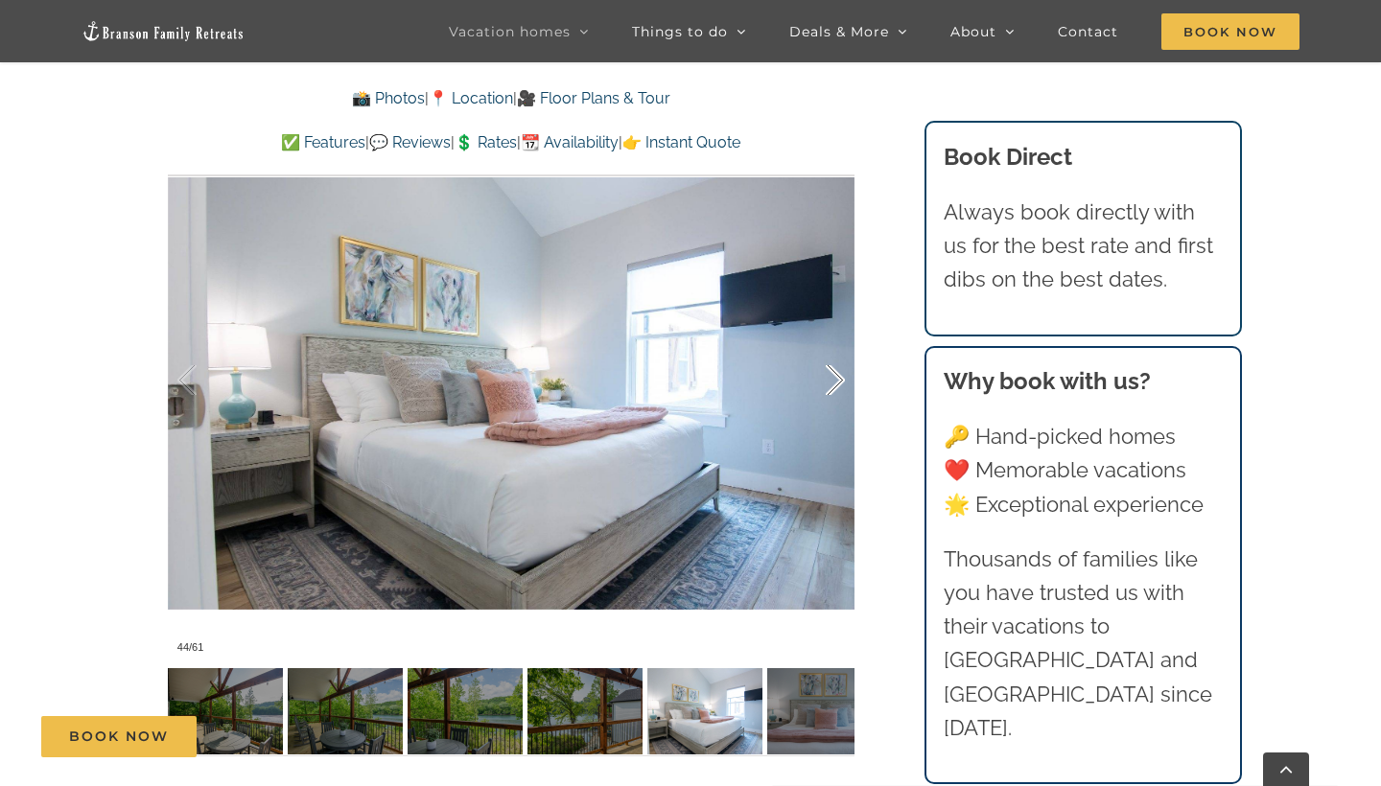
click at [832, 385] on div at bounding box center [815, 380] width 59 height 119
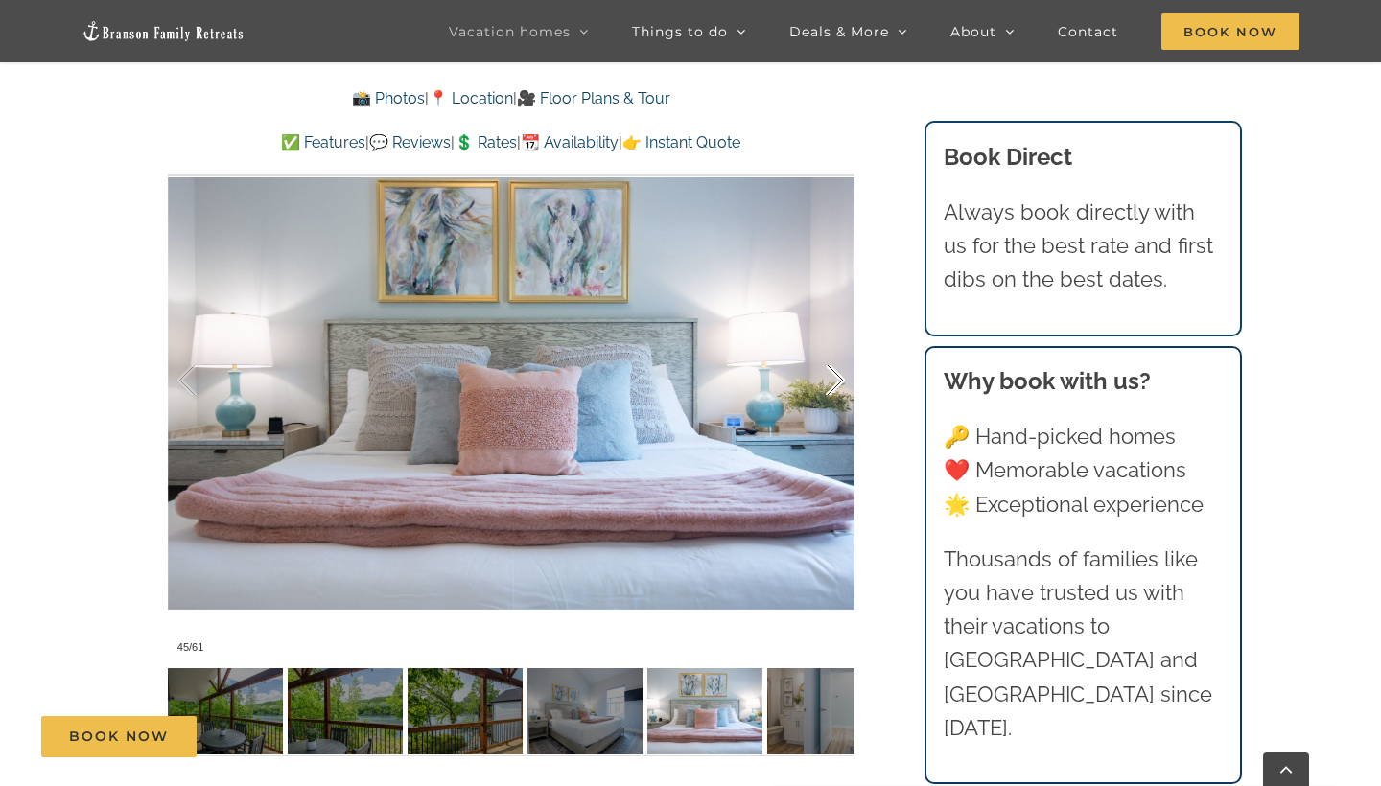
click at [832, 385] on div at bounding box center [815, 380] width 59 height 119
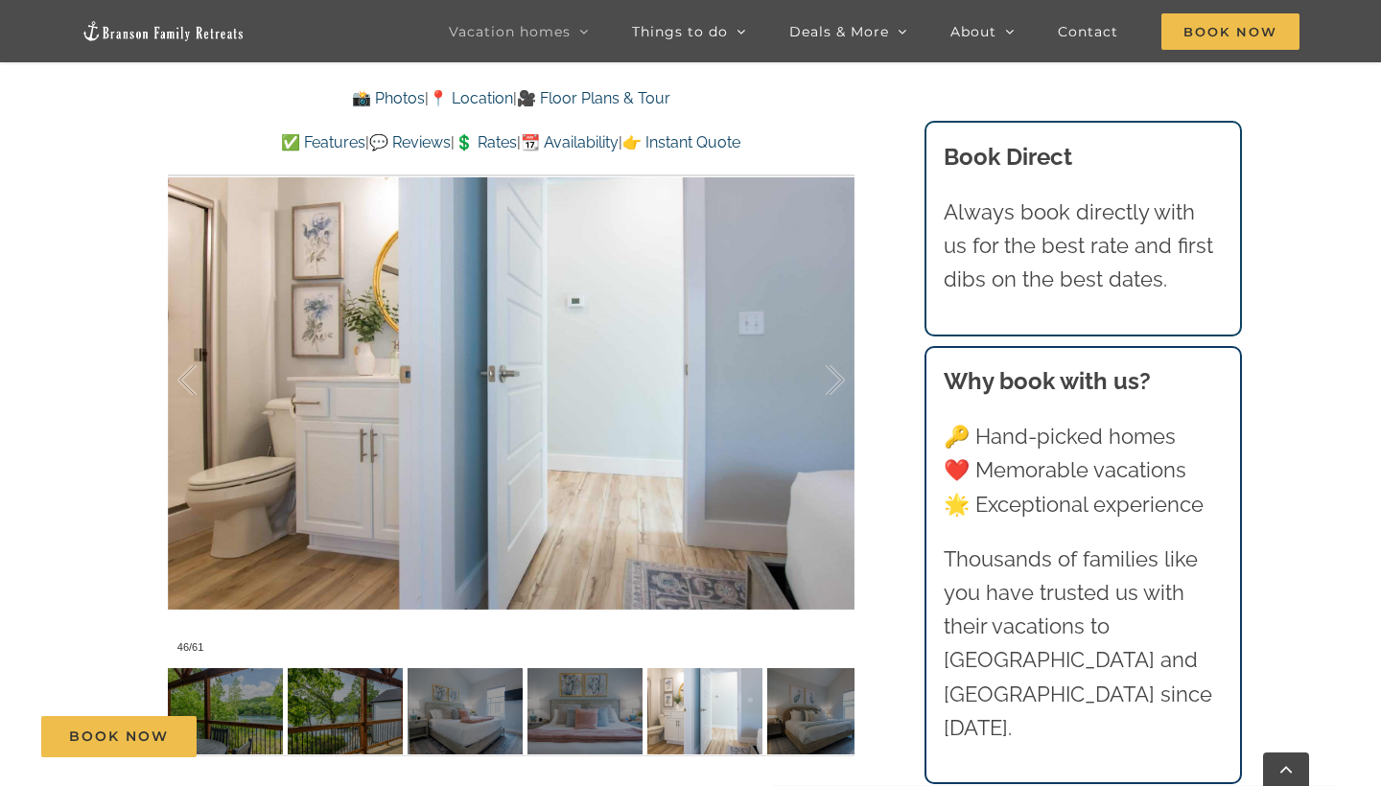
click at [860, 431] on div "[GEOGRAPHIC_DATA] luxury awaits at [GEOGRAPHIC_DATA], a vacation rental on [GEO…" at bounding box center [510, 216] width 763 height 1130
click at [832, 378] on div at bounding box center [815, 380] width 59 height 119
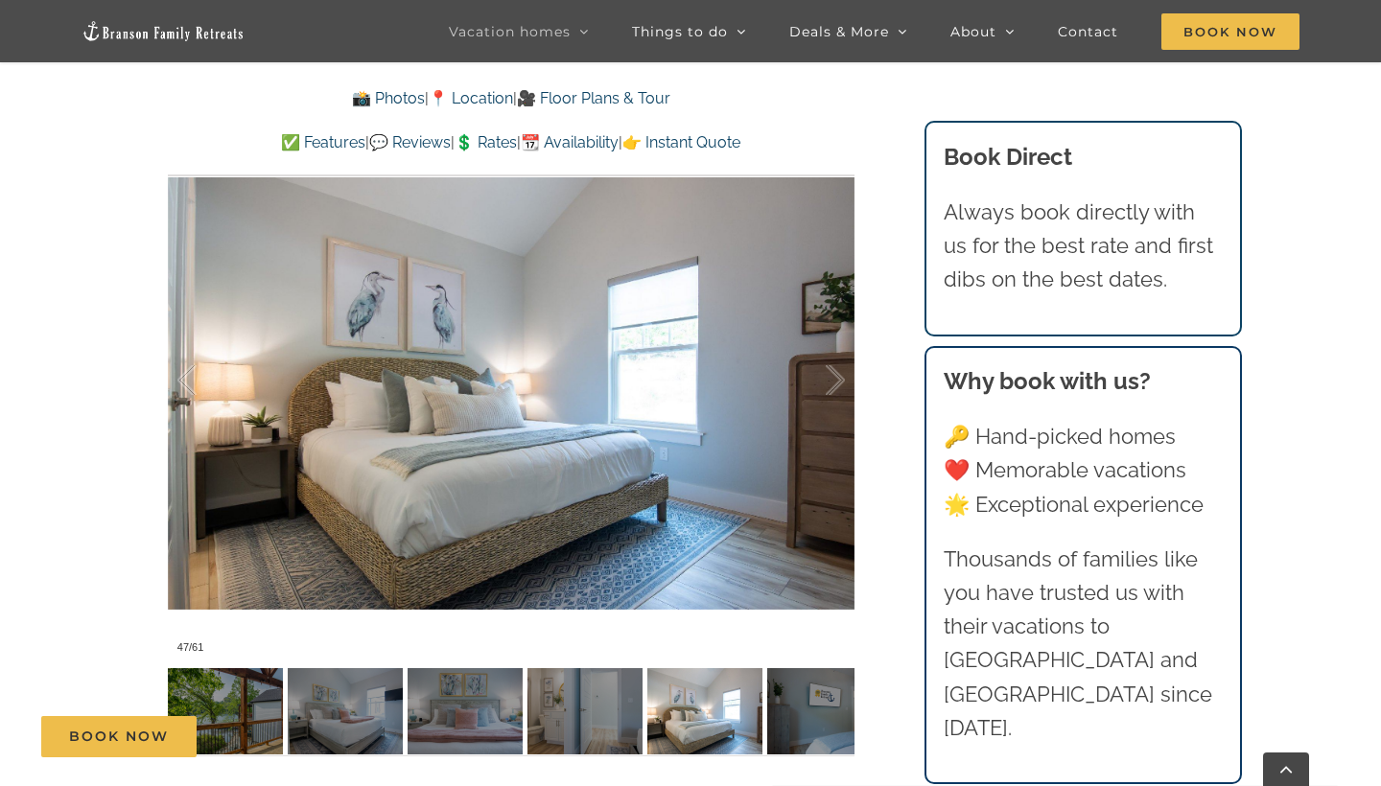
click at [869, 377] on div "[GEOGRAPHIC_DATA] luxury awaits at [GEOGRAPHIC_DATA], a vacation rental on [GEO…" at bounding box center [510, 216] width 763 height 1130
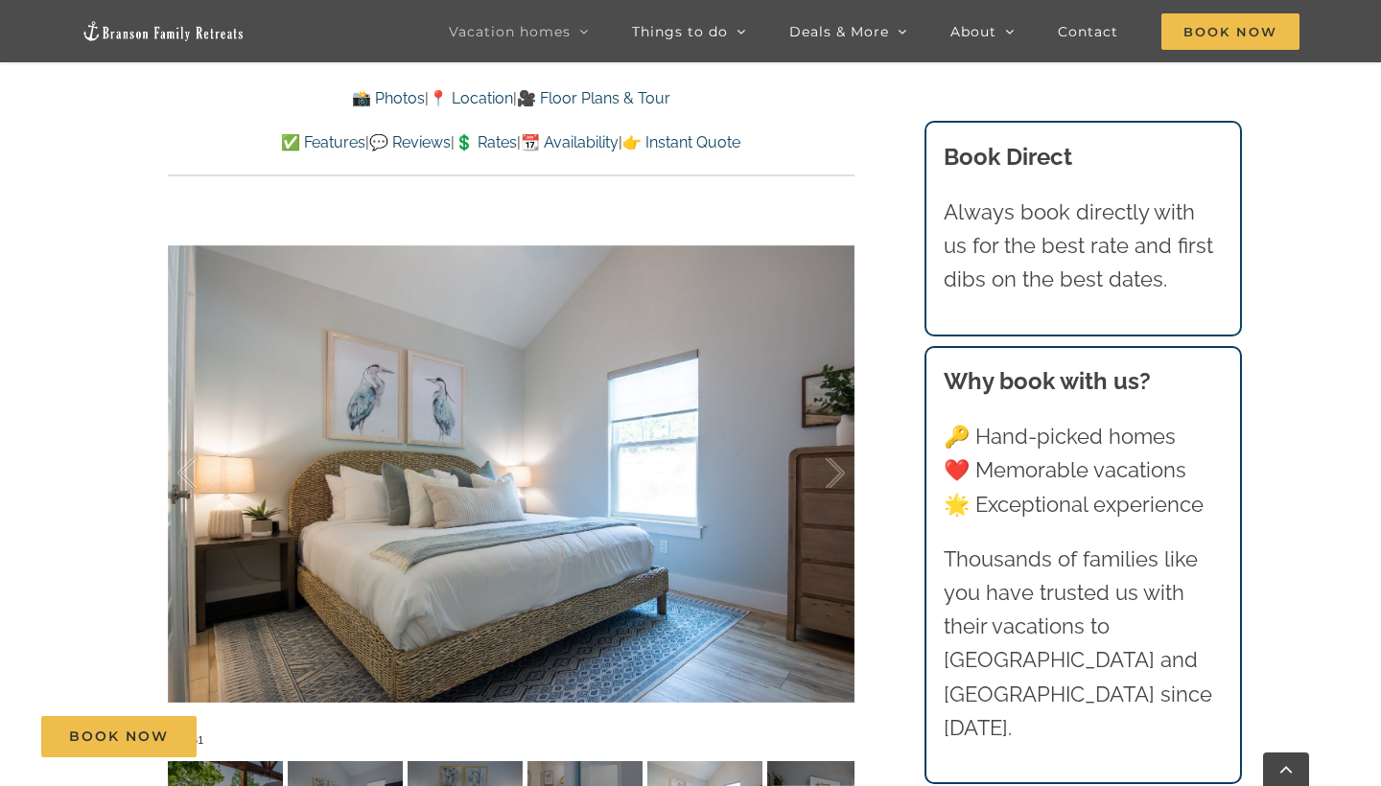
scroll to position [1211, 0]
click at [836, 460] on div at bounding box center [815, 474] width 59 height 119
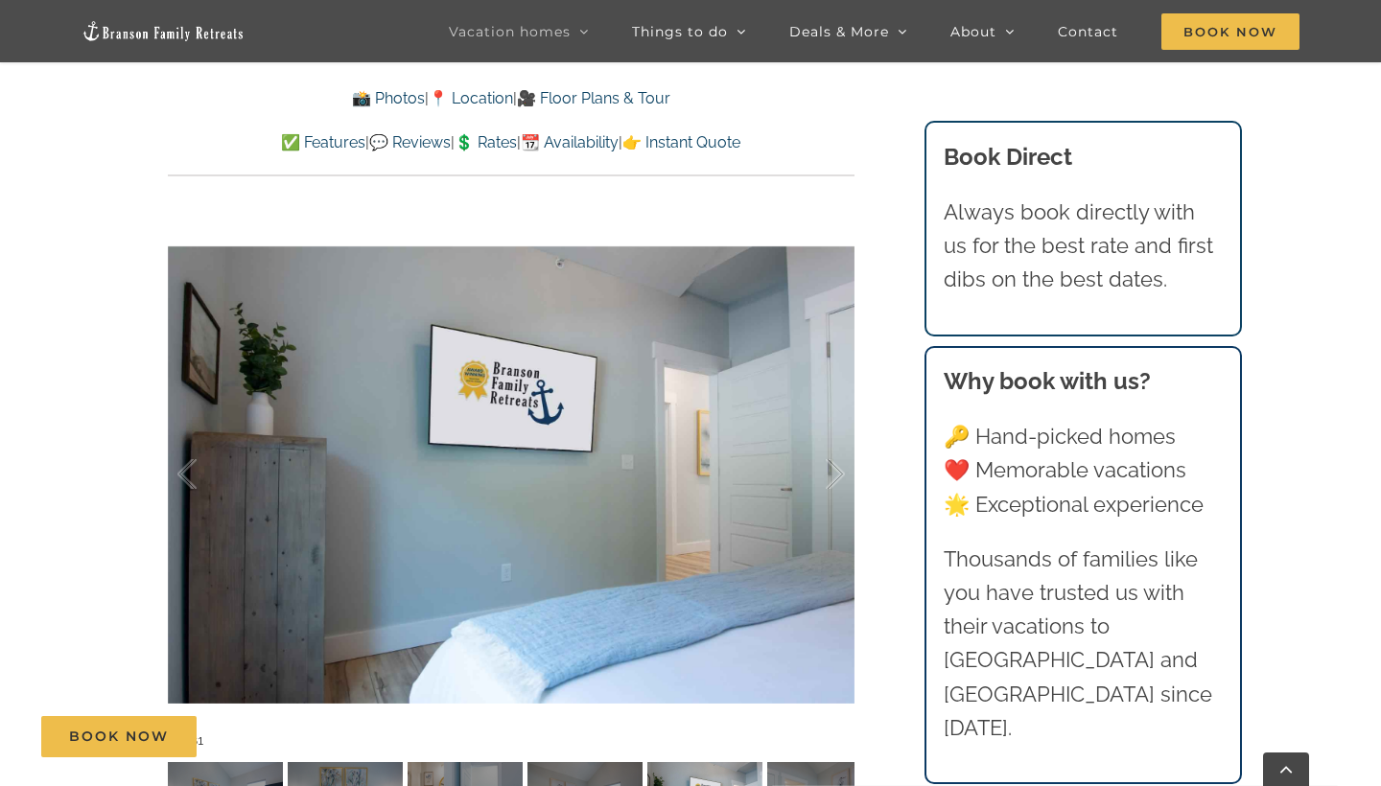
click at [887, 449] on div "[GEOGRAPHIC_DATA] luxury awaits at [GEOGRAPHIC_DATA], a vacation rental on [GEO…" at bounding box center [510, 310] width 763 height 1130
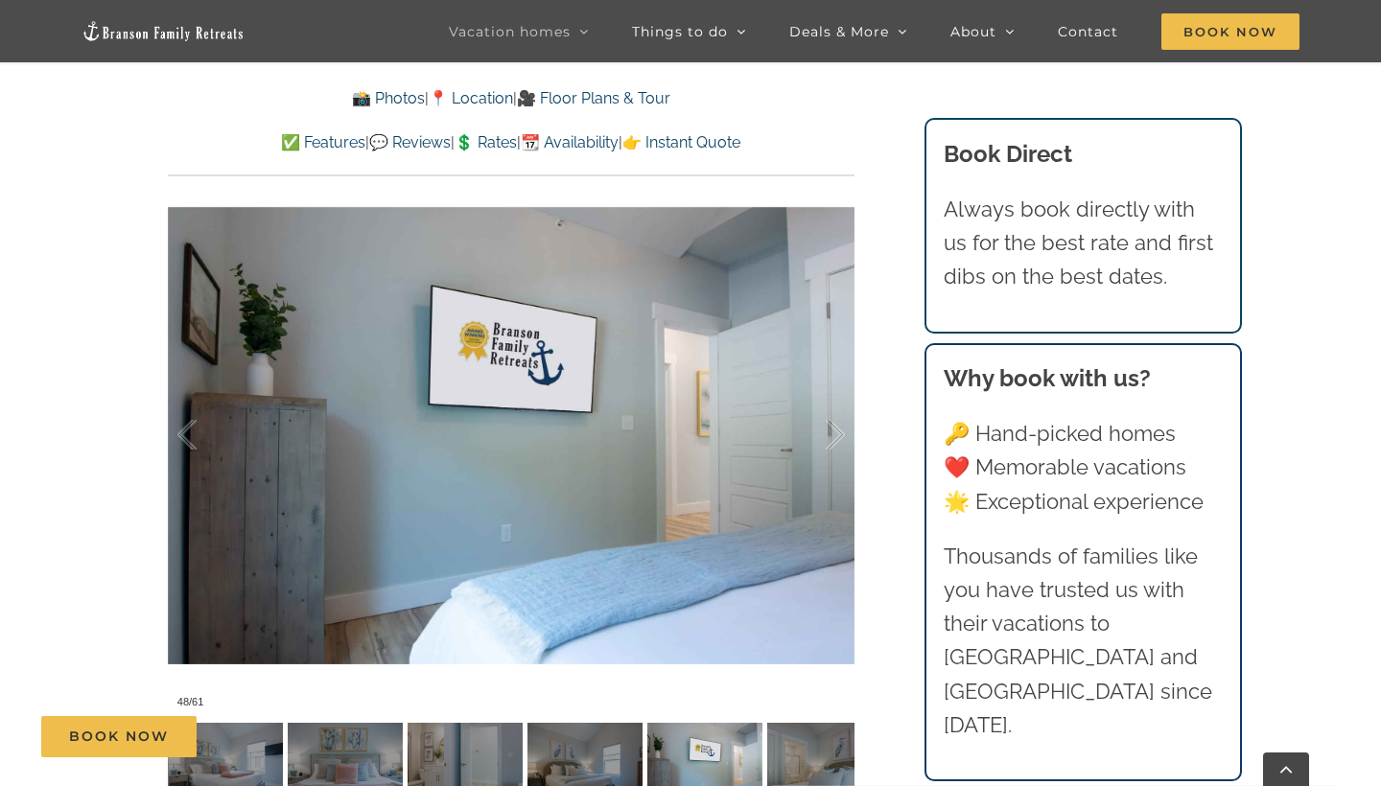
scroll to position [1272, 0]
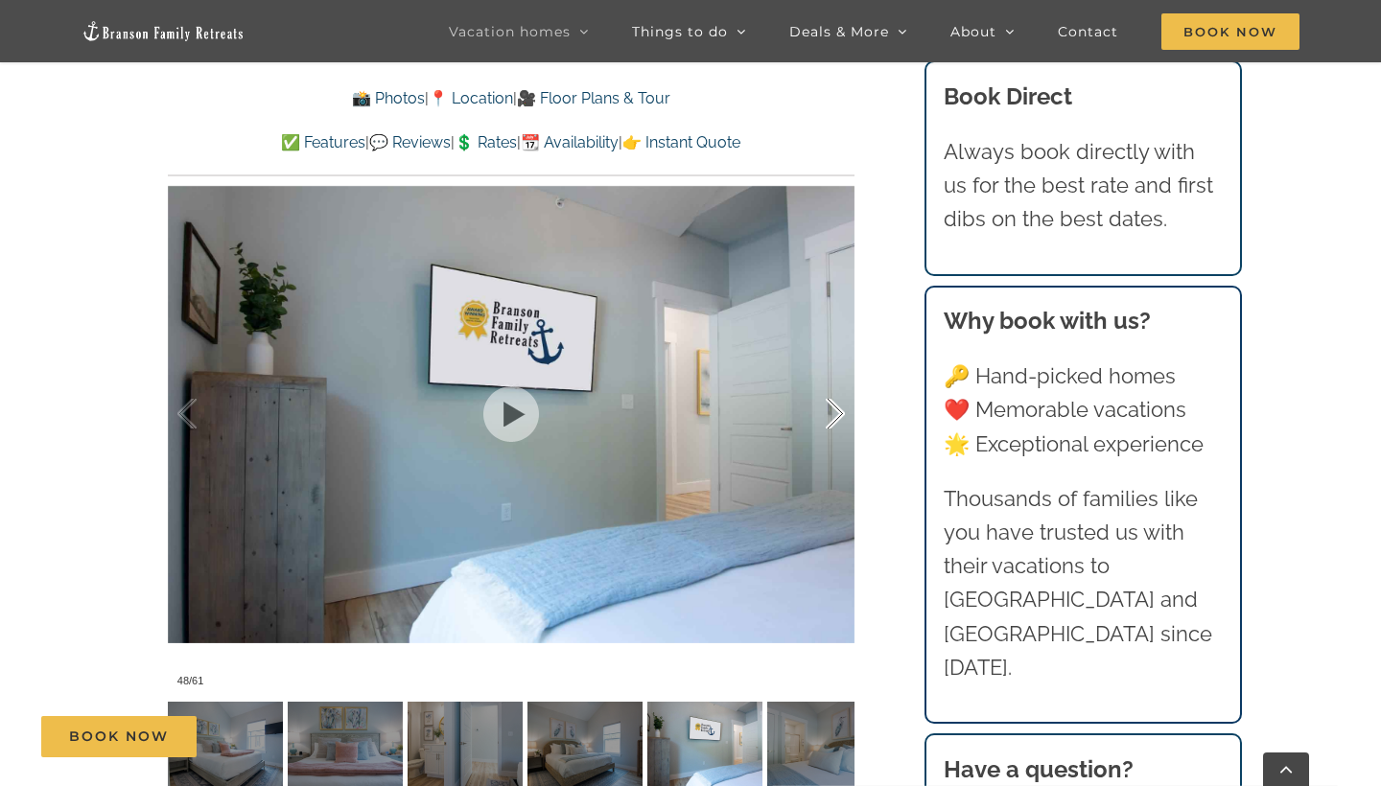
click at [820, 417] on div at bounding box center [815, 414] width 59 height 119
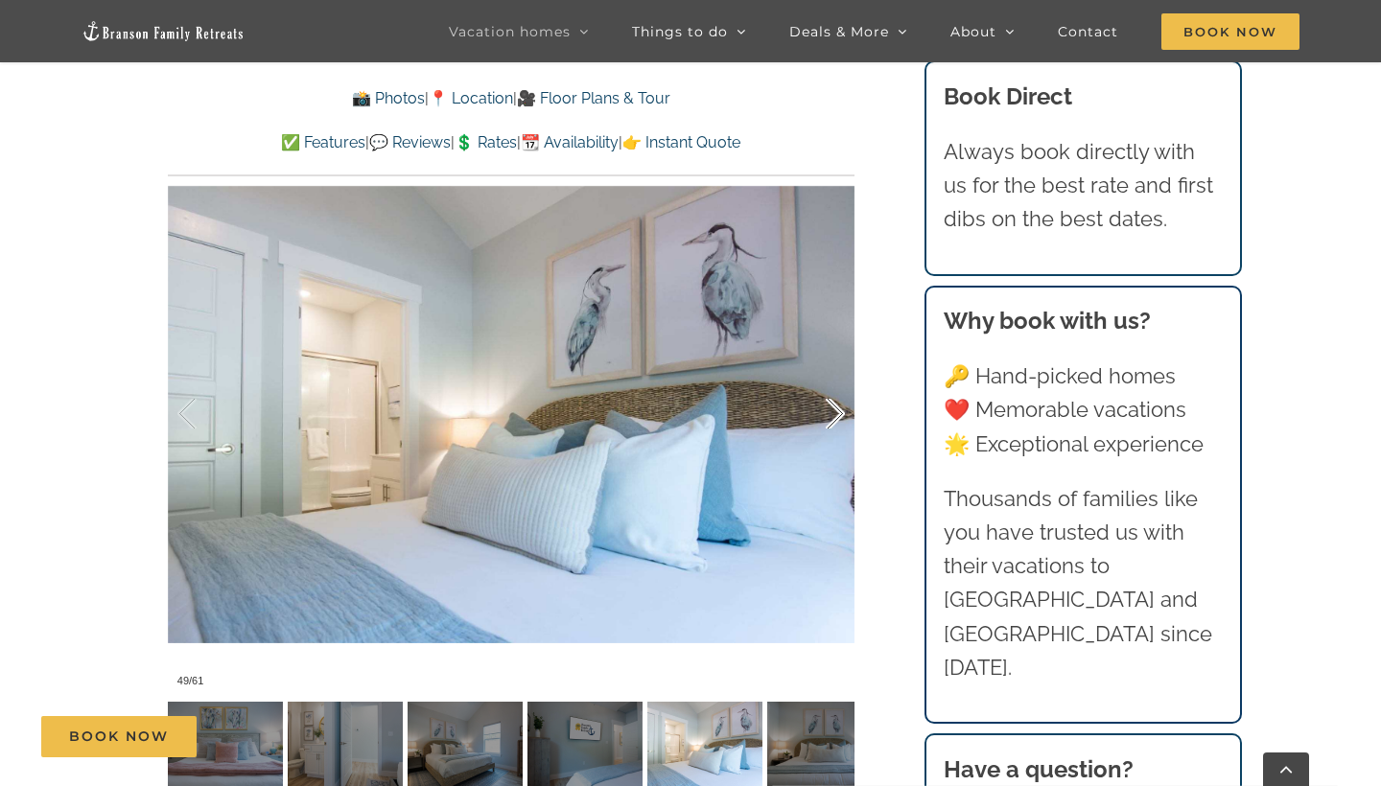
click at [820, 417] on div at bounding box center [815, 414] width 59 height 119
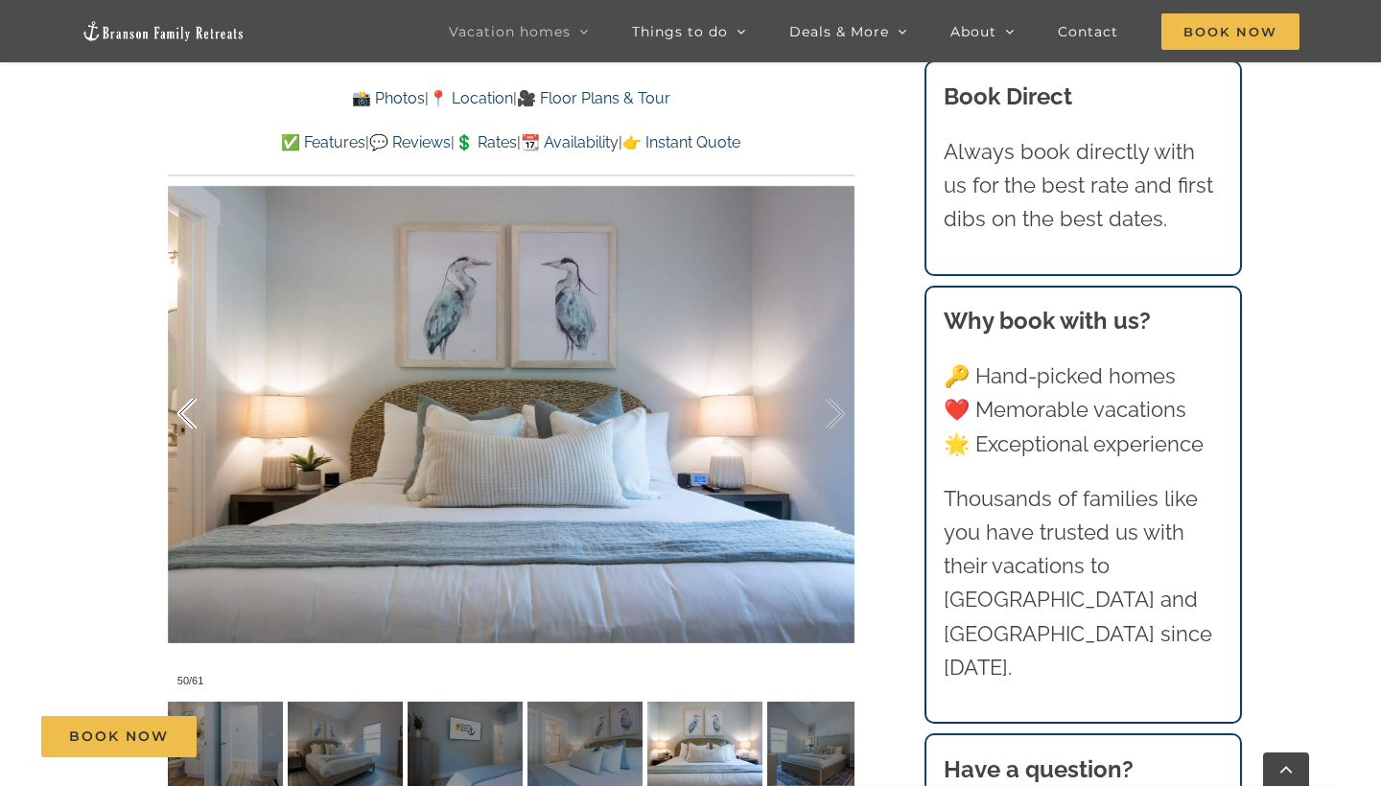
click at [190, 399] on div at bounding box center [206, 414] width 59 height 119
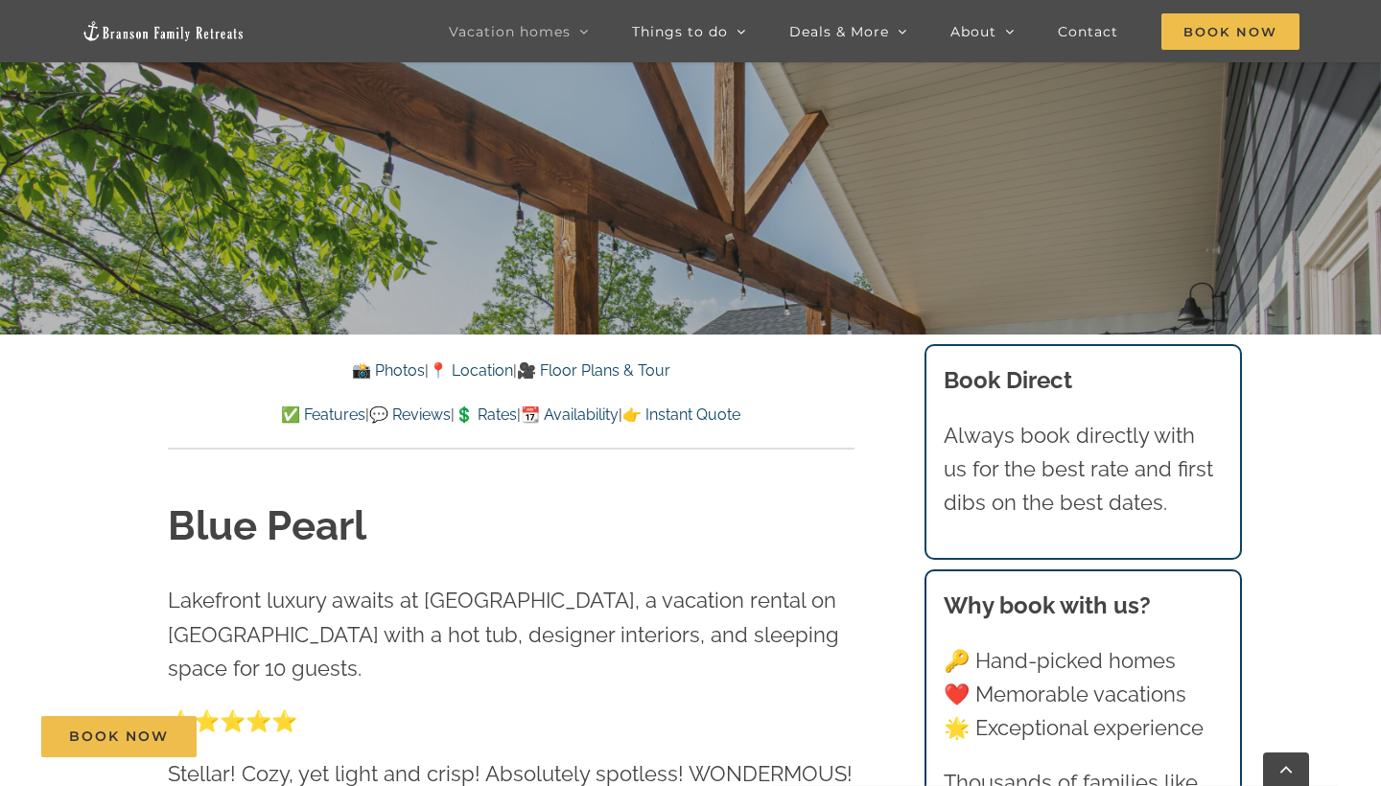
scroll to position [360, 0]
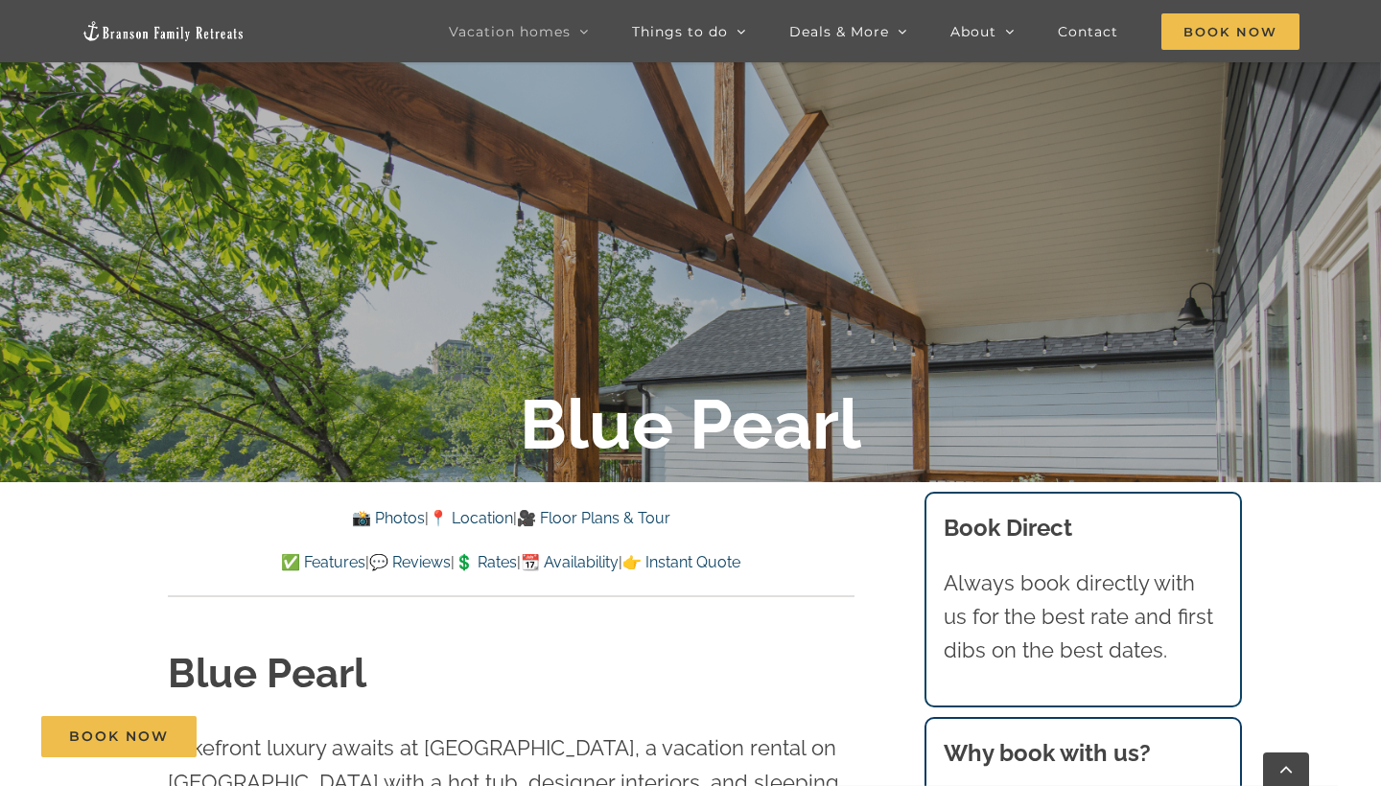
drag, startPoint x: 1380, startPoint y: 57, endPoint x: 1380, endPoint y: 12, distance: 45.1
click at [1380, 12] on div "Vacation homes 2 to 3 Bedrooms Mini Camp | 2 Bedrooms Mini Pearl | 2 Bedrooms M…" at bounding box center [690, 31] width 1381 height 62
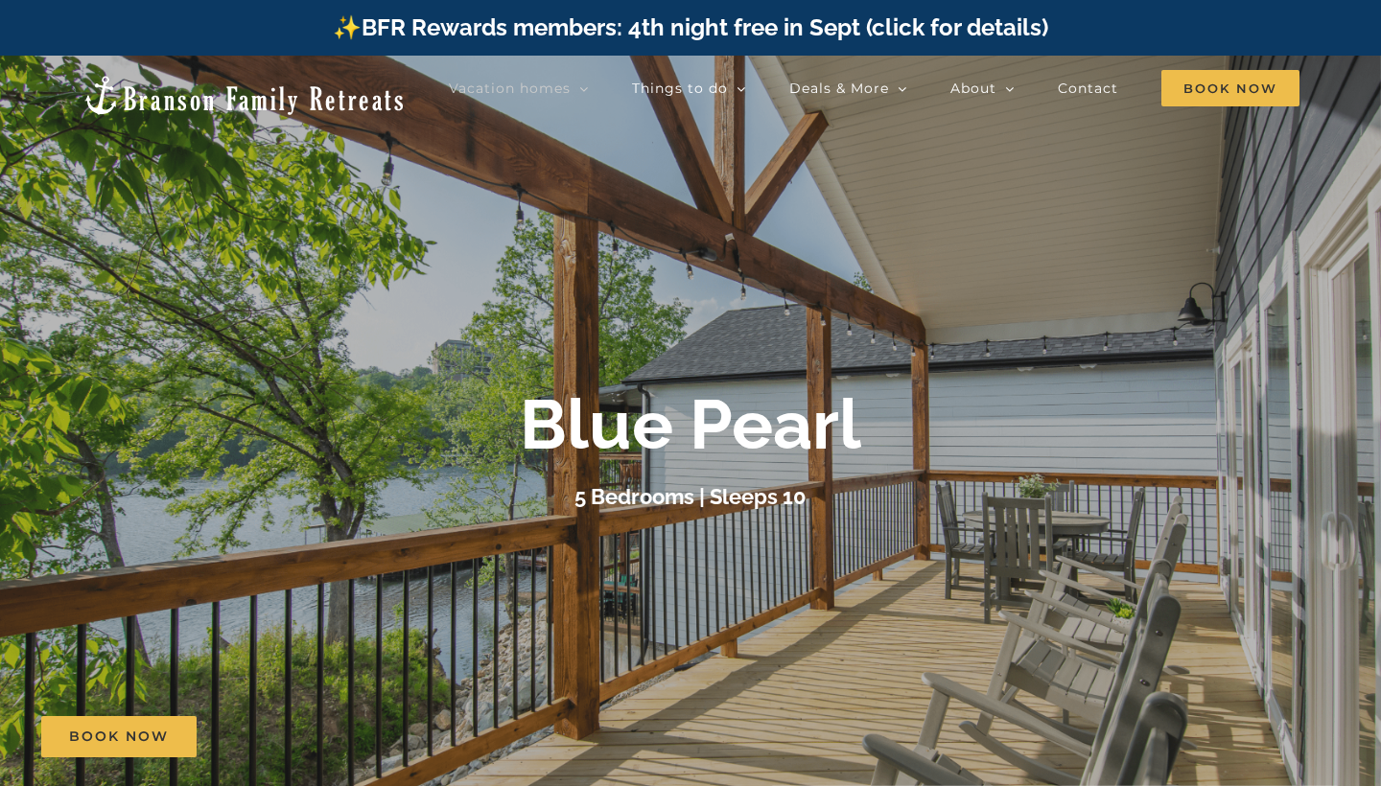
scroll to position [0, 0]
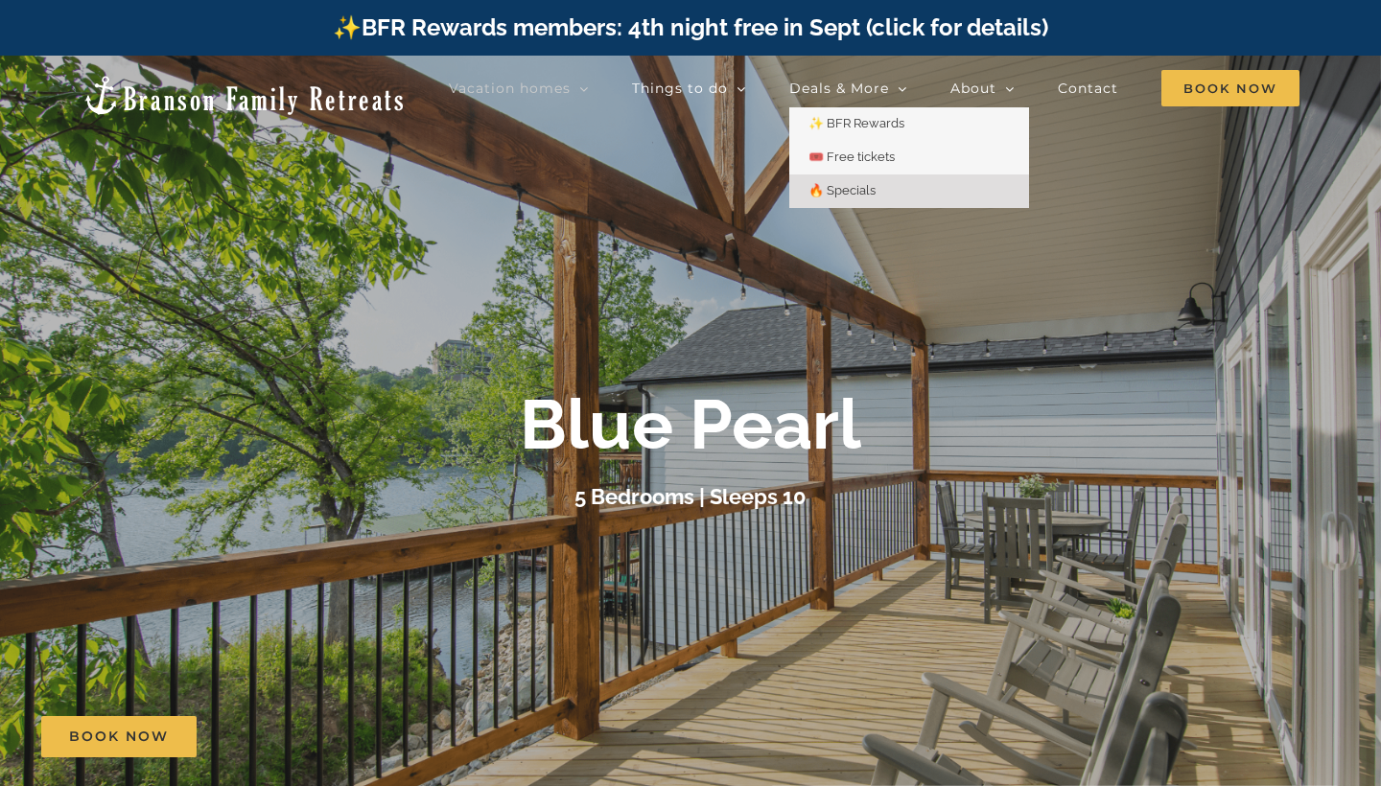
click at [851, 191] on span "🔥 Specials" at bounding box center [842, 190] width 67 height 14
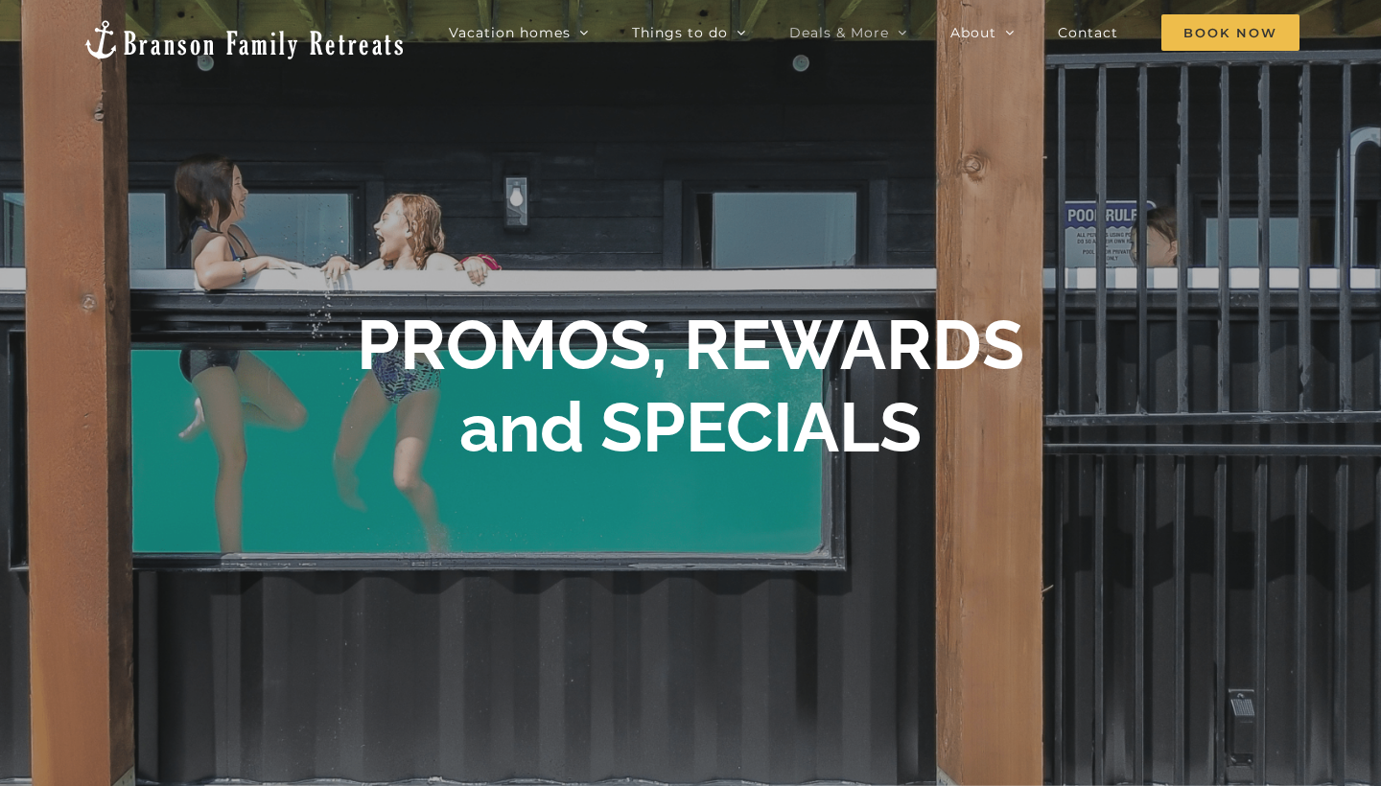
click at [1263, 611] on div at bounding box center [690, 393] width 1381 height 786
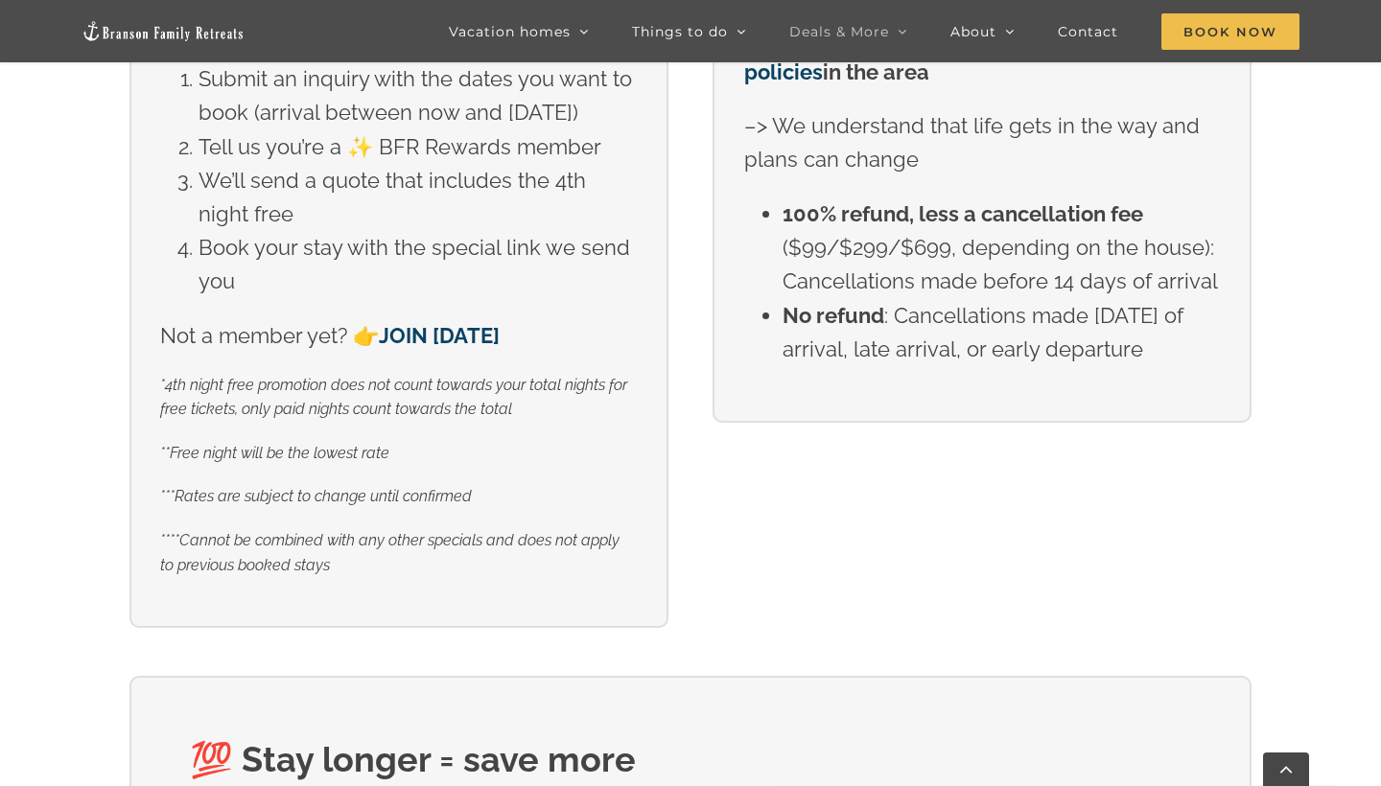
scroll to position [946, 0]
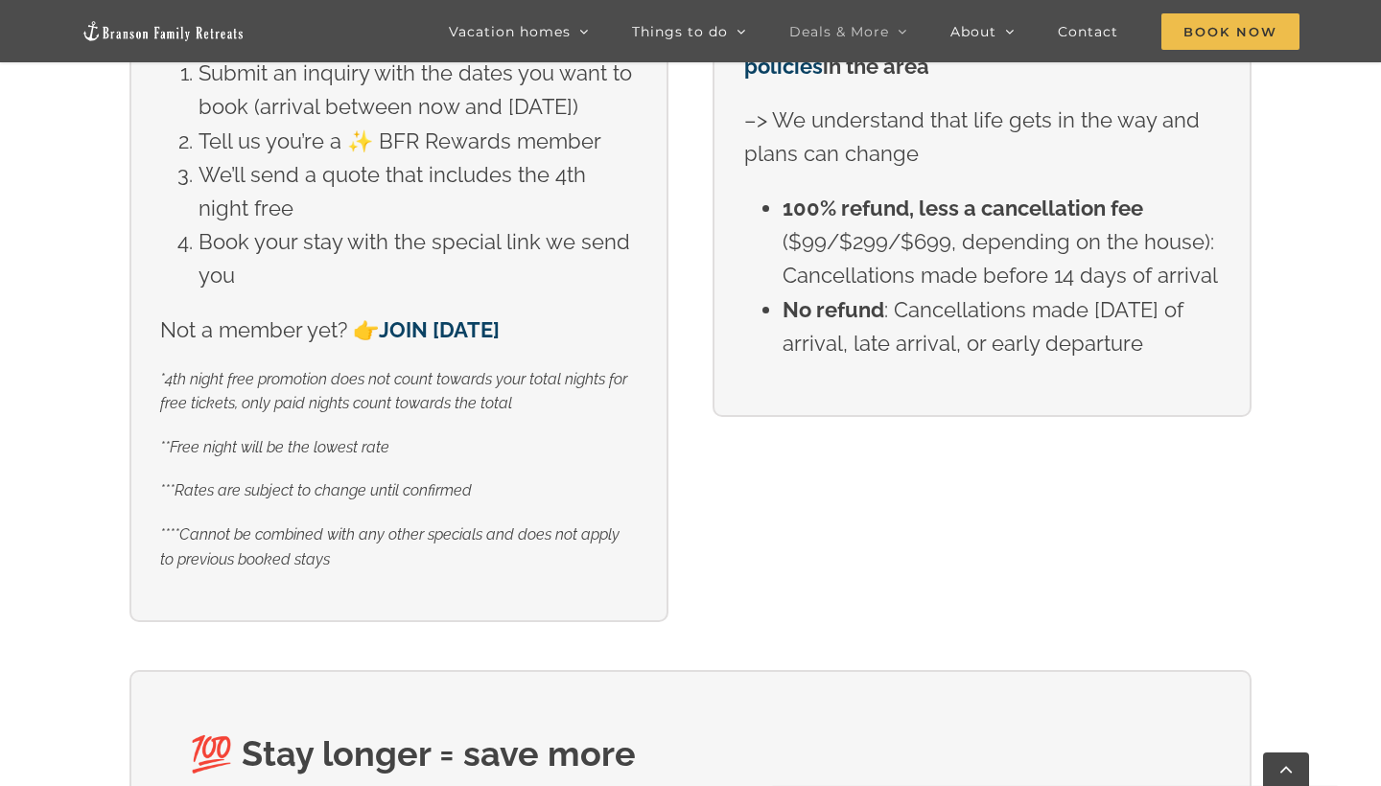
click at [1037, 587] on div "🎉 4th night free ✨ BFR Rewards members : Get the 4th night free when you stay i…" at bounding box center [690, 268] width 1167 height 806
click at [1029, 586] on div "🎉 4th night free ✨ BFR Rewards members : Get the 4th night free when you stay i…" at bounding box center [690, 268] width 1167 height 806
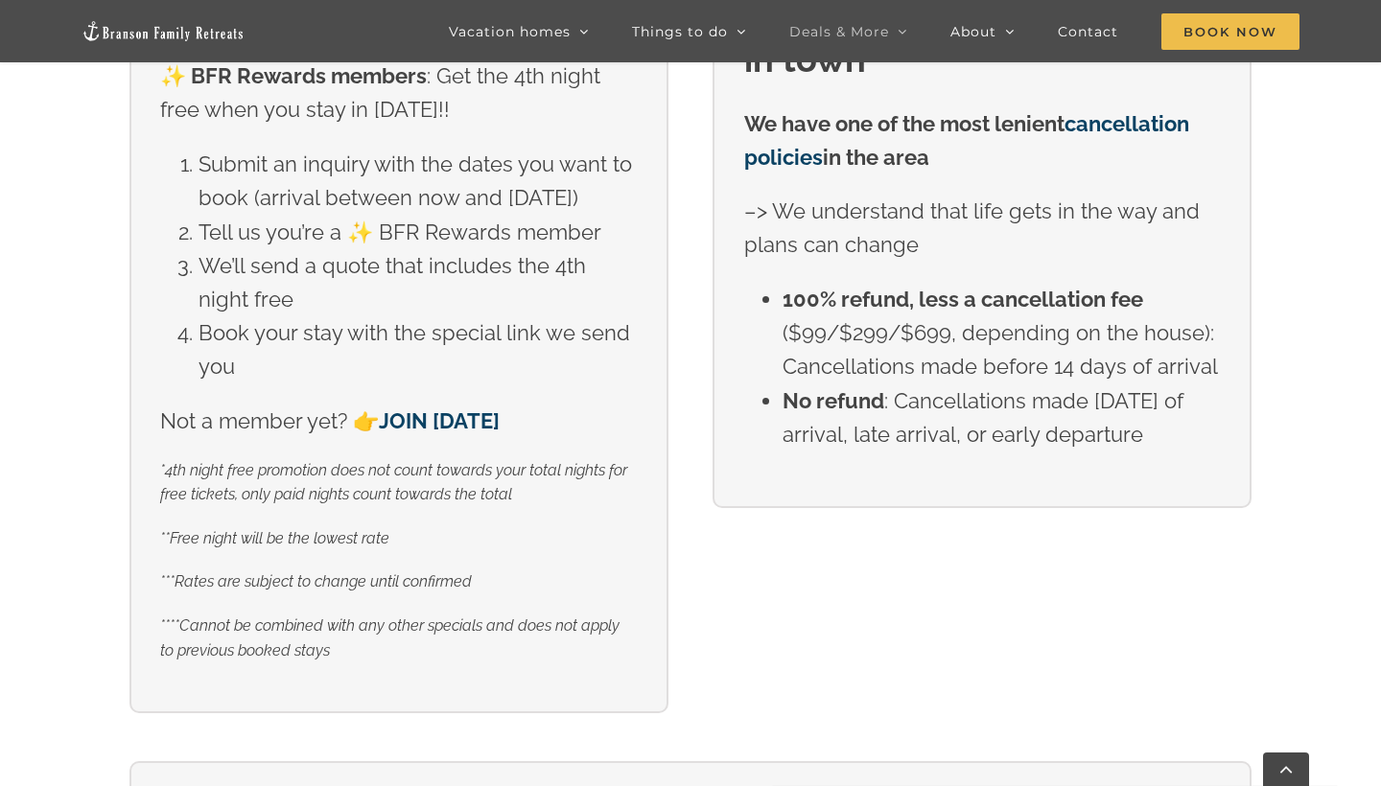
scroll to position [851, 0]
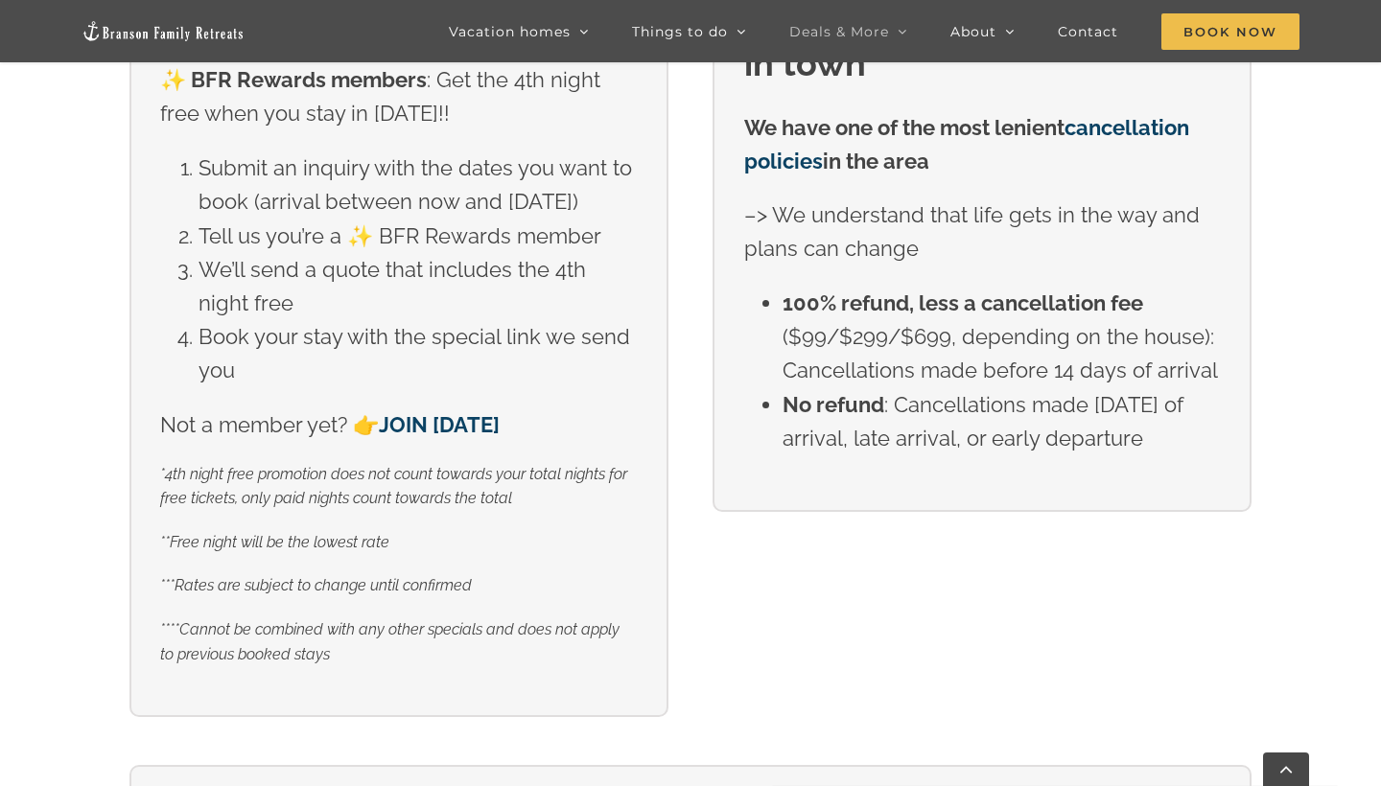
click at [712, 495] on div "⚡️ Best cancellation policy in town We have one of the most lenient cancellatio…" at bounding box center [982, 236] width 583 height 552
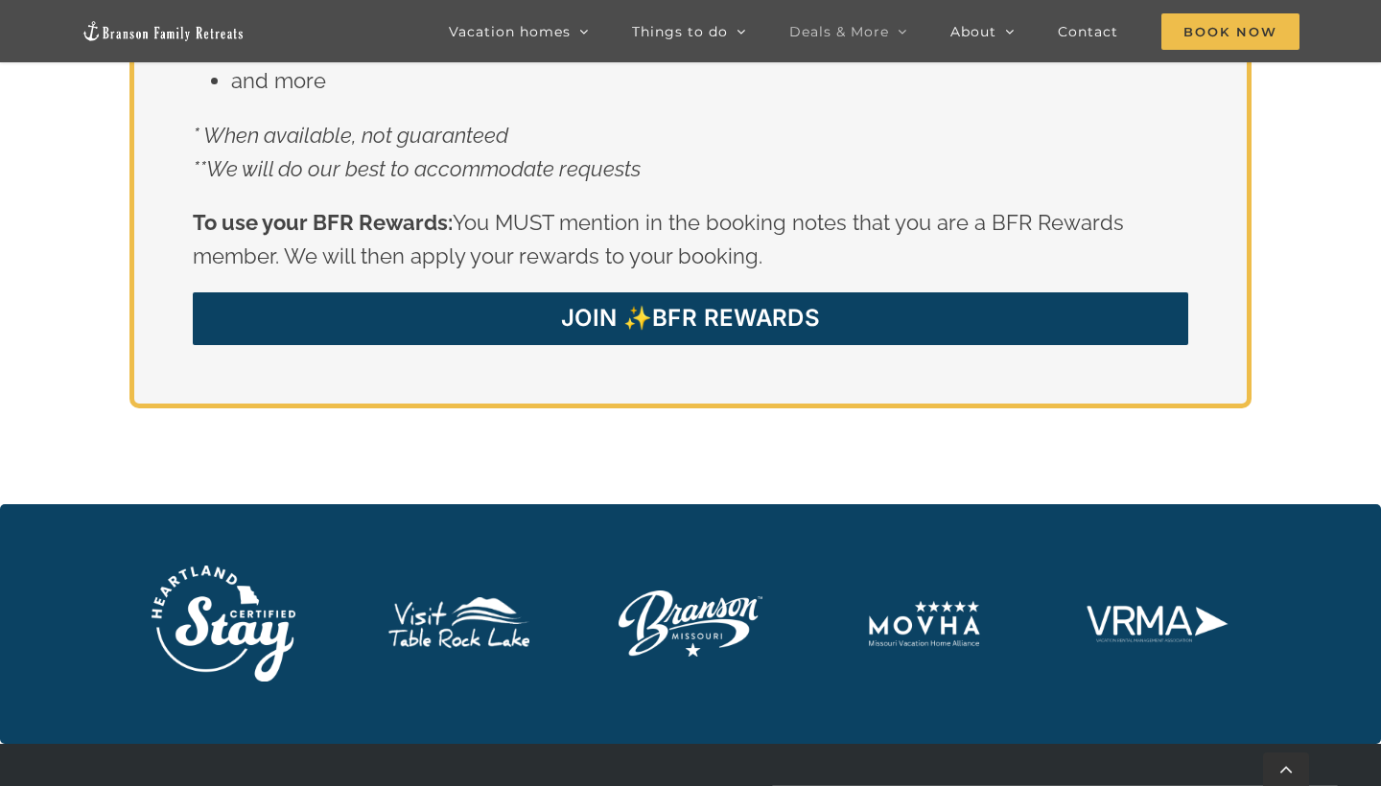
scroll to position [659, 0]
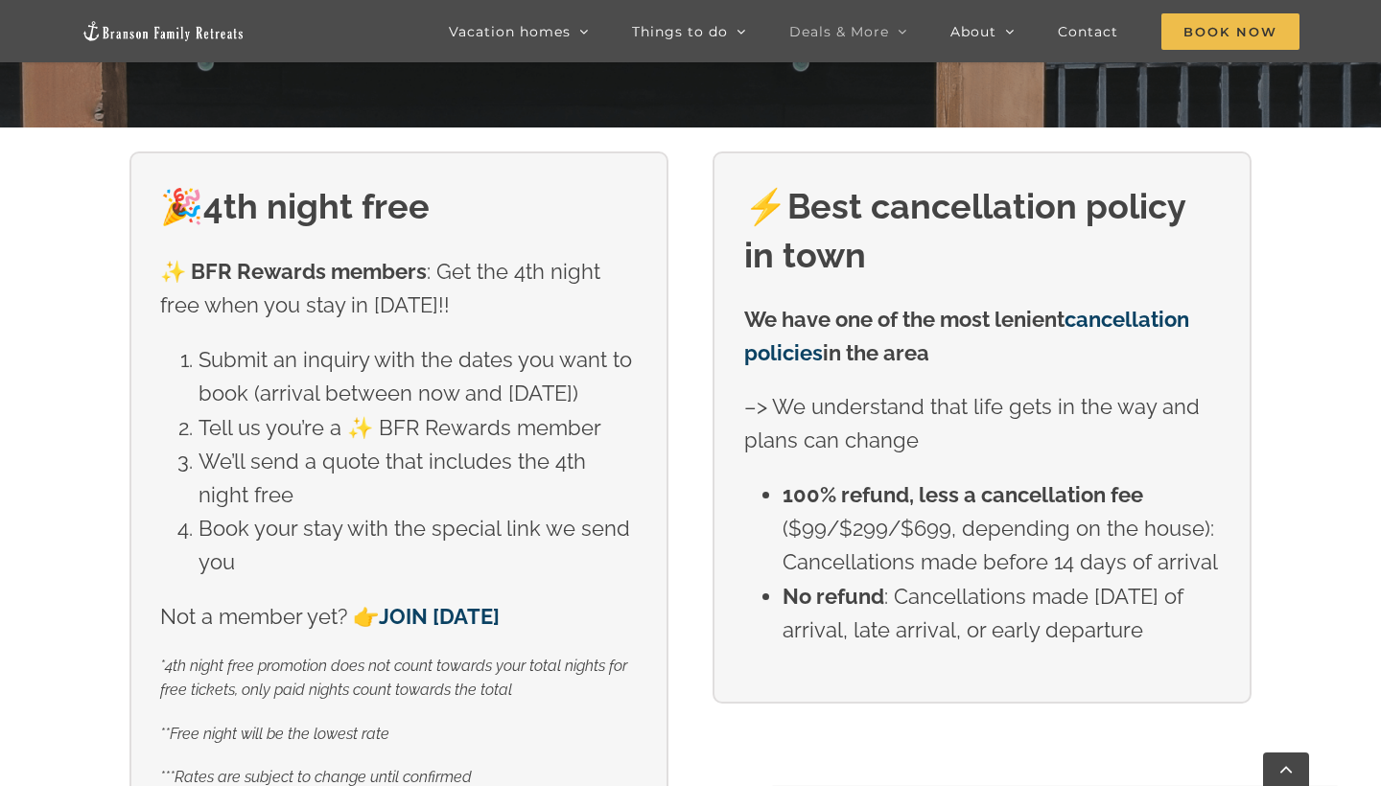
click at [622, 654] on div "✨ BFR Rewards members : Get the 4th night free when you stay in September 2025!…" at bounding box center [398, 454] width 477 height 399
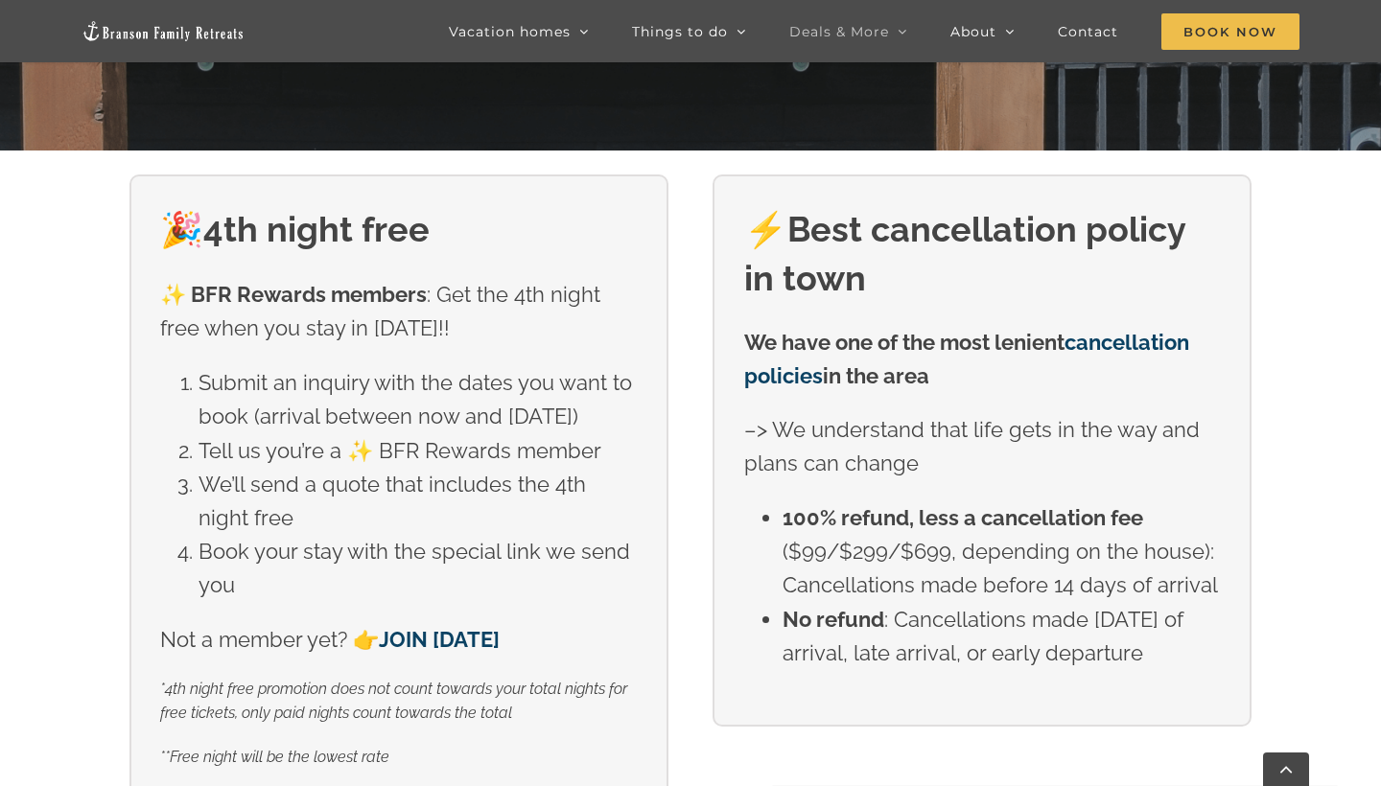
scroll to position [648, 0]
